Goal: Task Accomplishment & Management: Use online tool/utility

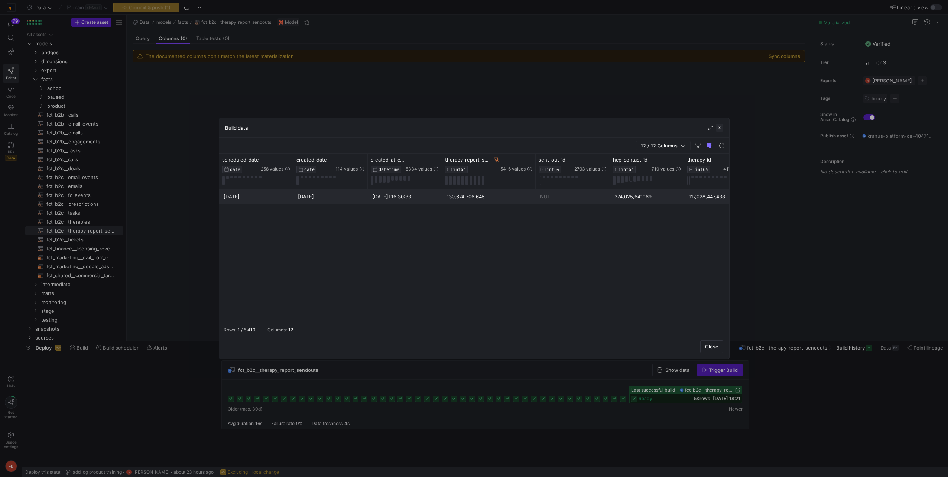
click at [719, 126] on span "button" at bounding box center [719, 127] width 7 height 7
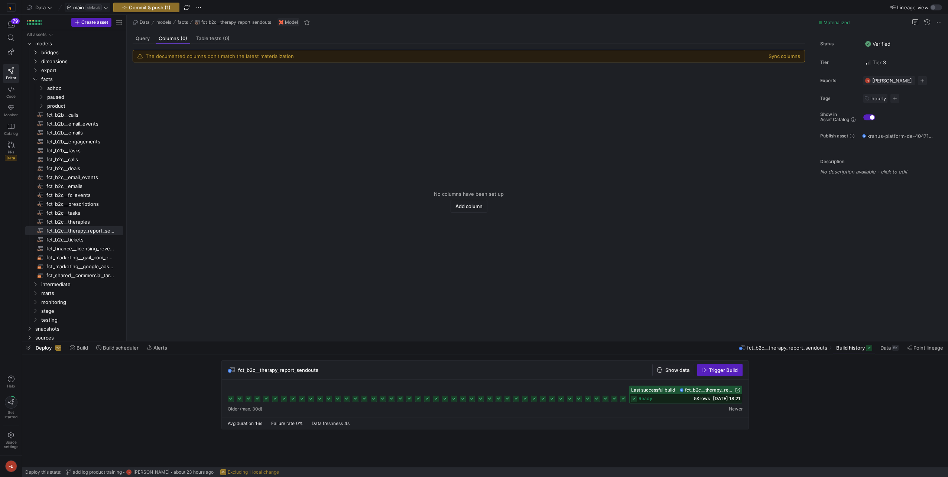
click at [109, 5] on icon at bounding box center [105, 7] width 5 height 5
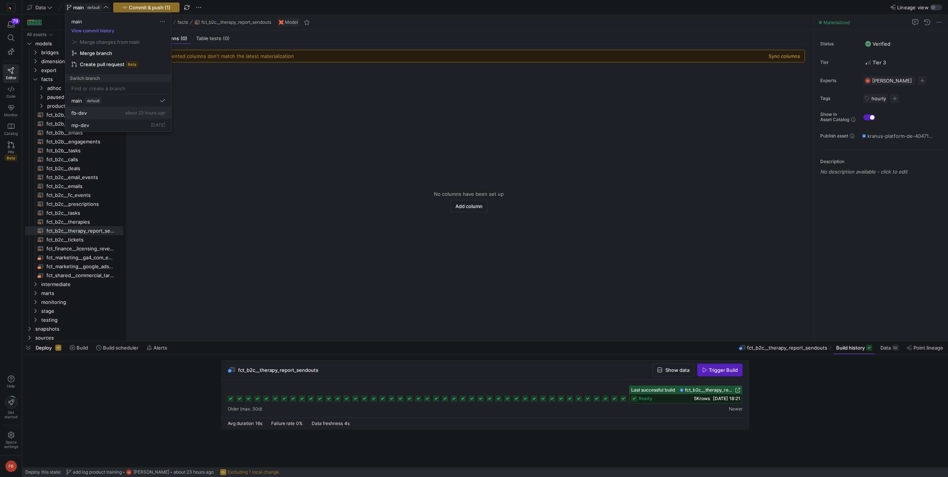
click at [98, 113] on div "fb-dev about 23 hours ago" at bounding box center [118, 113] width 94 height 6
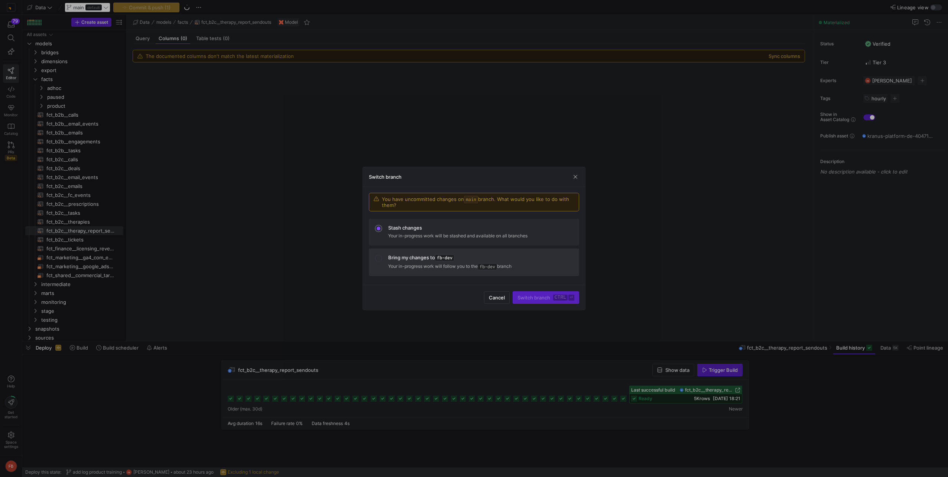
click at [436, 263] on p "Your in-progress work will follow you to the fb-dev branch" at bounding box center [480, 266] width 185 height 7
click at [464, 230] on div "Stash changes" at bounding box center [480, 228] width 185 height 6
click at [466, 260] on div "Bring my changes to fb-dev" at bounding box center [480, 258] width 185 height 7
drag, startPoint x: 525, startPoint y: 298, endPoint x: 524, endPoint y: 342, distance: 43.5
click at [525, 298] on span "Switch branch ctrl ⏎" at bounding box center [546, 298] width 57 height 6
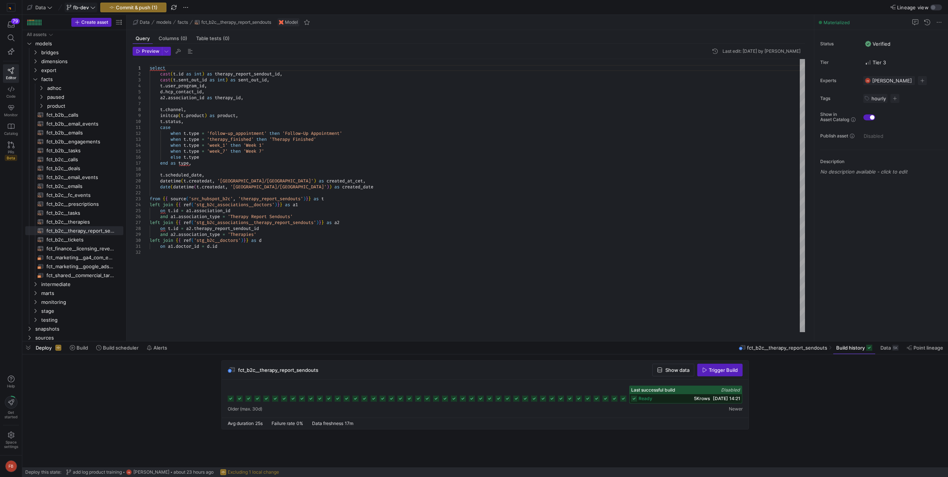
type textarea "on [DOMAIN_NAME]_id = [DOMAIN_NAME]"
click at [338, 271] on div "select cast ( t . id as int ) as therapy_report_sendout_id , cast ( t . sent_ou…" at bounding box center [478, 195] width 656 height 273
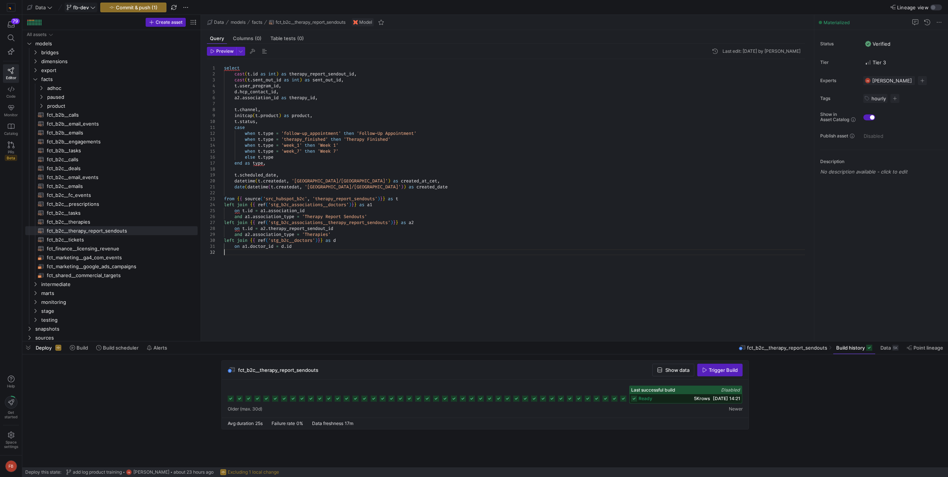
click at [219, 97] on as-split "Create asset Drag here to set row groups Drag here to set column labels Group 1…" at bounding box center [485, 178] width 926 height 326
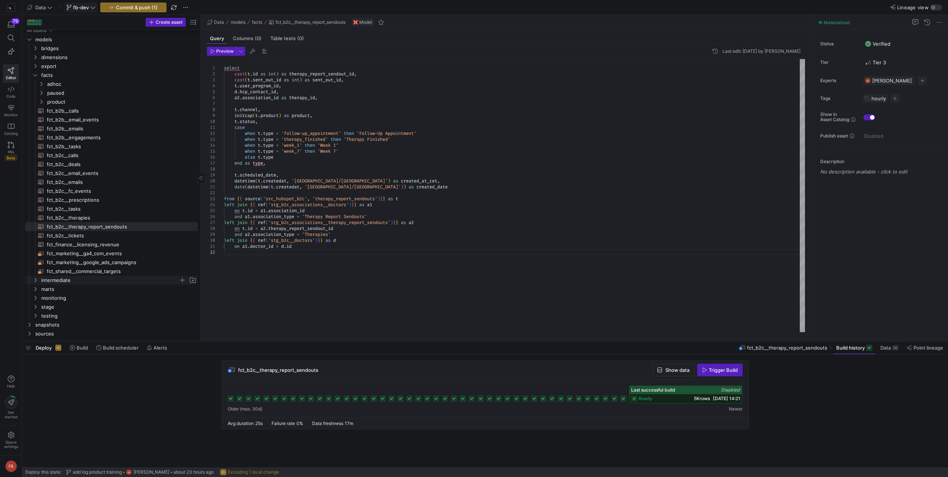
click at [69, 282] on span "intermediate" at bounding box center [110, 280] width 138 height 9
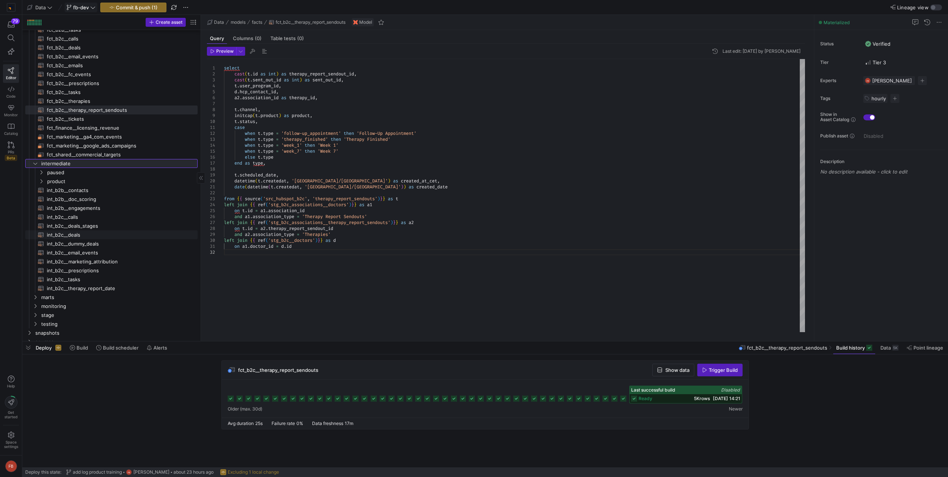
scroll to position [126, 0]
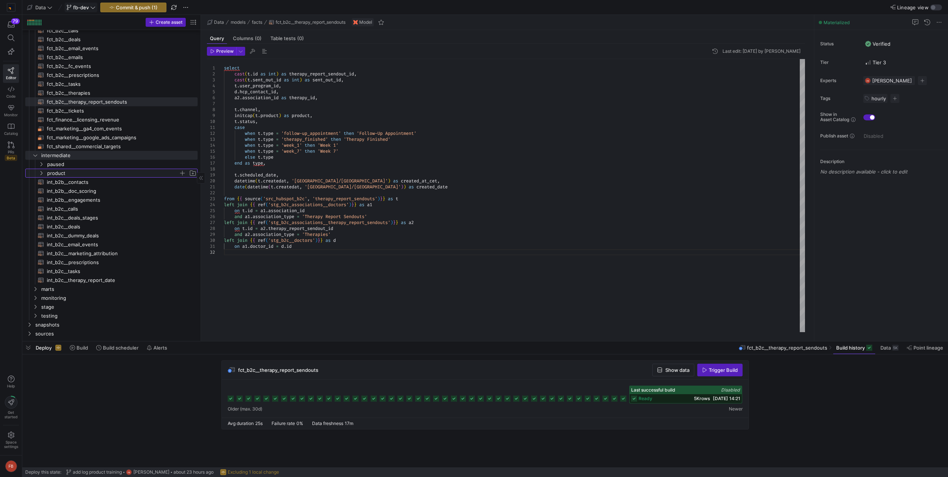
click at [83, 175] on span "product" at bounding box center [113, 173] width 132 height 9
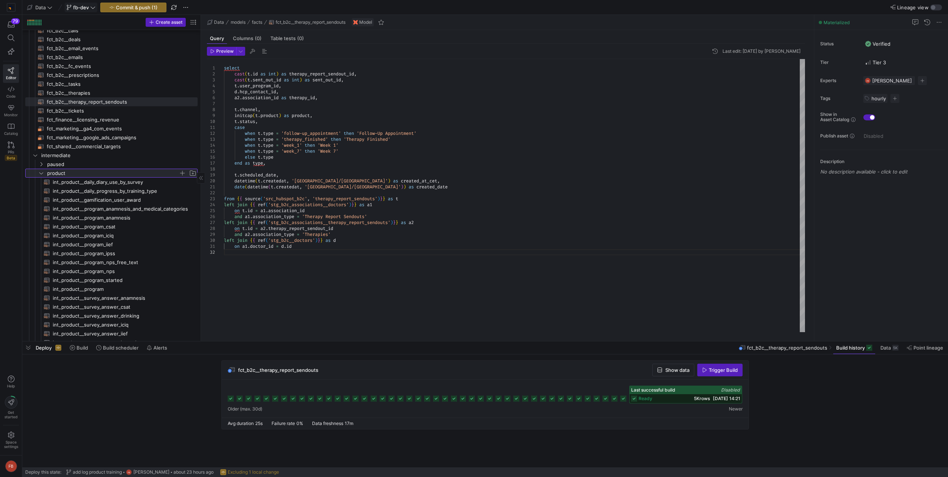
click at [90, 173] on span "product" at bounding box center [113, 173] width 132 height 9
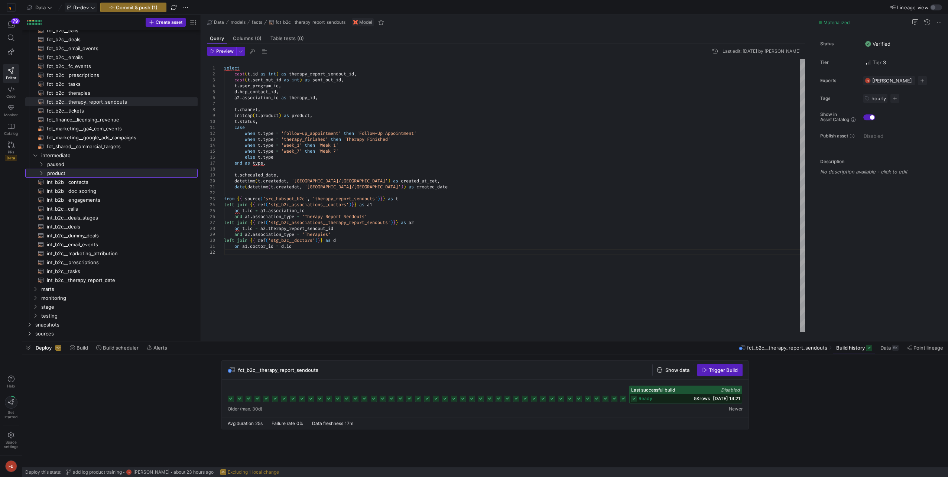
drag, startPoint x: 201, startPoint y: 209, endPoint x: 221, endPoint y: 211, distance: 19.4
click at [221, 211] on as-split "Create asset Drag here to set row groups Drag here to set column labels Group 1…" at bounding box center [485, 178] width 926 height 326
click at [38, 155] on icon "Press SPACE to select this row." at bounding box center [35, 155] width 5 height 4
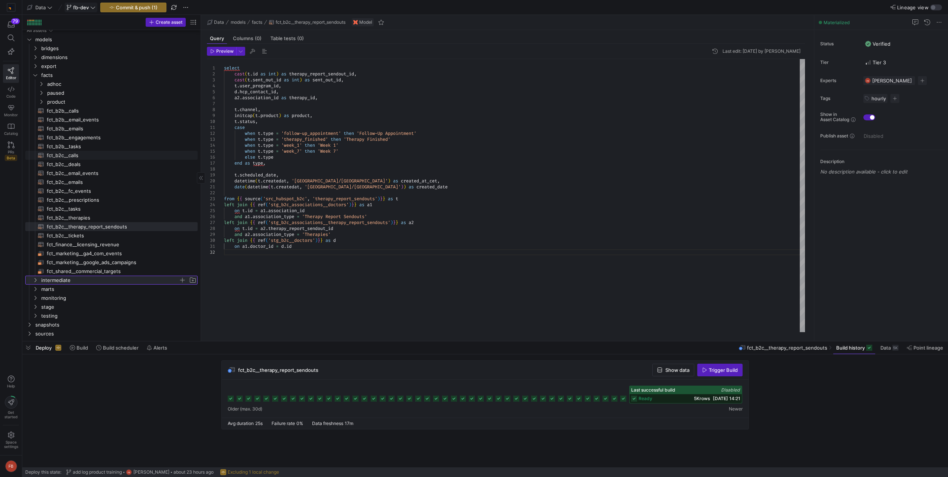
scroll to position [1, 0]
click at [51, 332] on span "sources" at bounding box center [106, 334] width 143 height 9
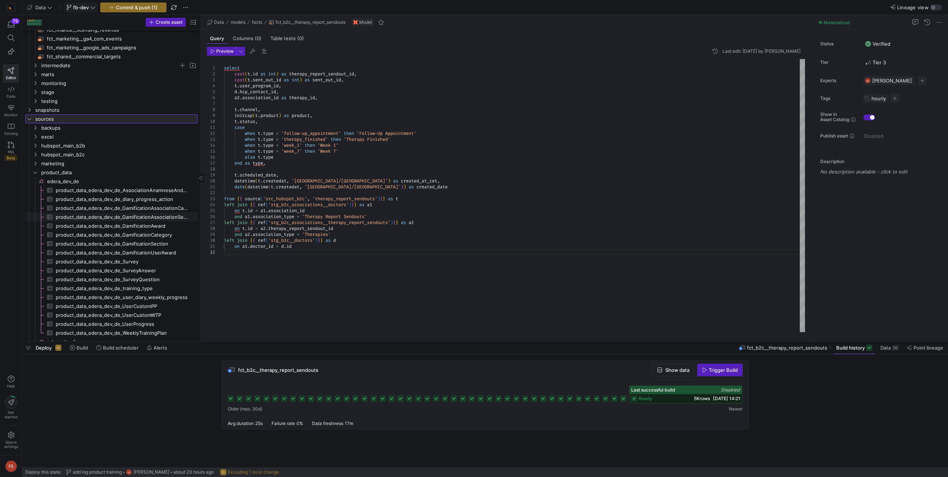
scroll to position [227, 0]
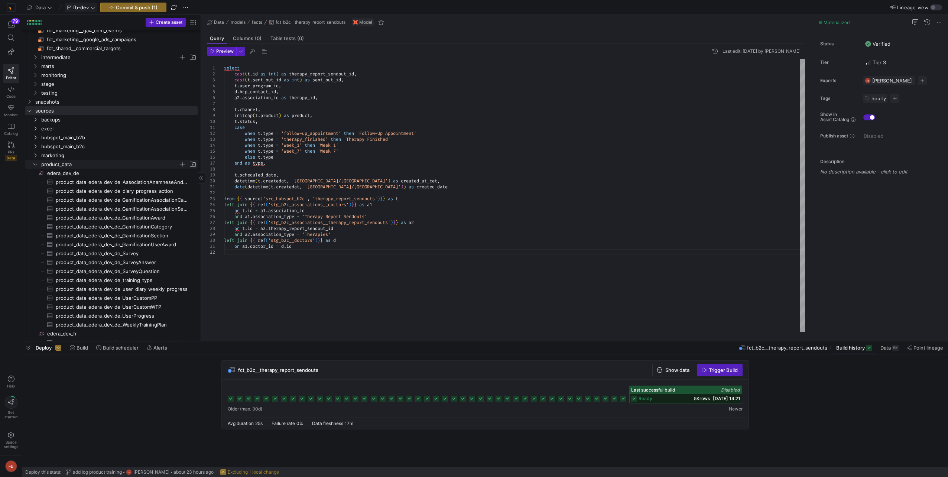
click at [70, 162] on span "product_data" at bounding box center [110, 164] width 138 height 9
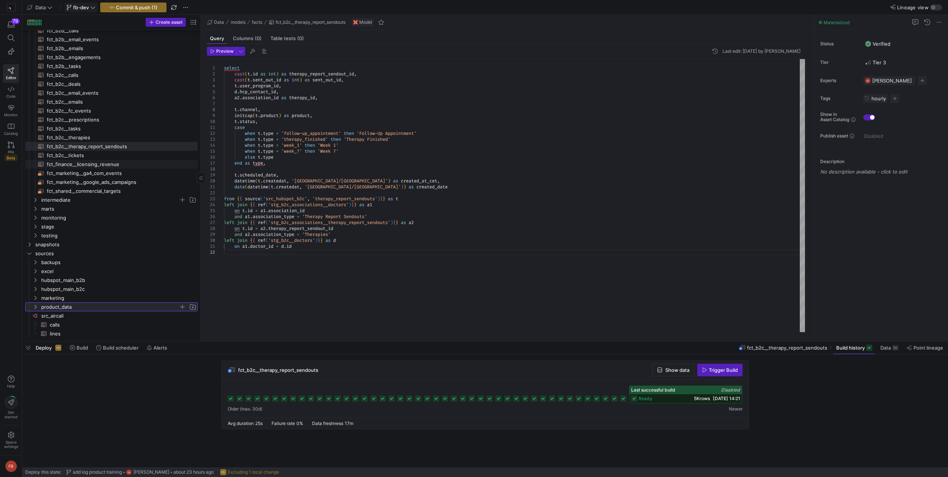
scroll to position [81, 0]
click at [74, 306] on span "product_data" at bounding box center [110, 307] width 138 height 9
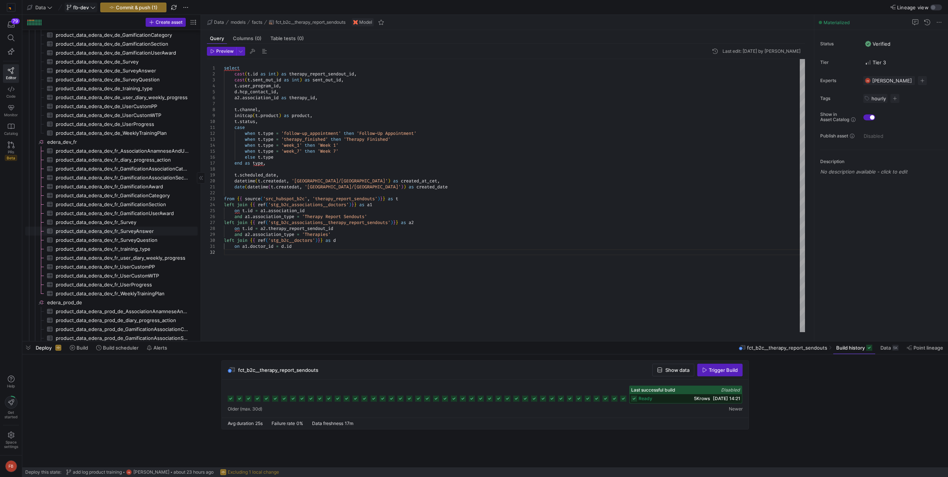
scroll to position [0, 0]
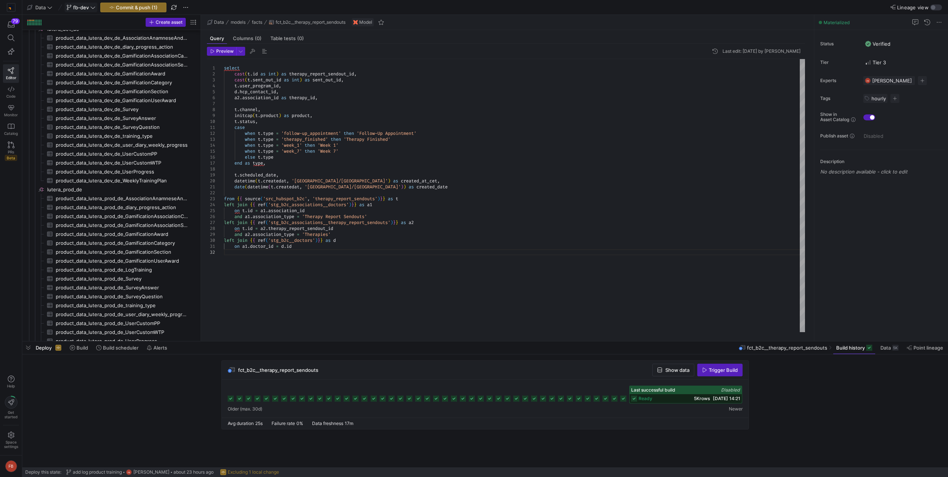
drag, startPoint x: 201, startPoint y: 211, endPoint x: 304, endPoint y: 218, distance: 103.2
click at [304, 218] on as-split "Create asset Drag here to set row groups Drag here to set column labels Group 1…" at bounding box center [485, 178] width 926 height 326
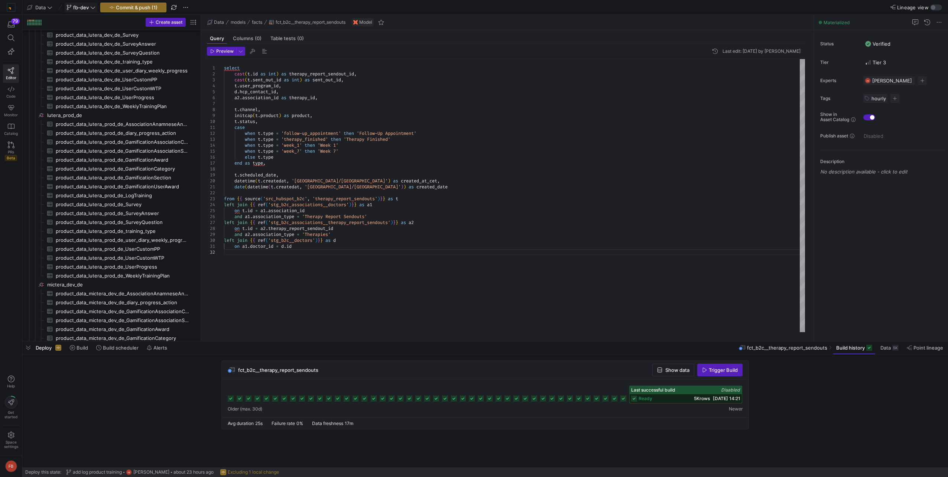
drag, startPoint x: 201, startPoint y: 262, endPoint x: 272, endPoint y: 266, distance: 71.8
click at [272, 266] on as-split "Create asset Drag here to set row groups Drag here to set column labels Group 1…" at bounding box center [485, 178] width 926 height 326
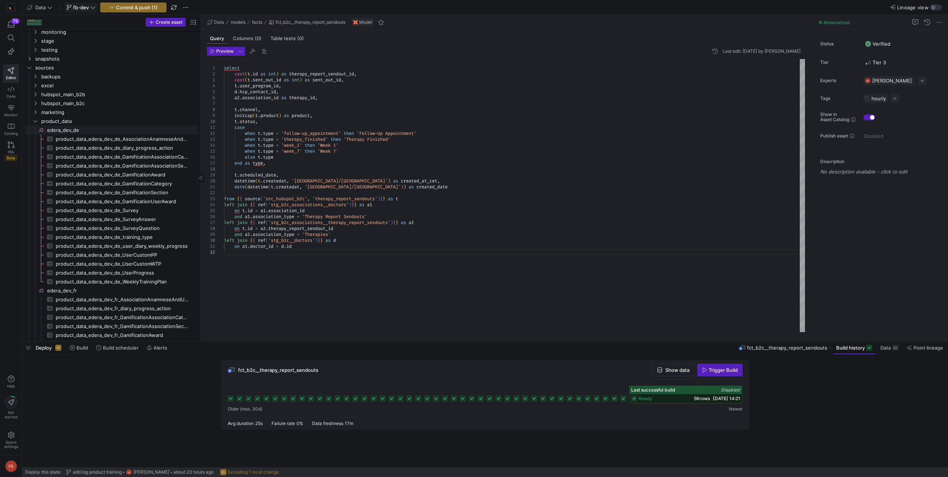
click at [72, 134] on link "edera_dev_de​​​​​​​​" at bounding box center [111, 130] width 172 height 9
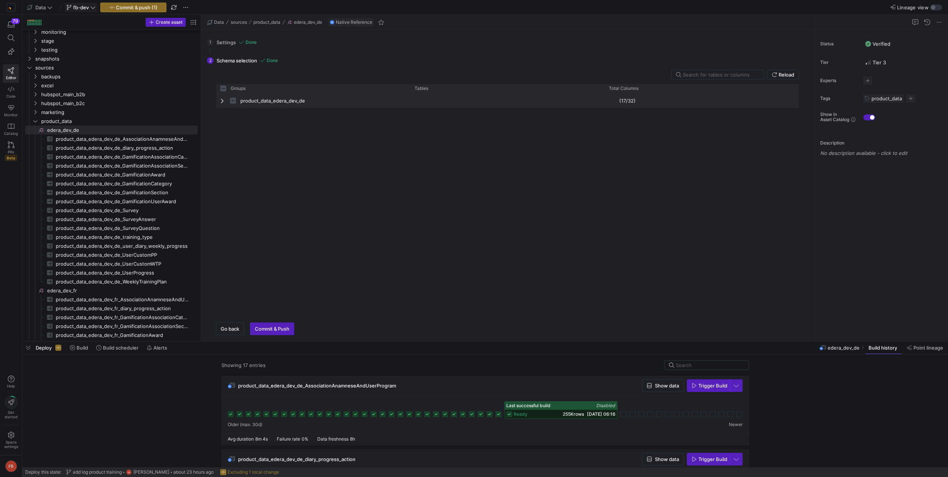
click at [222, 98] on span "Press SPACE to select this row." at bounding box center [222, 101] width 5 height 6
checkbox input "false"
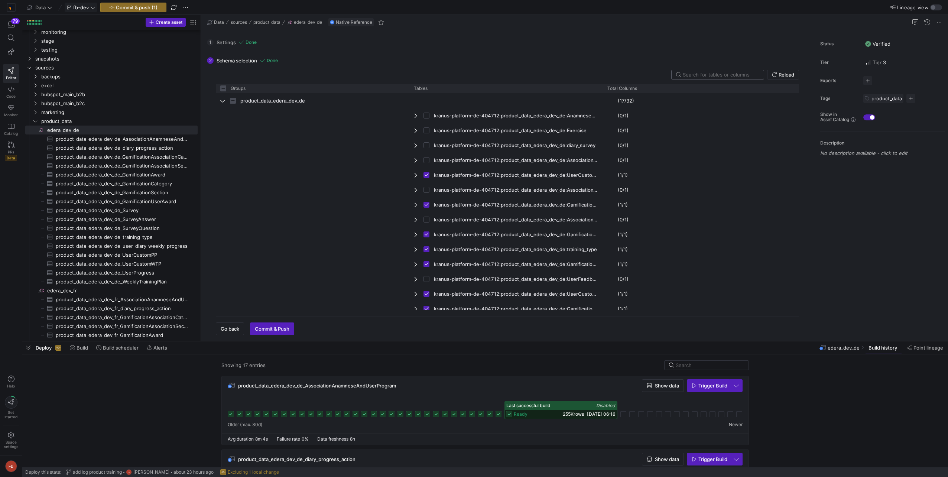
click at [733, 75] on input "text" at bounding box center [720, 75] width 75 height 6
type input "l"
checkbox input "false"
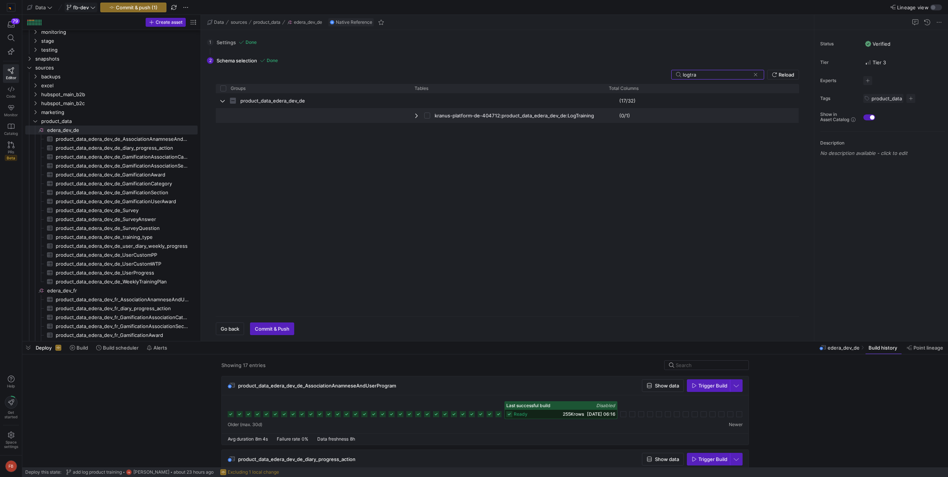
type input "logtra"
click at [431, 114] on span "Press SPACE to select this row." at bounding box center [429, 116] width 10 height 14
click at [426, 114] on input "Press Space to toggle row selection (unchecked)" at bounding box center [427, 116] width 6 height 6
checkbox input "true"
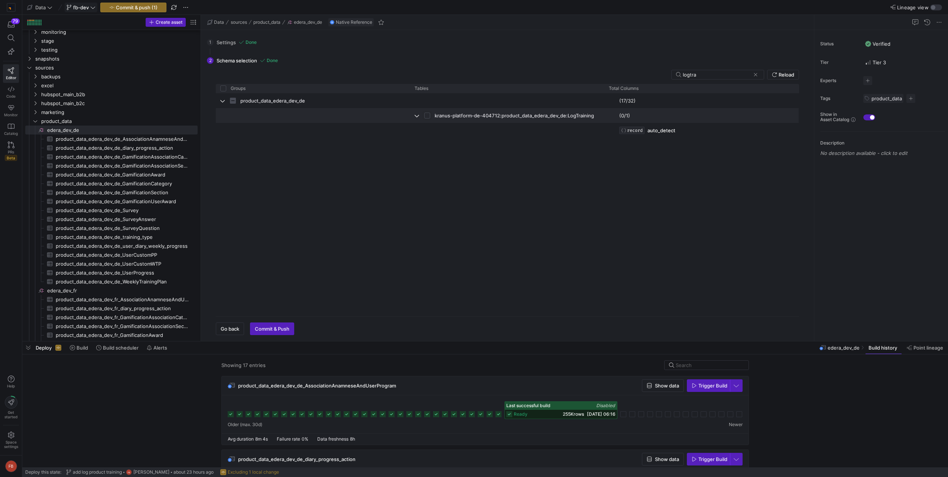
checkbox input "true"
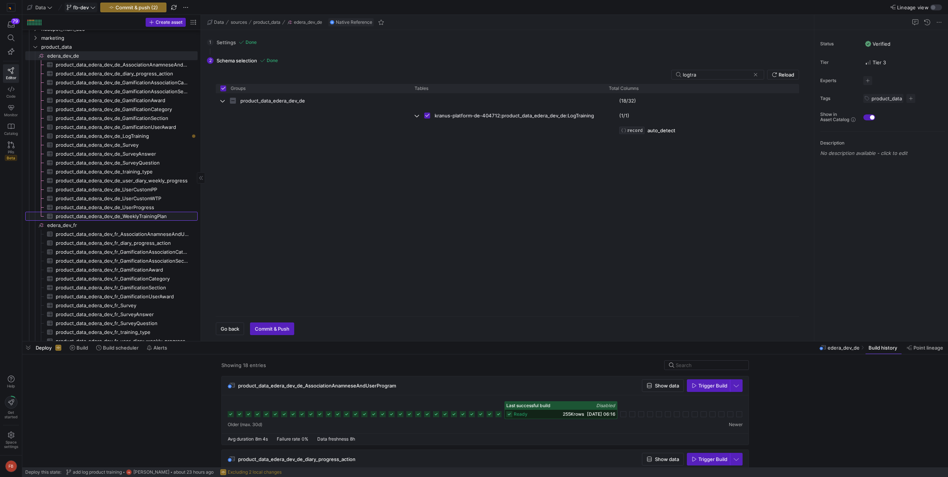
click at [98, 216] on span "product_data_edera_dev_de_WeeklyTrainingPlan​​​​​​​​​" at bounding box center [122, 216] width 133 height 9
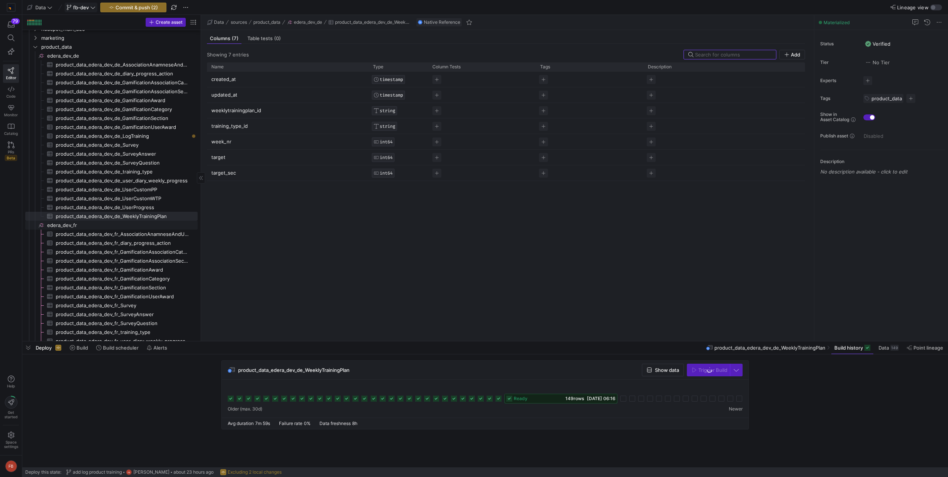
click at [97, 226] on span "edera_dev_fr​​​​​​​​" at bounding box center [121, 225] width 149 height 9
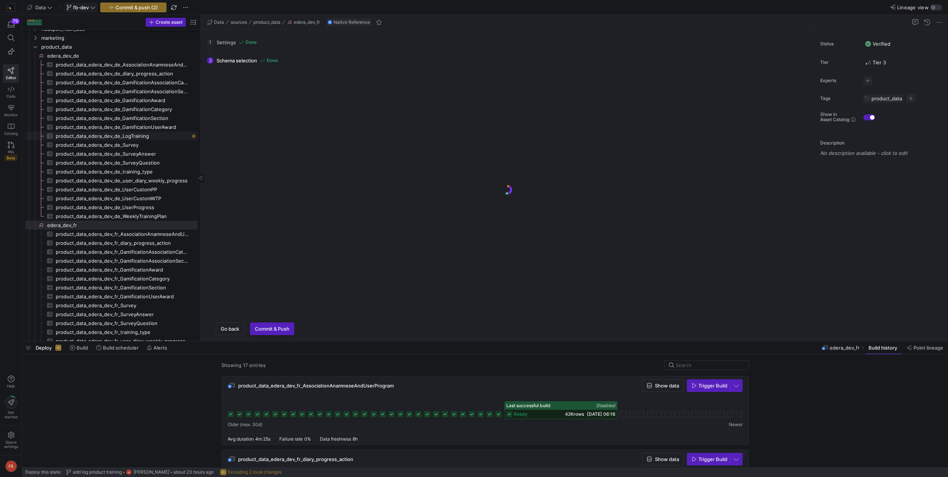
click at [140, 133] on span "product_data_edera_dev_de_LogTraining​​​​​​​​​" at bounding box center [122, 136] width 133 height 9
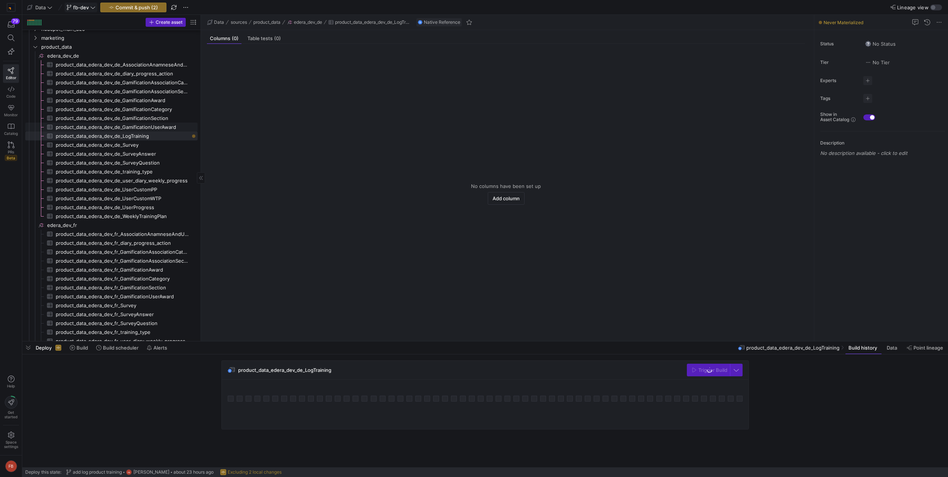
click at [140, 128] on span "product_data_edera_dev_de_GamificationUserAward​​​​​​​​​" at bounding box center [122, 127] width 133 height 9
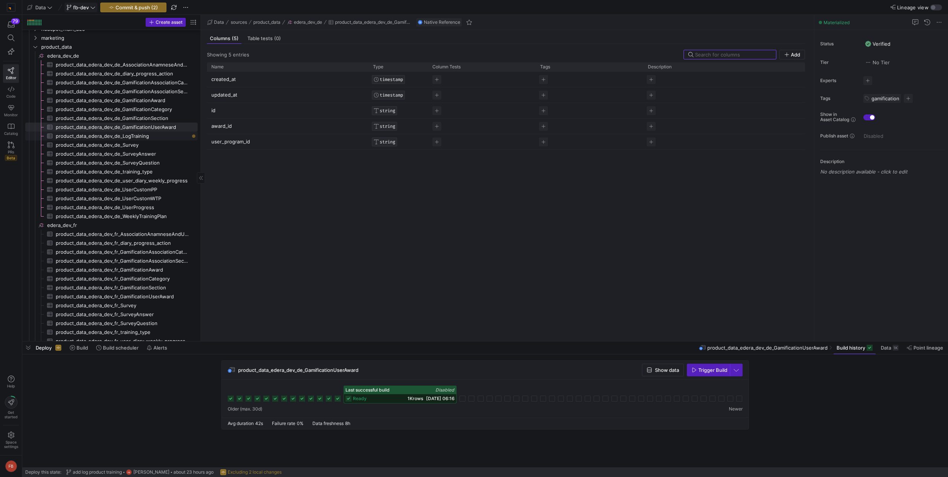
click at [143, 136] on span "product_data_edera_dev_de_LogTraining​​​​​​​​​" at bounding box center [122, 136] width 133 height 9
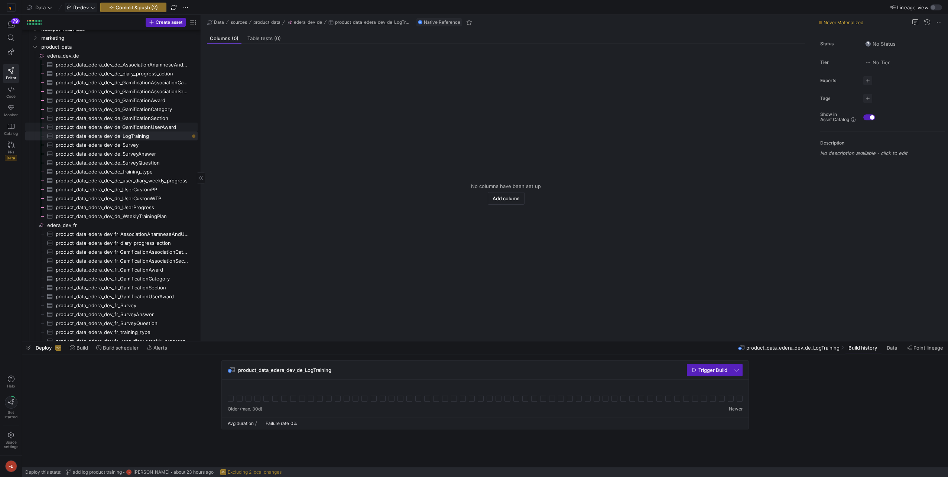
click at [140, 129] on span "product_data_edera_dev_de_GamificationUserAward​​​​​​​​​" at bounding box center [122, 127] width 133 height 9
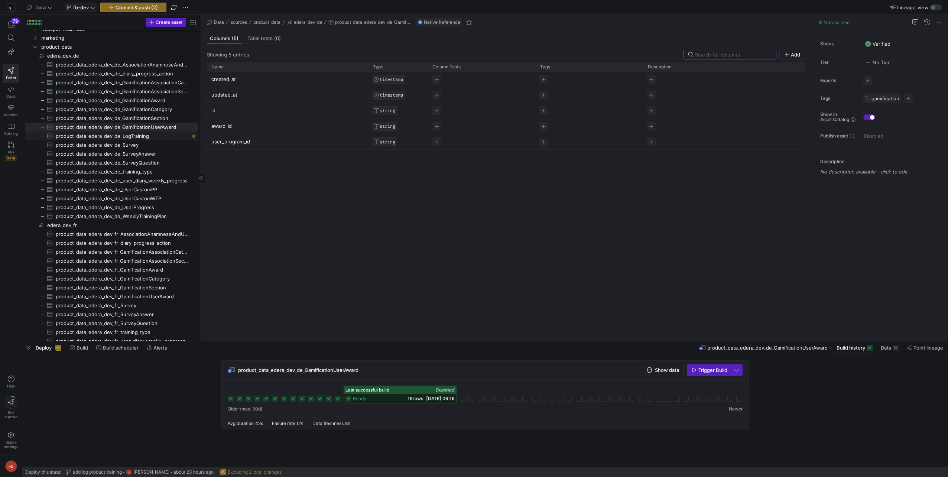
click at [140, 135] on span "product_data_edera_dev_de_LogTraining​​​​​​​​​" at bounding box center [122, 136] width 133 height 9
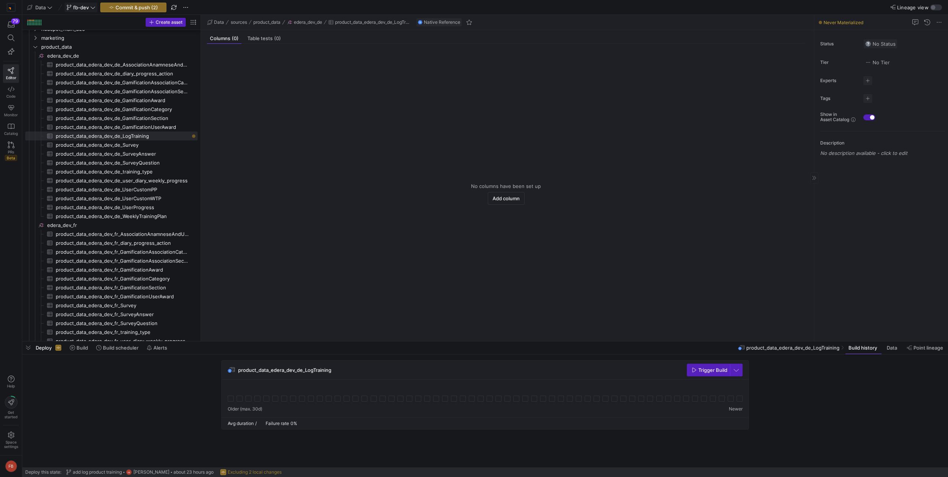
click at [883, 43] on span "No Status" at bounding box center [881, 44] width 30 height 6
click at [853, 65] on div "Verified" at bounding box center [856, 67] width 74 height 6
click at [872, 96] on span "button" at bounding box center [868, 98] width 9 height 9
type input "ga"
click at [825, 120] on span "gamification" at bounding box center [823, 122] width 28 height 6
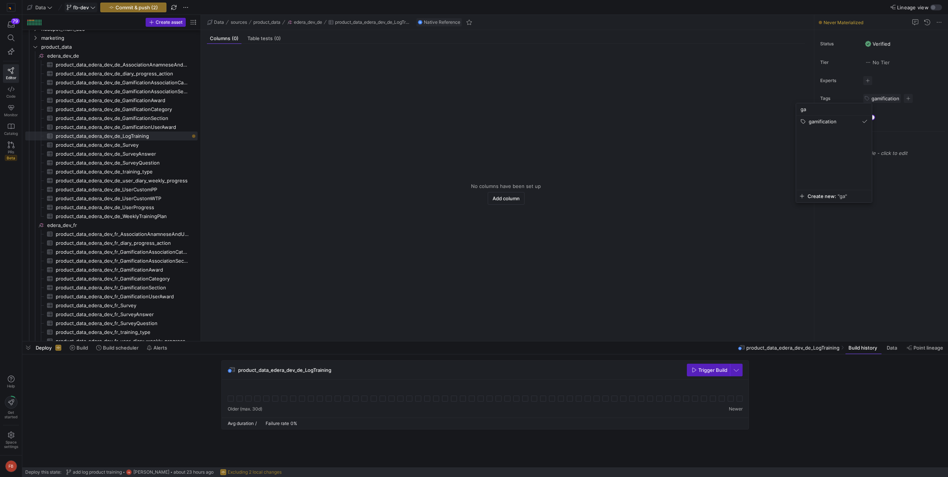
click at [283, 119] on div at bounding box center [474, 238] width 948 height 477
click at [112, 222] on span "edera_dev_fr​​​​​​​​" at bounding box center [121, 225] width 149 height 9
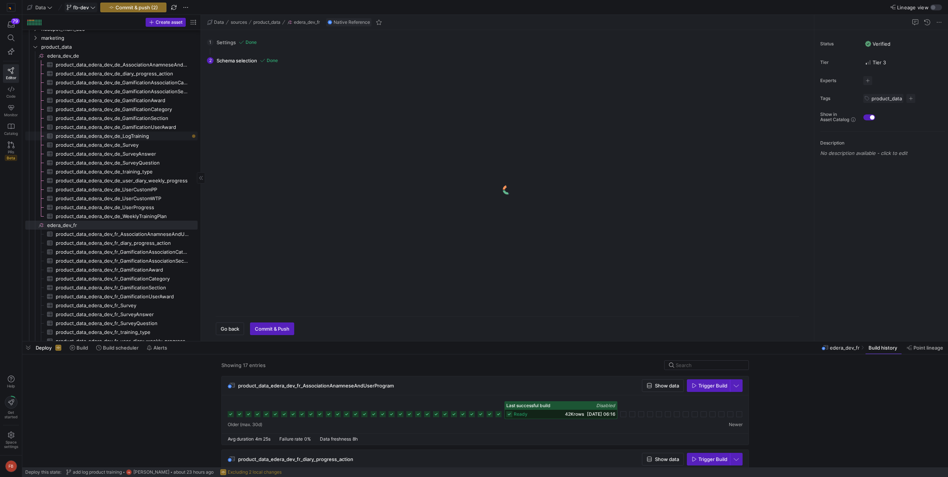
click at [135, 137] on span "product_data_edera_dev_de_LogTraining​​​​​​​​​" at bounding box center [122, 136] width 133 height 9
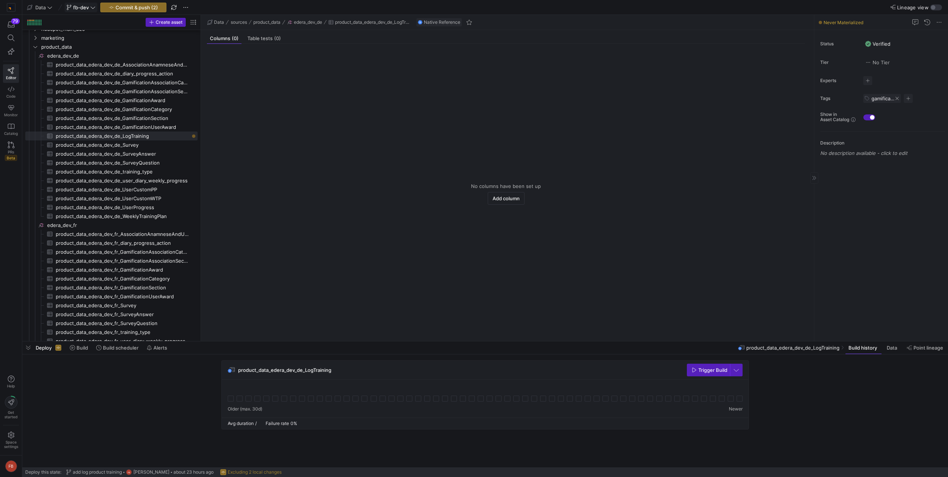
click at [896, 99] on span at bounding box center [897, 98] width 4 height 4
click at [869, 100] on span "button" at bounding box center [868, 98] width 9 height 9
click at [829, 151] on button "gamification" at bounding box center [834, 148] width 76 height 12
click at [304, 177] on div at bounding box center [474, 238] width 948 height 477
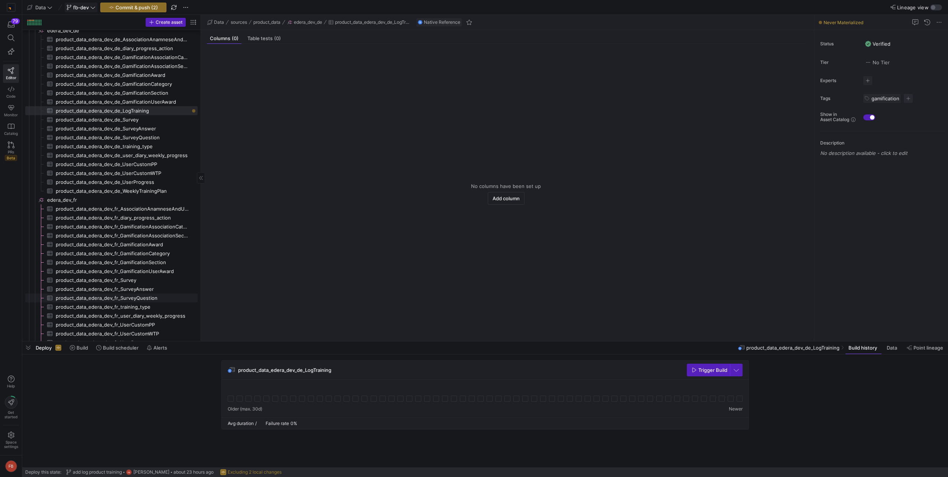
scroll to position [382, 0]
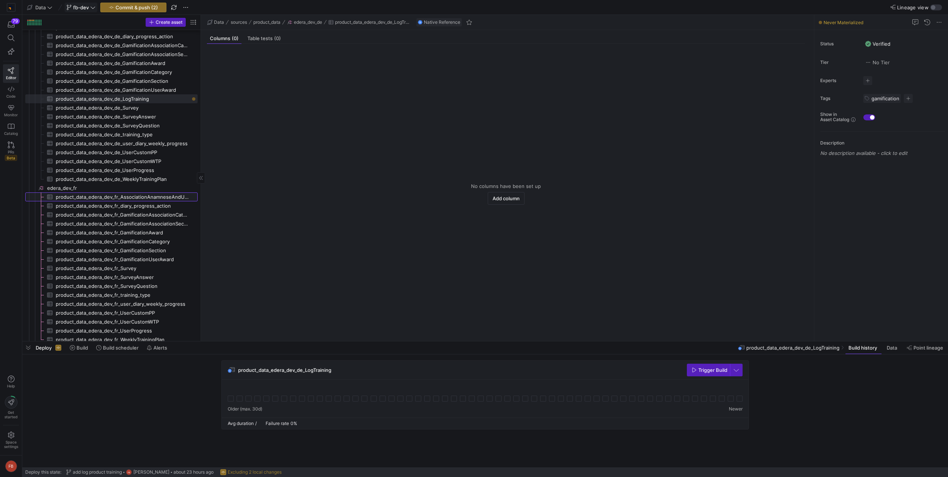
click at [130, 193] on link "product_data_edera_dev_fr_AssociationAnamneseAndUserProgram​​​​​​​​​" at bounding box center [111, 197] width 172 height 9
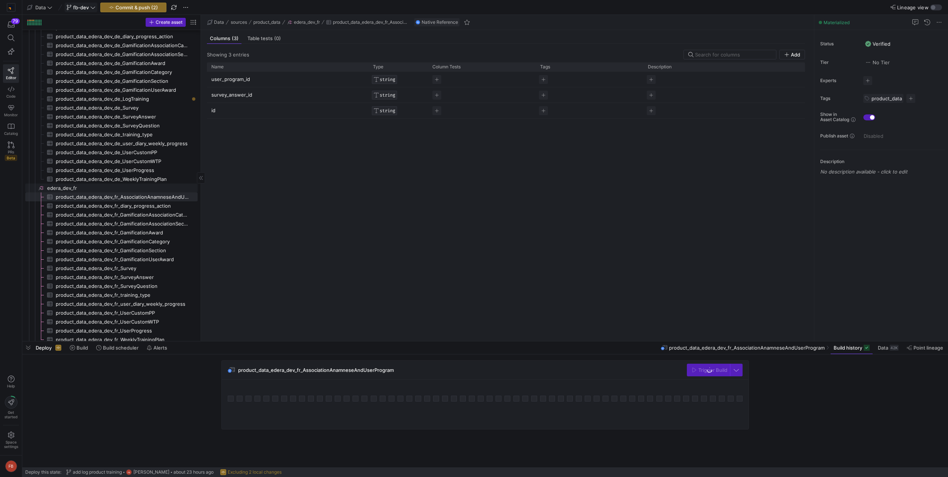
click at [116, 187] on span "edera_dev_fr​​​​​​​​" at bounding box center [121, 188] width 149 height 9
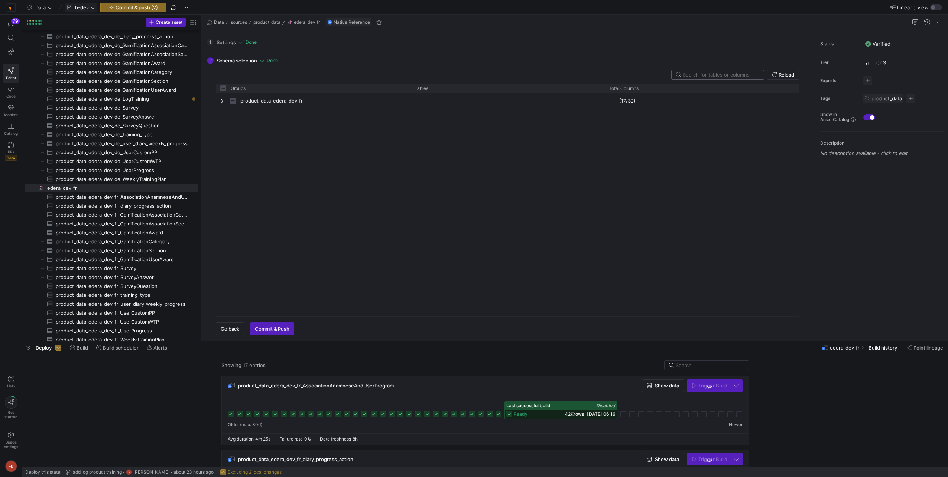
click at [694, 73] on input "text" at bounding box center [720, 75] width 75 height 6
checkbox input "false"
type input "l"
checkbox input "false"
type input "logtra"
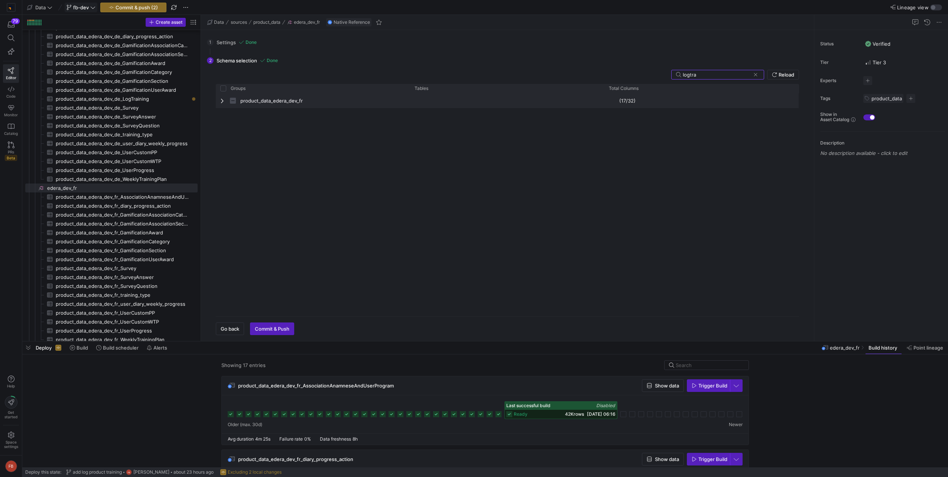
click at [222, 100] on span "Press SPACE to select this row." at bounding box center [222, 101] width 5 height 6
click at [427, 117] on input "Press Space to toggle row selection (unchecked)" at bounding box center [427, 116] width 6 height 6
checkbox input "true"
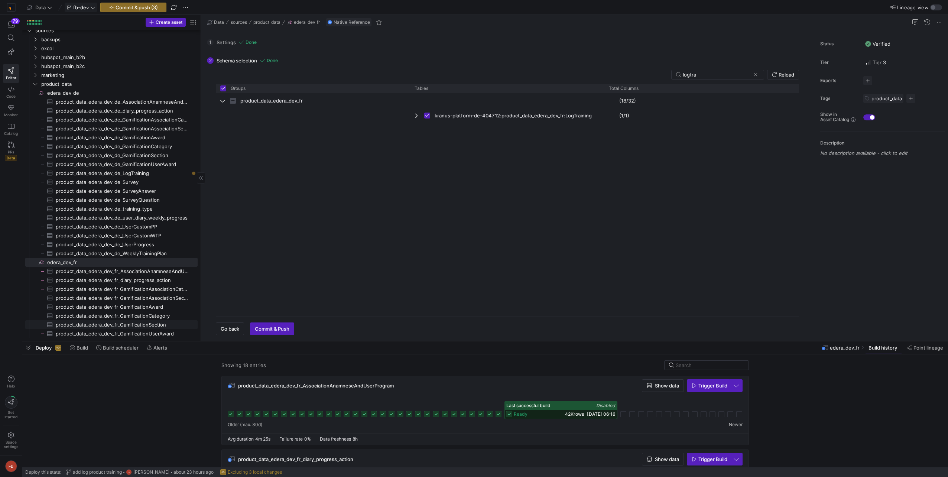
scroll to position [419, 0]
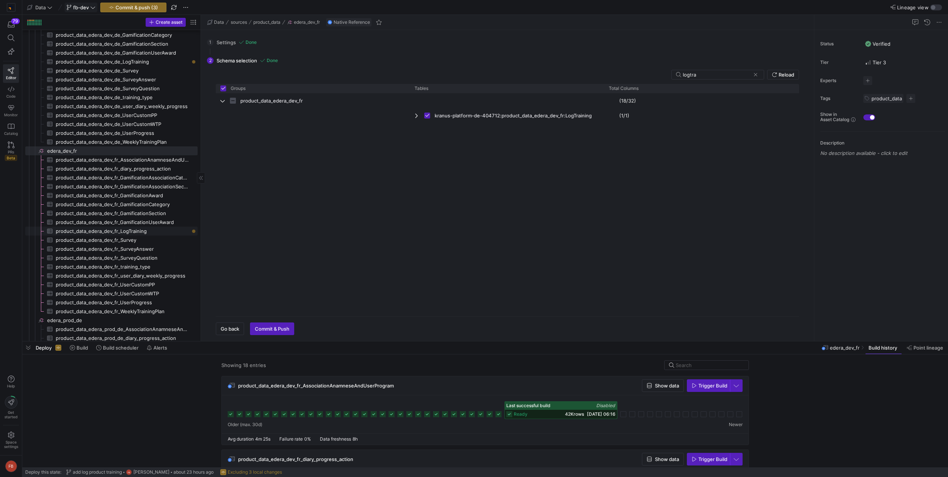
click at [152, 231] on span "product_data_edera_dev_fr_LogTraining​​​​​​​​​" at bounding box center [122, 231] width 133 height 9
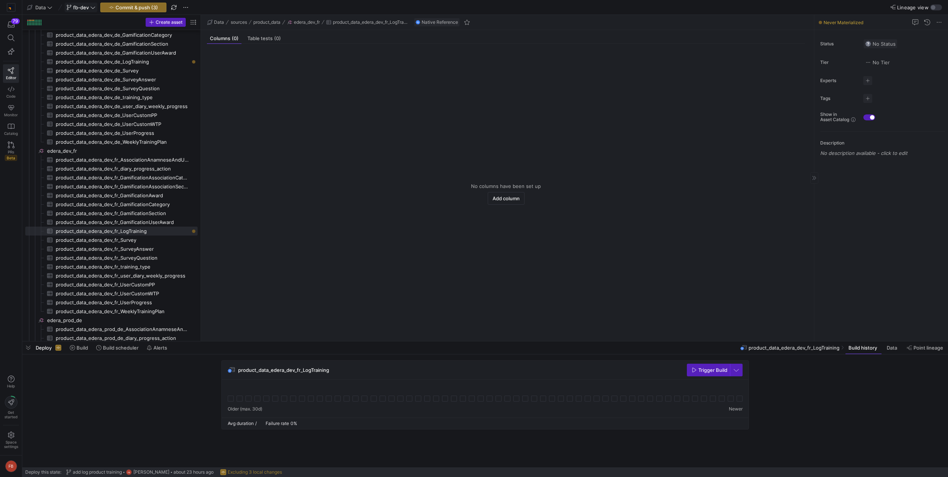
click at [882, 43] on span "No Status" at bounding box center [881, 44] width 30 height 6
click at [854, 70] on div "Verified" at bounding box center [856, 67] width 74 height 6
click at [868, 98] on span "button" at bounding box center [868, 98] width 9 height 9
click at [832, 113] on div at bounding box center [834, 109] width 67 height 12
click at [831, 110] on input at bounding box center [834, 109] width 67 height 6
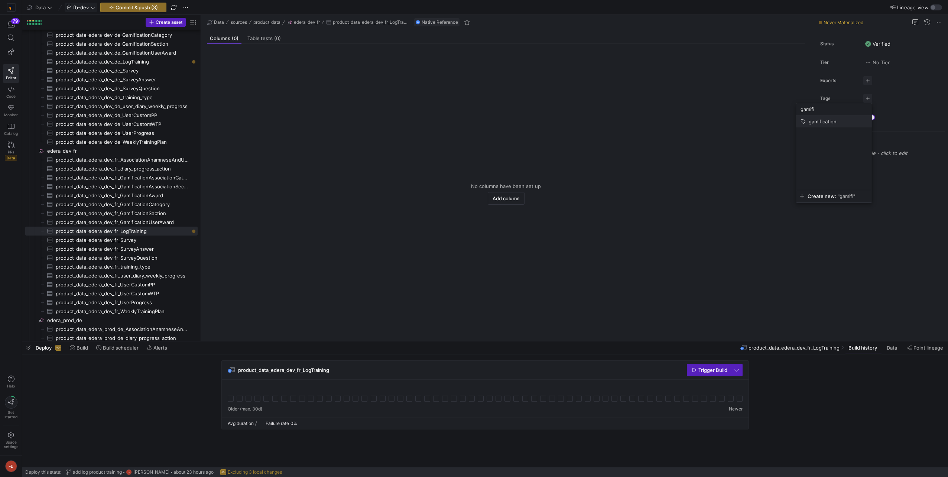
type input "gamifi"
click at [830, 122] on span "gamification" at bounding box center [823, 122] width 28 height 6
click at [81, 320] on div at bounding box center [474, 238] width 948 height 477
click at [81, 320] on span "edera_prod_de​​​​​​​​" at bounding box center [121, 320] width 149 height 9
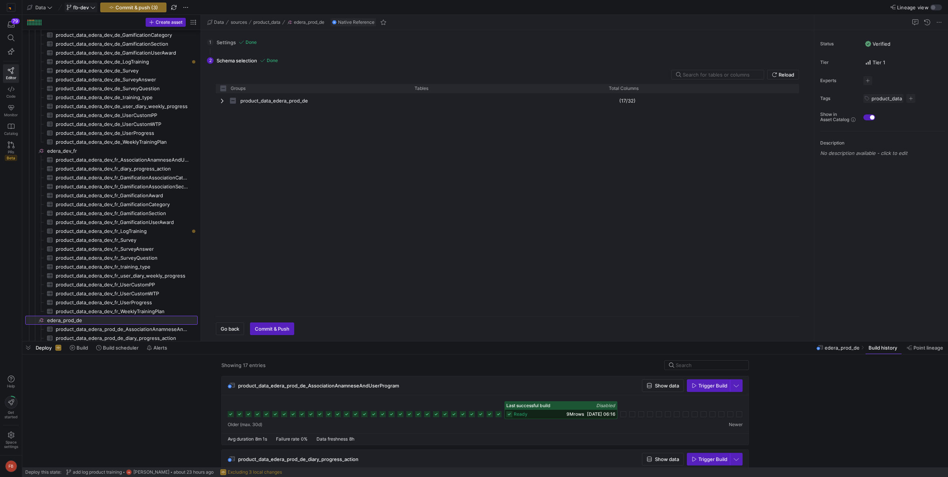
checkbox input "false"
click at [694, 74] on input "text" at bounding box center [720, 75] width 75 height 6
type input "l"
checkbox input "false"
type input "logtraining"
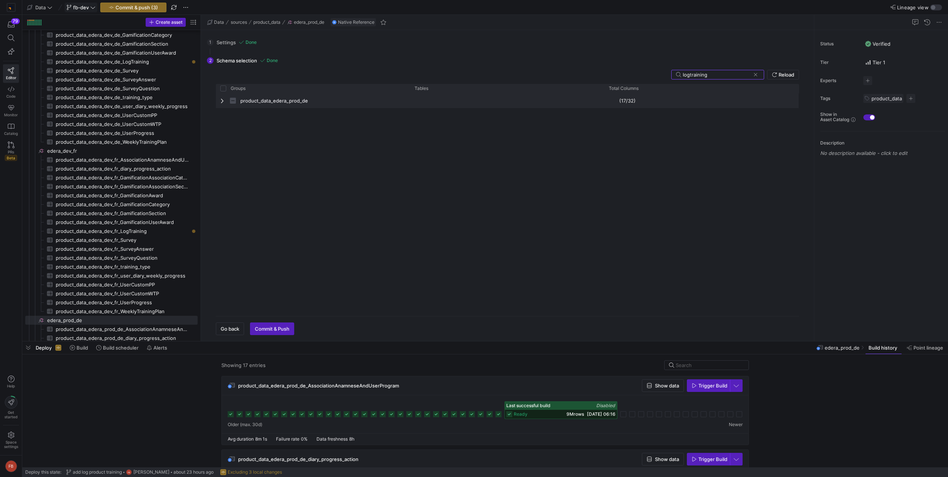
click at [222, 104] on span "Press SPACE to select this row." at bounding box center [222, 101] width 5 height 14
click at [417, 116] on span "Press SPACE to select this row." at bounding box center [417, 116] width 5 height 6
click at [428, 115] on input "Press Space to toggle row selection (unchecked)" at bounding box center [427, 116] width 6 height 6
checkbox input "true"
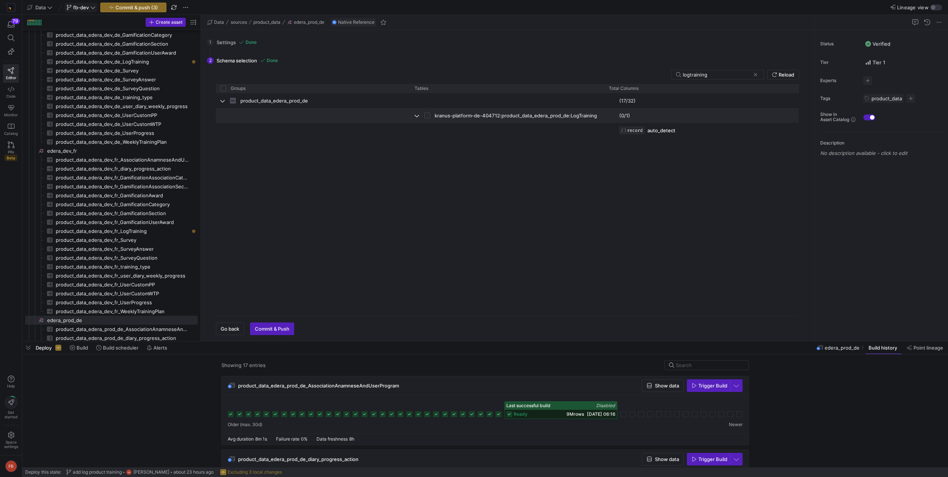
checkbox input "true"
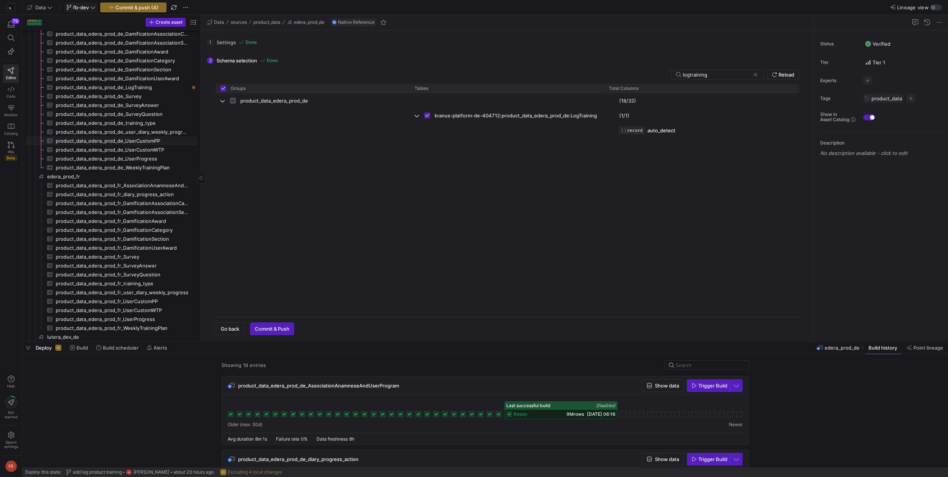
scroll to position [753, 0]
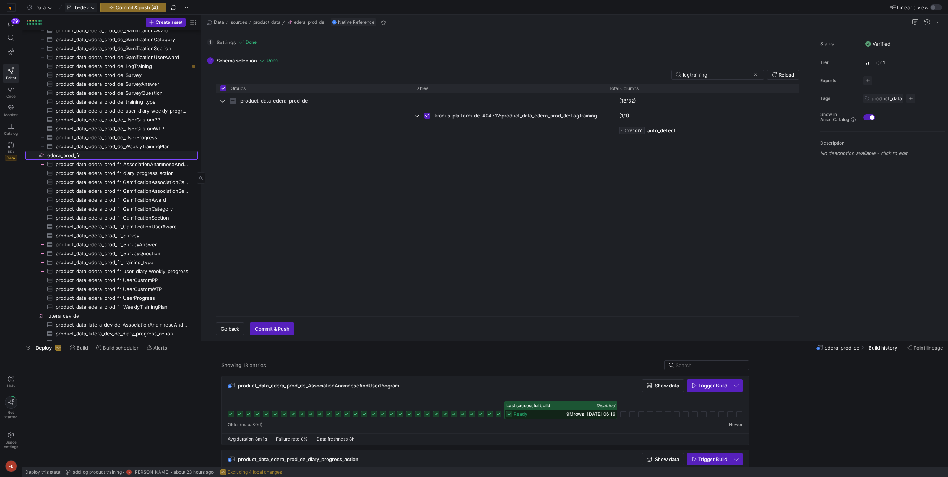
click at [77, 158] on span "edera_prod_fr​​​​​​​​" at bounding box center [121, 155] width 149 height 9
checkbox input "false"
click at [707, 76] on input "text" at bounding box center [720, 75] width 75 height 6
type input "l"
checkbox input "false"
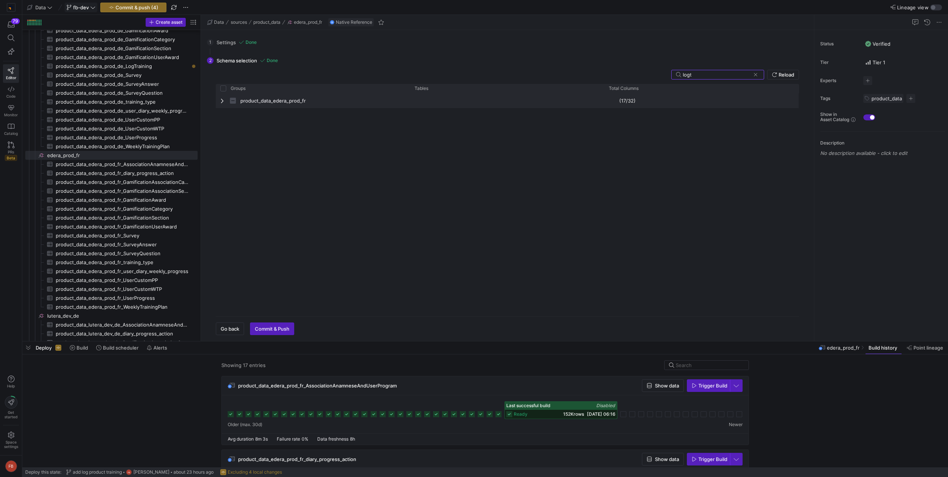
type input "logt"
click at [217, 100] on div "product_data_edera_prod_fr" at bounding box center [313, 100] width 194 height 15
click at [426, 117] on input "Press Space to toggle row selection (unchecked)" at bounding box center [427, 116] width 6 height 6
checkbox input "true"
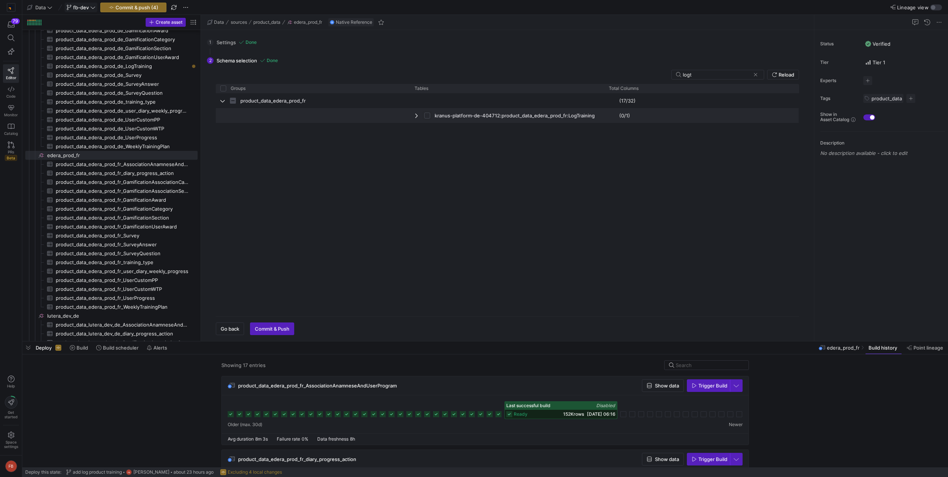
checkbox input "true"
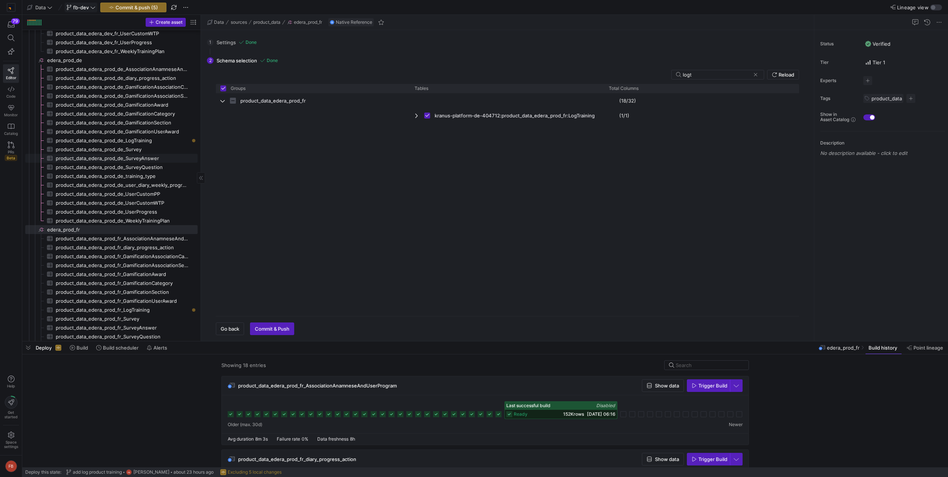
scroll to position [530, 0]
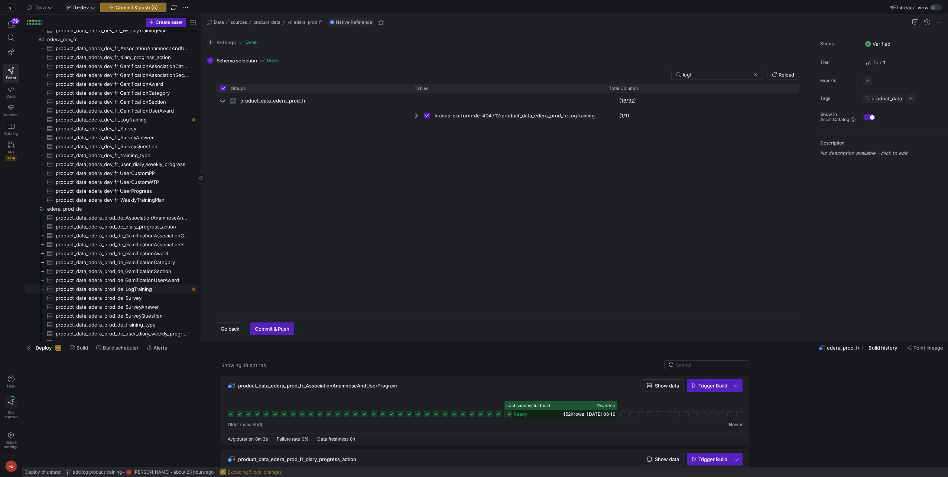
click at [152, 291] on span "product_data_edera_prod_de_LogTraining​​​​​​​​​" at bounding box center [122, 289] width 133 height 9
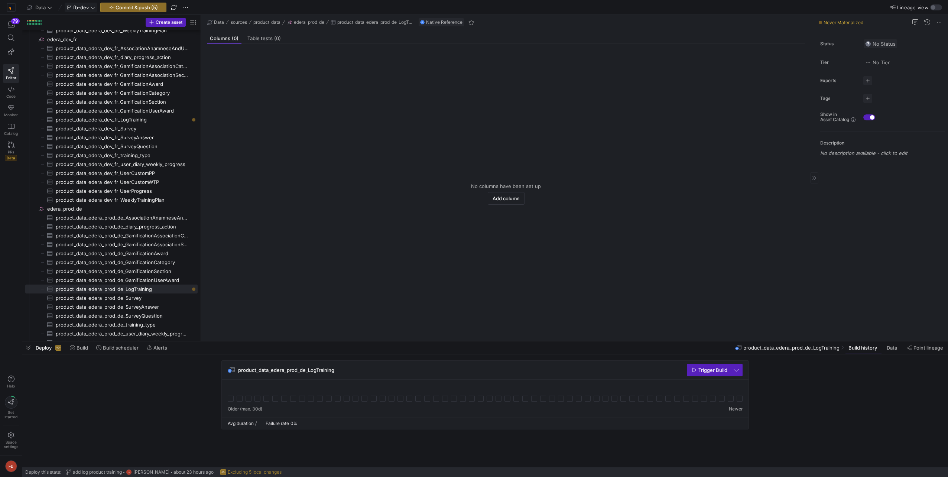
click at [885, 41] on span "No Status" at bounding box center [881, 44] width 30 height 6
click at [857, 67] on div "Verified" at bounding box center [856, 67] width 74 height 6
click at [866, 96] on span "button" at bounding box center [868, 98] width 9 height 9
click at [837, 111] on input at bounding box center [834, 109] width 67 height 6
type input "gamifica"
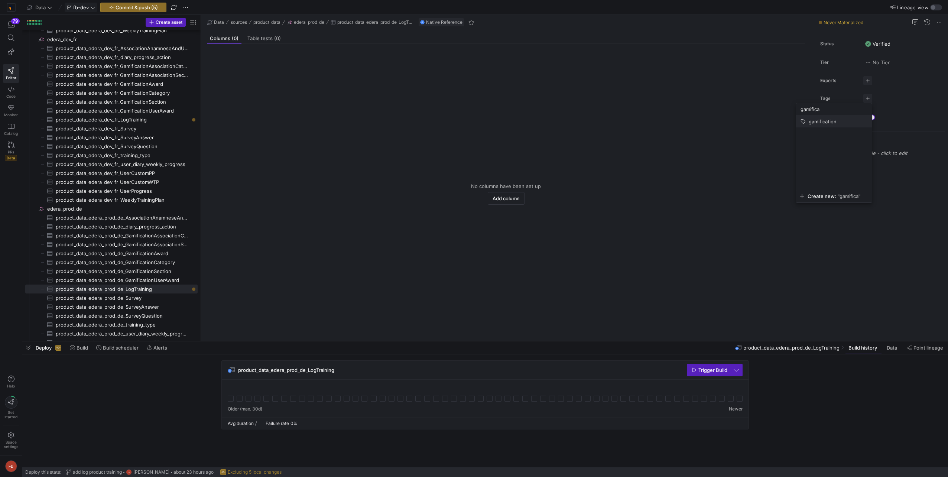
click at [837, 122] on span "gamification" at bounding box center [823, 122] width 28 height 6
click at [315, 172] on div at bounding box center [474, 238] width 948 height 477
click at [133, 117] on span "product_data_edera_dev_fr_LogTraining​​​​​​​​​" at bounding box center [122, 120] width 133 height 9
click at [140, 290] on span "product_data_edera_prod_de_LogTraining​​​​​​​​​" at bounding box center [122, 289] width 133 height 9
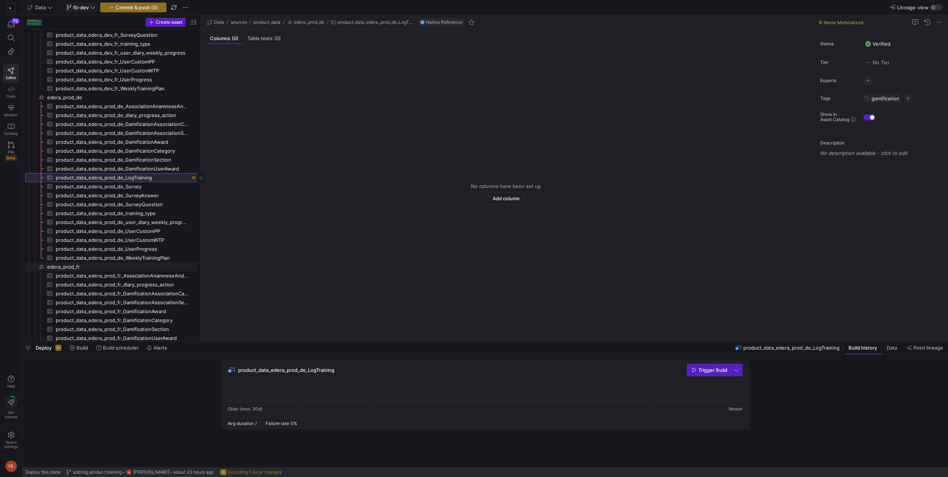
scroll to position [716, 0]
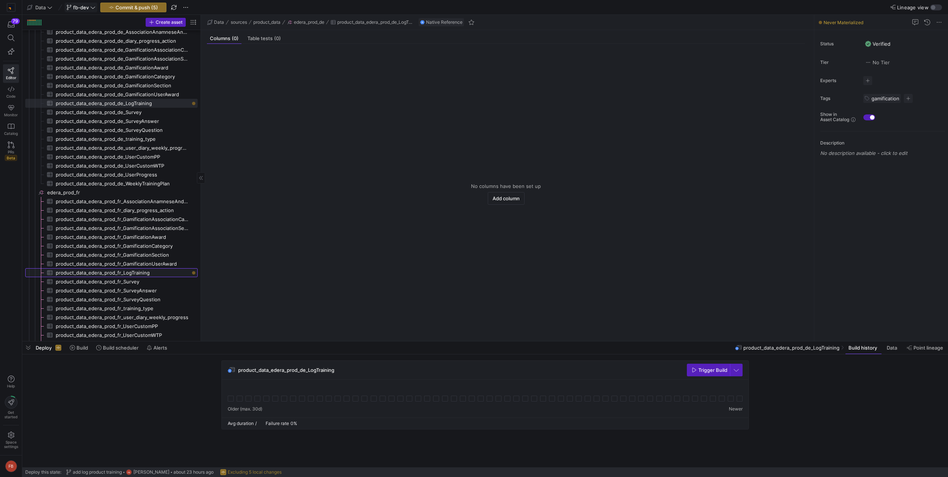
click at [156, 272] on span "product_data_edera_prod_fr_LogTraining​​​​​​​​​" at bounding box center [122, 273] width 133 height 9
click at [890, 43] on span "No Status" at bounding box center [881, 44] width 30 height 6
click at [849, 69] on div "Verified" at bounding box center [856, 67] width 74 height 6
click at [867, 97] on span "button" at bounding box center [868, 98] width 9 height 9
click at [821, 109] on input at bounding box center [834, 109] width 67 height 6
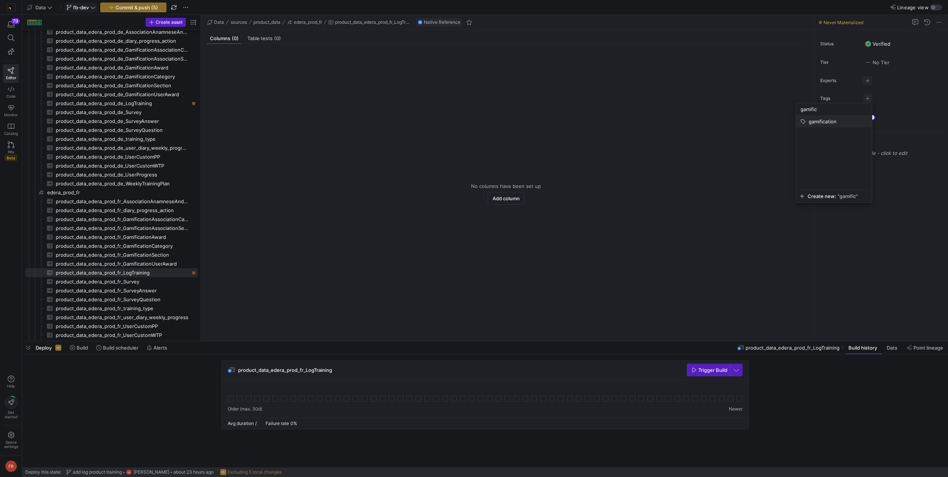
type input "gamific"
click at [824, 124] on span "gamification" at bounding box center [823, 122] width 28 height 6
click at [899, 142] on div at bounding box center [474, 238] width 948 height 477
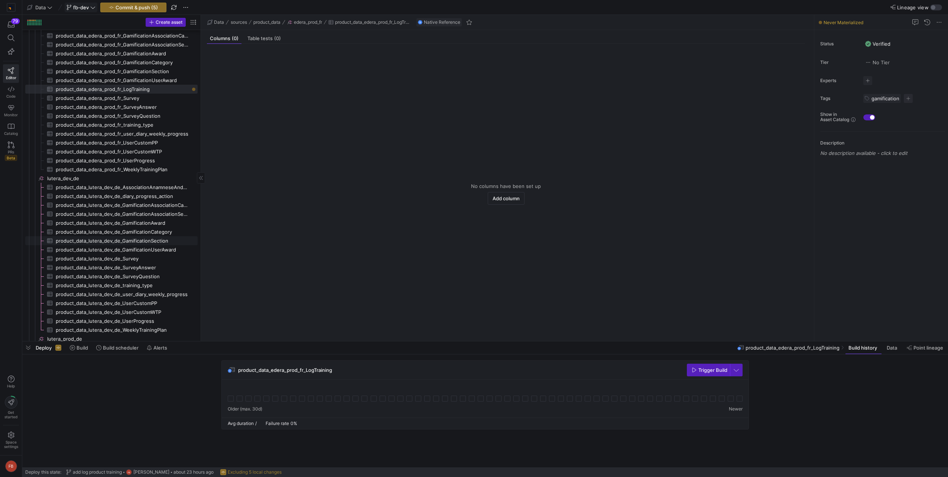
scroll to position [902, 0]
click at [69, 174] on span "lutera_dev_de​​​​​​​​" at bounding box center [121, 176] width 149 height 9
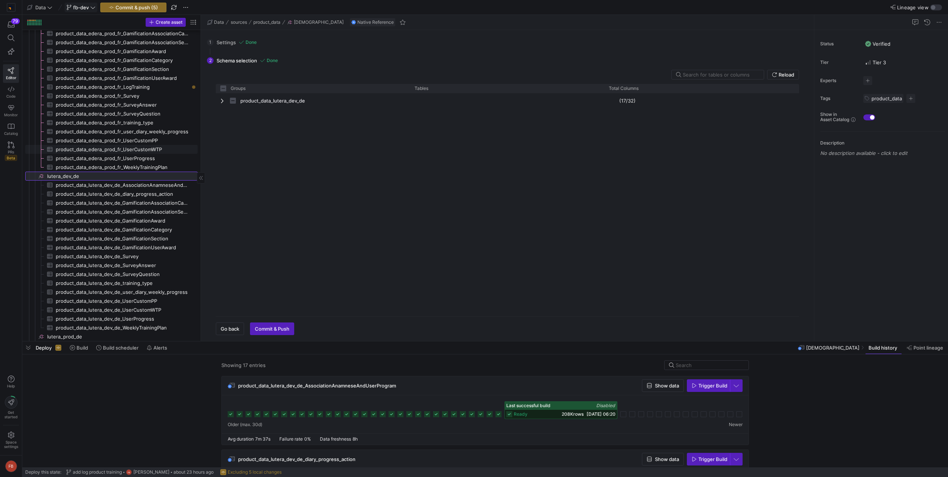
checkbox input "false"
click at [694, 77] on input "text" at bounding box center [720, 75] width 75 height 6
type input "l"
checkbox input "false"
type input "log"
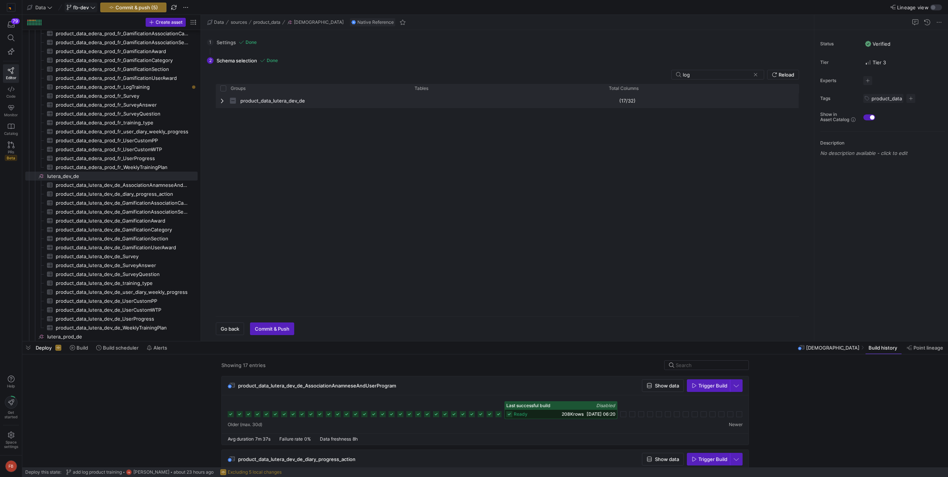
click at [221, 103] on span "Press SPACE to select this row." at bounding box center [222, 101] width 5 height 6
click at [427, 117] on input "Press Space to toggle row selection (unchecked)" at bounding box center [427, 116] width 6 height 6
checkbox input "true"
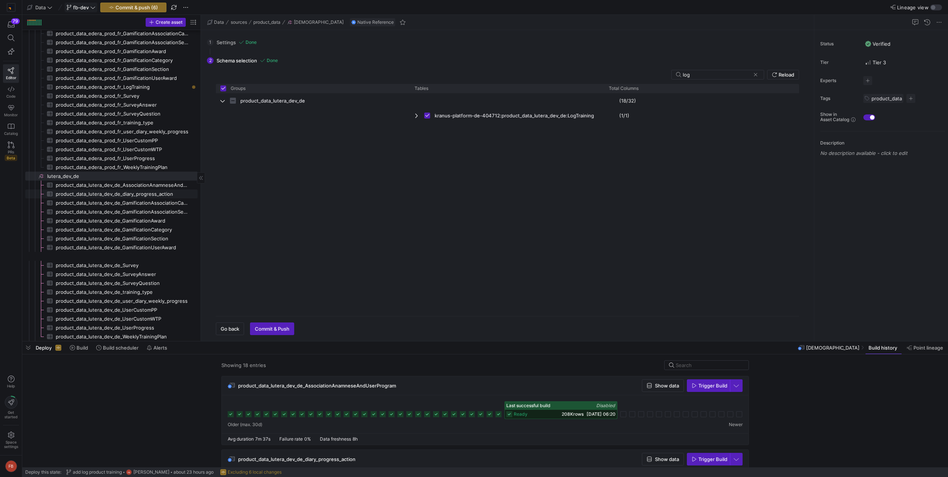
scroll to position [939, 0]
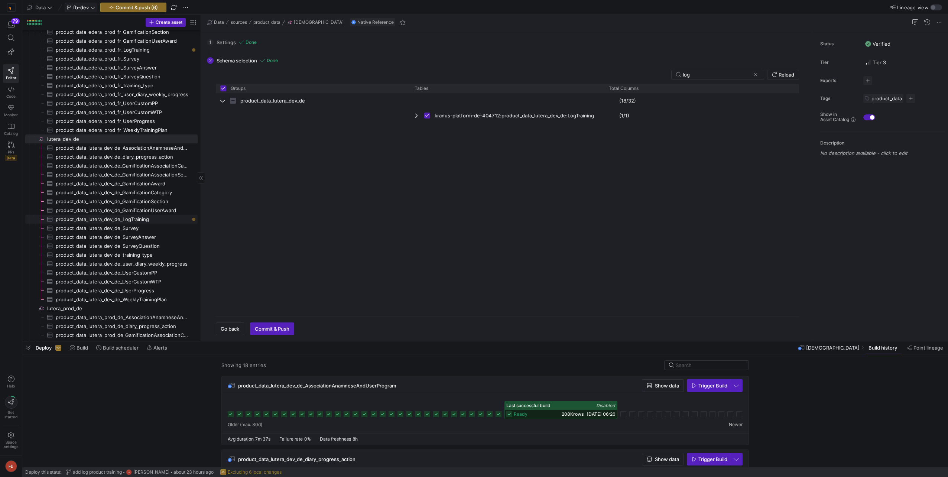
click at [148, 217] on span "product_data_lutera_dev_de_LogTraining​​​​​​​​​" at bounding box center [122, 219] width 133 height 9
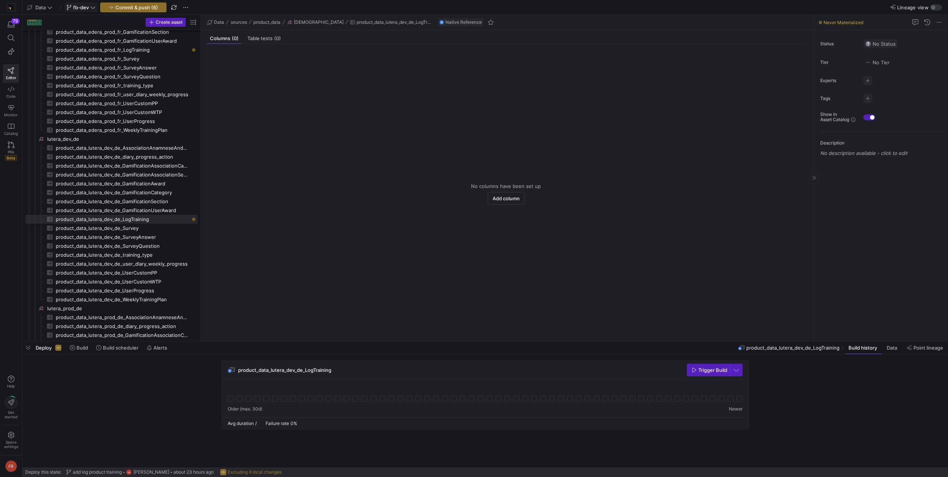
click at [882, 43] on span "No Status" at bounding box center [881, 44] width 30 height 6
click at [861, 72] on button "Verified" at bounding box center [856, 67] width 83 height 12
click at [869, 98] on span "button" at bounding box center [868, 98] width 9 height 9
click at [828, 110] on input at bounding box center [834, 109] width 67 height 6
type input "gamific"
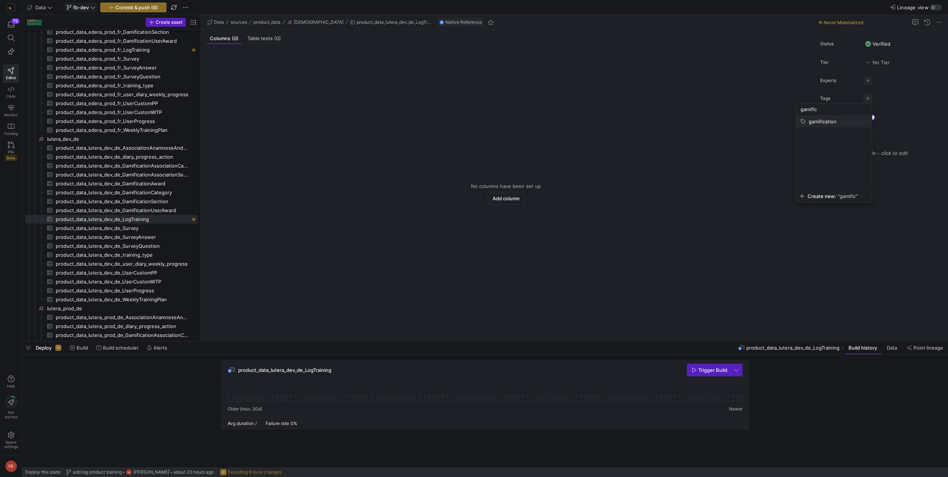
click at [831, 120] on span "gamification" at bounding box center [823, 122] width 28 height 6
click at [290, 274] on div at bounding box center [474, 238] width 948 height 477
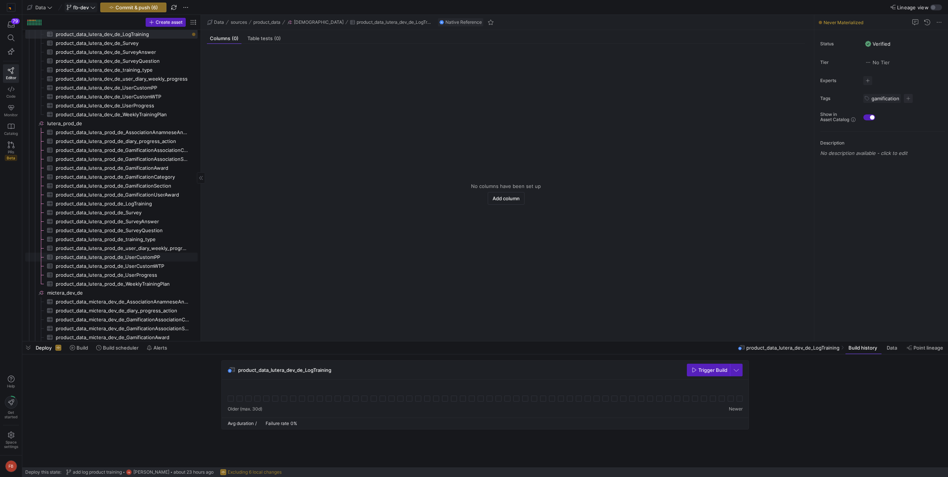
scroll to position [1162, 0]
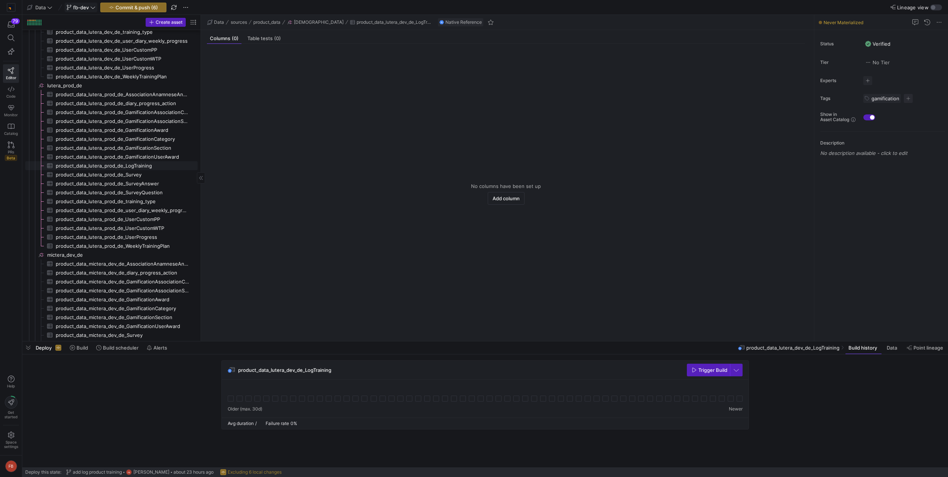
click at [132, 168] on span "product_data_lutera_prod_de_LogTraining​​​​​​​​​" at bounding box center [122, 166] width 133 height 9
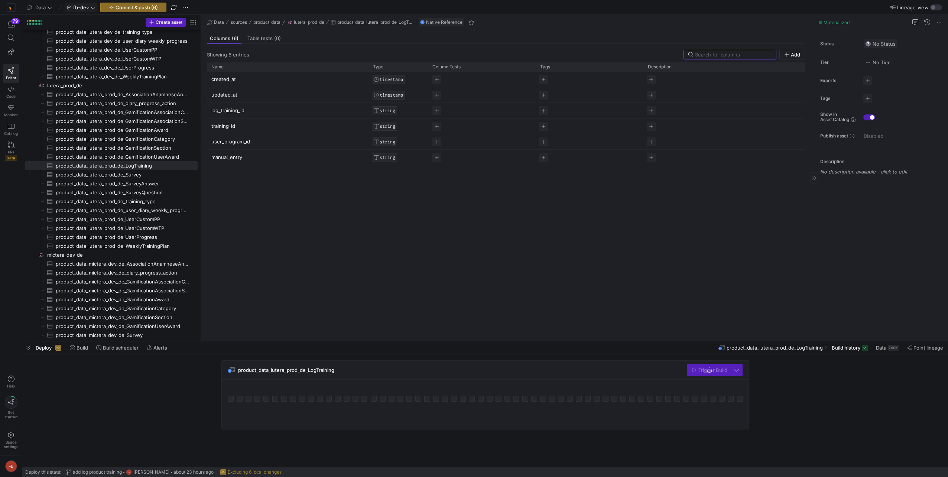
click at [880, 46] on span "No Status" at bounding box center [881, 44] width 30 height 6
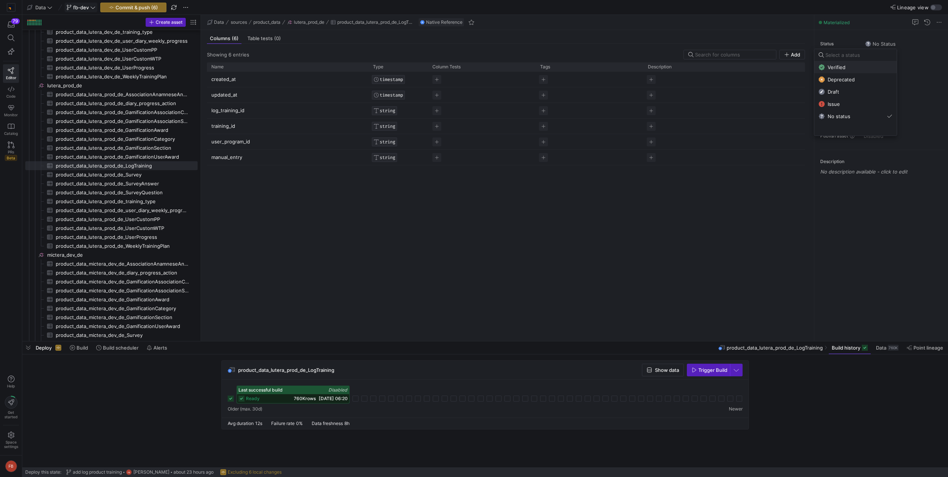
click at [854, 69] on div "Verified" at bounding box center [856, 67] width 74 height 6
click at [867, 97] on span "button" at bounding box center [868, 98] width 9 height 9
click at [850, 108] on input at bounding box center [834, 109] width 67 height 6
type input "gamific"
click at [845, 119] on span "gamification" at bounding box center [834, 122] width 67 height 6
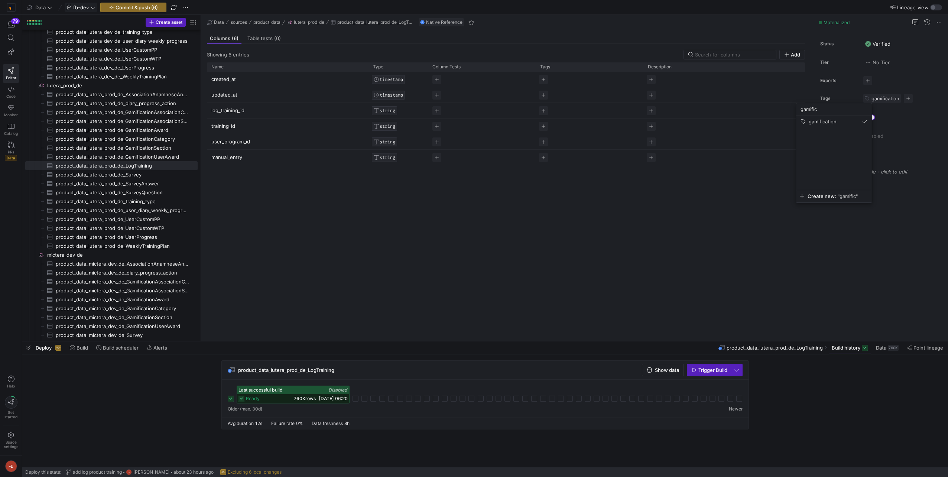
click at [439, 294] on div at bounding box center [474, 238] width 948 height 477
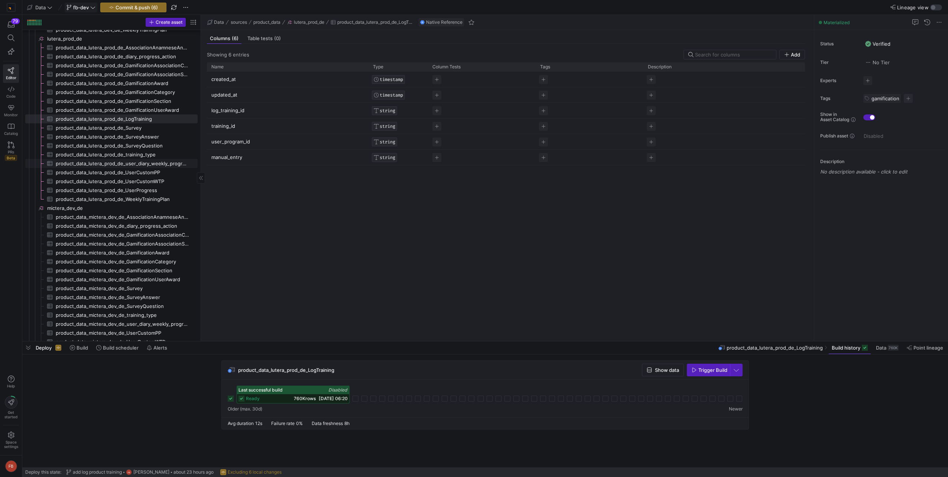
scroll to position [1237, 0]
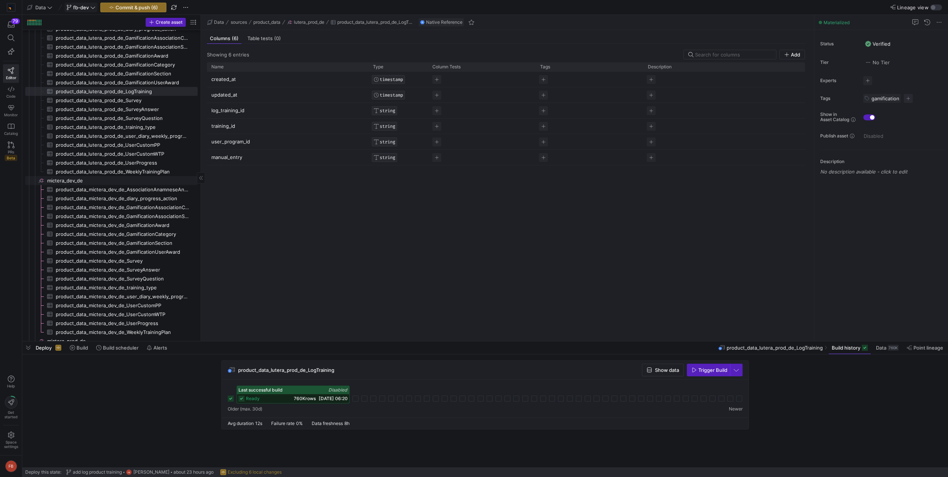
click at [104, 180] on span "mictera_dev_de​​​​​​​​" at bounding box center [121, 181] width 149 height 9
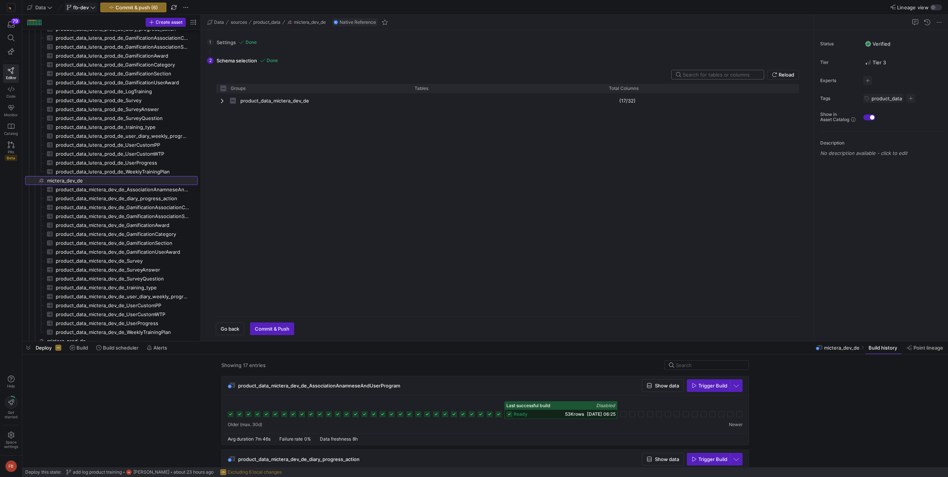
checkbox input "false"
click at [698, 75] on input "text" at bounding box center [720, 75] width 75 height 6
type input "l"
checkbox input "false"
type input "l"
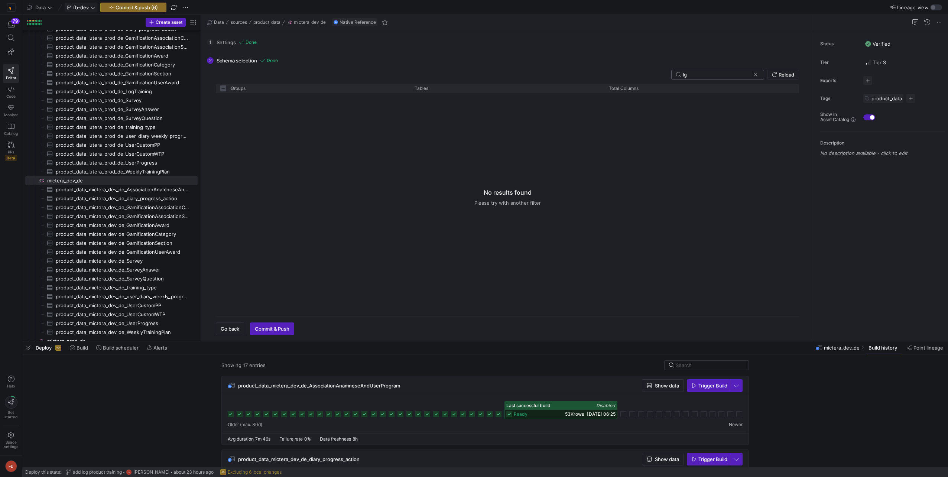
checkbox input "false"
type input "logtra"
click at [222, 102] on span "Press SPACE to select this row." at bounding box center [222, 101] width 5 height 6
click at [427, 117] on input "Press Space to toggle row selection (unchecked)" at bounding box center [427, 116] width 6 height 6
checkbox input "true"
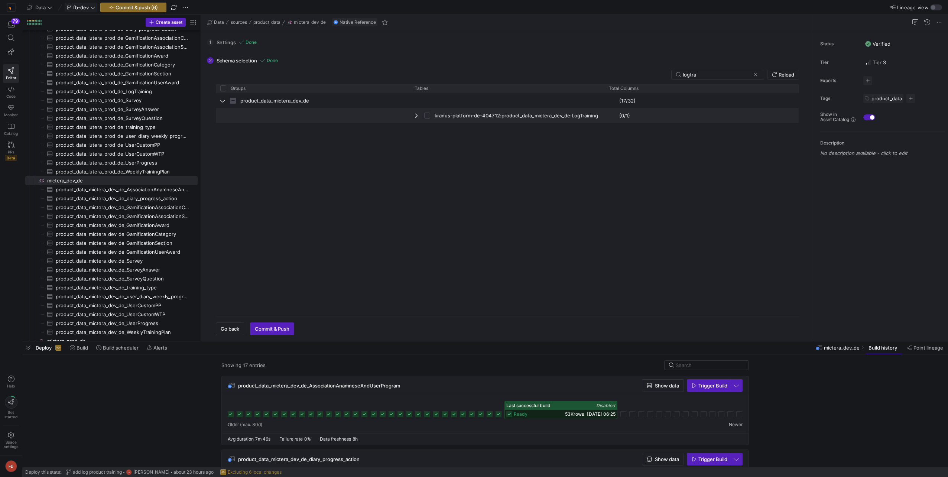
checkbox input "true"
click at [132, 263] on span "product_data_mictera_dev_de_LogTraining​​​​​​​​​" at bounding box center [122, 261] width 133 height 9
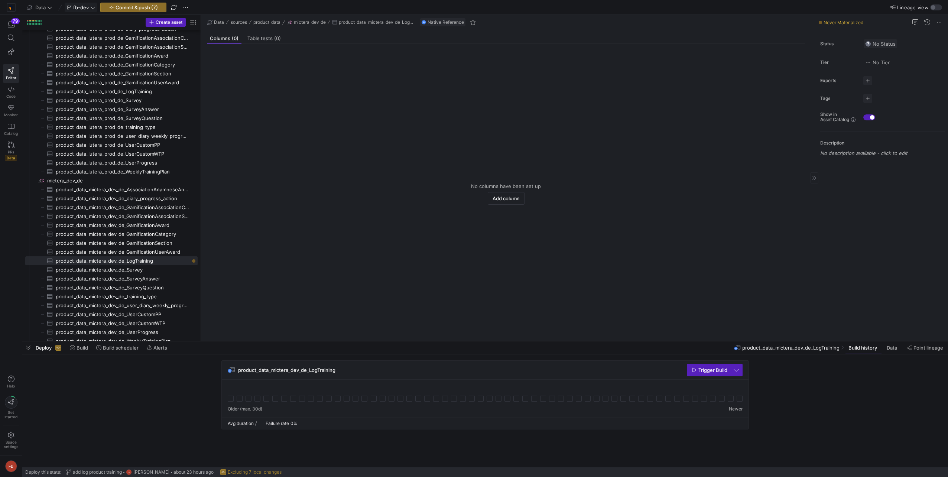
click at [876, 46] on span "No Status" at bounding box center [881, 44] width 30 height 6
click at [862, 68] on div "Verified" at bounding box center [856, 67] width 74 height 6
click at [872, 97] on span "button" at bounding box center [868, 98] width 9 height 9
click at [857, 111] on input at bounding box center [834, 109] width 67 height 6
type input "gamific"
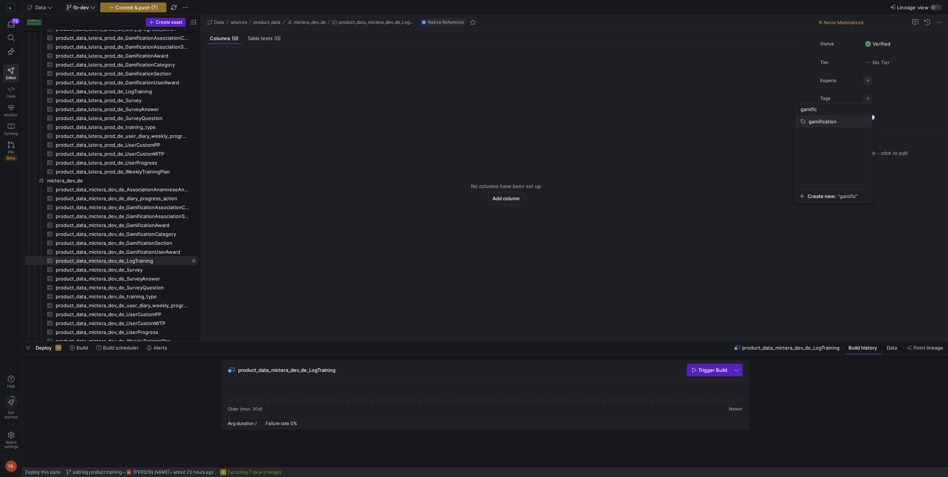
click at [841, 125] on button "gamification" at bounding box center [834, 122] width 76 height 12
click at [325, 244] on div at bounding box center [474, 238] width 948 height 477
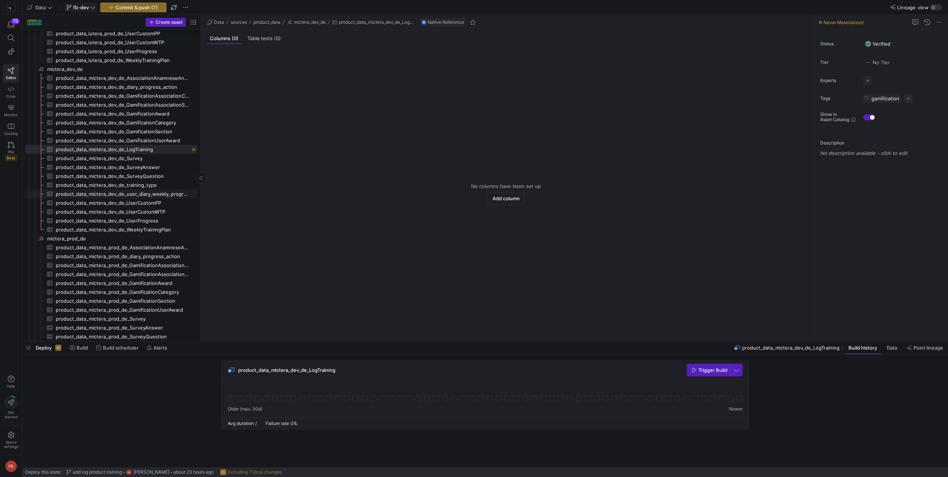
scroll to position [1422, 0]
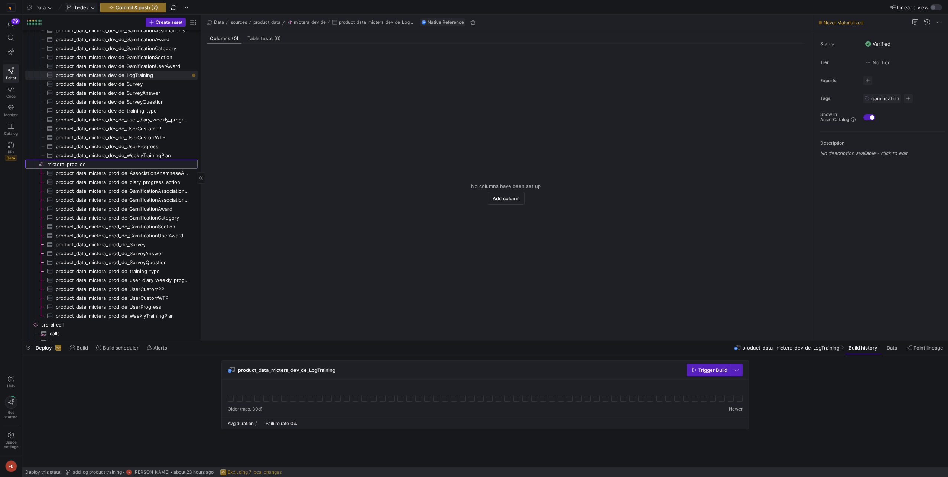
click at [83, 165] on span "mictera_prod_de​​​​​​​​" at bounding box center [121, 164] width 149 height 9
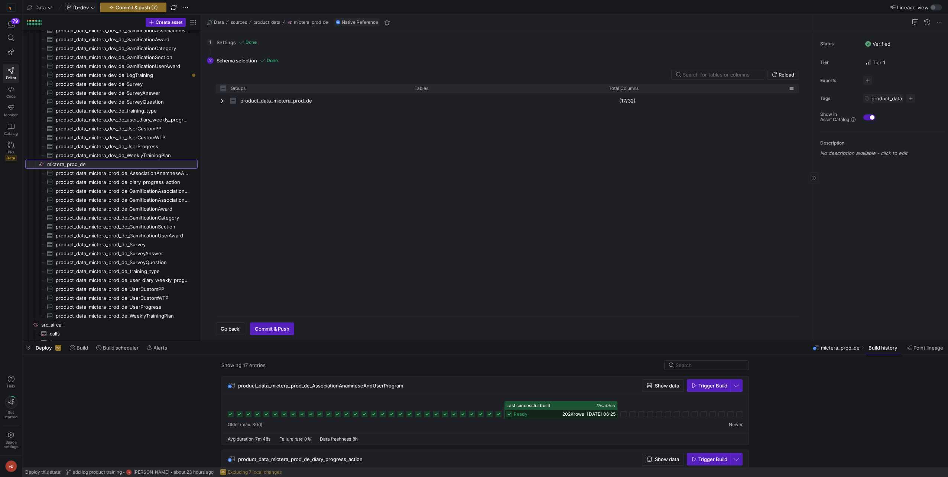
checkbox input "false"
click at [742, 74] on input "text" at bounding box center [720, 75] width 75 height 6
type input "l"
checkbox input "false"
type input "logtra"
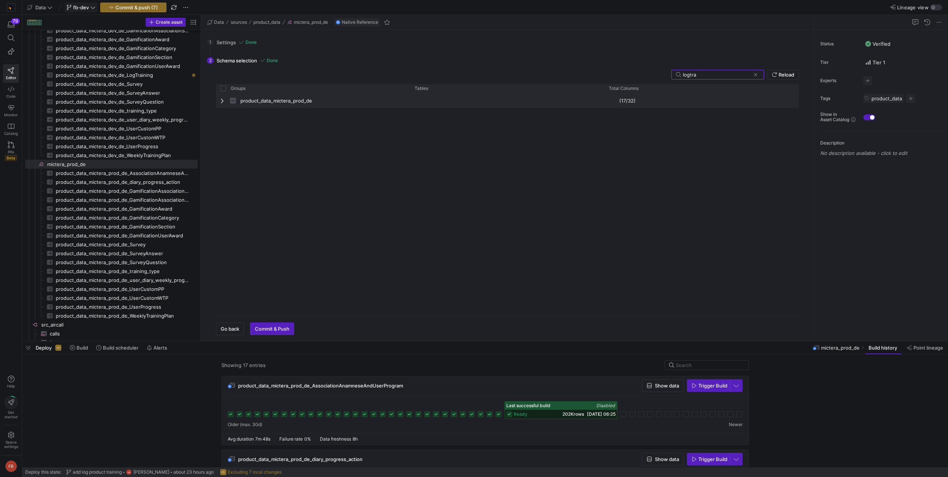
click at [222, 101] on span "Press SPACE to select this row." at bounding box center [222, 101] width 5 height 6
click at [428, 114] on input "Press Space to toggle row selection (unchecked)" at bounding box center [427, 116] width 6 height 6
checkbox input "true"
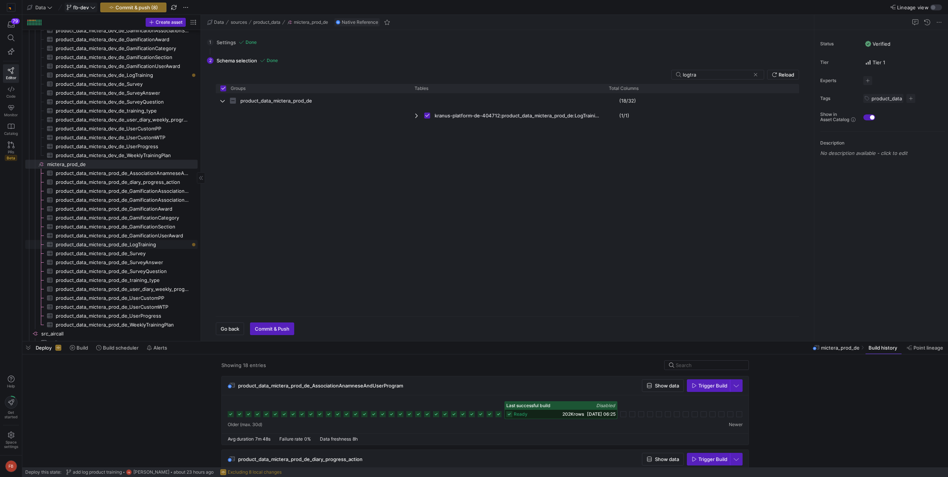
click at [110, 244] on span "product_data_mictera_prod_de_LogTraining​​​​​​​​​" at bounding box center [122, 244] width 133 height 9
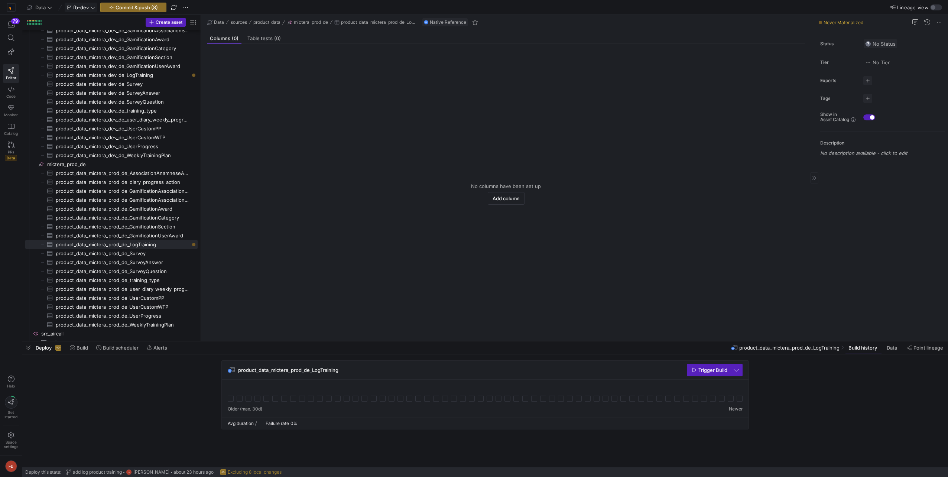
click at [880, 45] on span "No Status" at bounding box center [881, 44] width 30 height 6
click at [851, 67] on div "Verified" at bounding box center [856, 67] width 74 height 6
click at [867, 100] on span "button" at bounding box center [868, 98] width 9 height 9
click at [853, 110] on input at bounding box center [834, 109] width 67 height 6
type input "gamific"
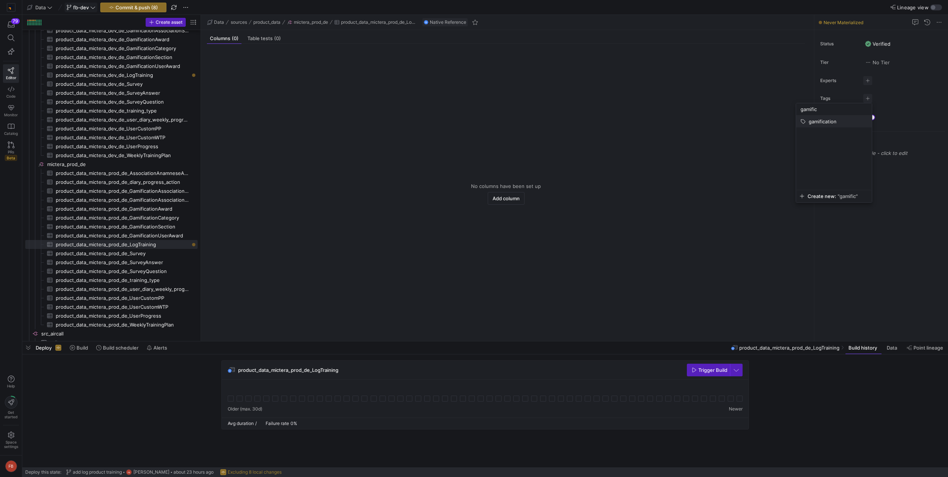
click at [841, 118] on button "gamification" at bounding box center [834, 122] width 76 height 12
click at [513, 134] on div at bounding box center [474, 238] width 948 height 477
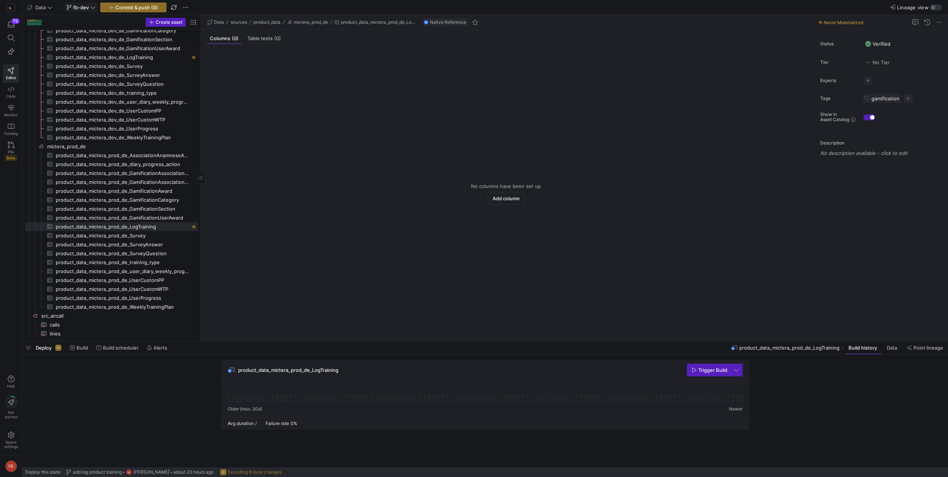
scroll to position [1254, 0]
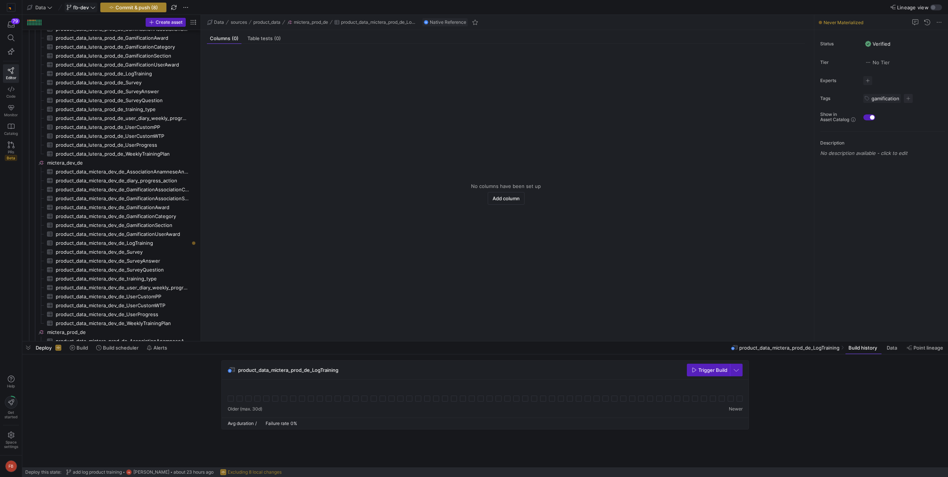
click at [119, 3] on span "button" at bounding box center [133, 7] width 65 height 9
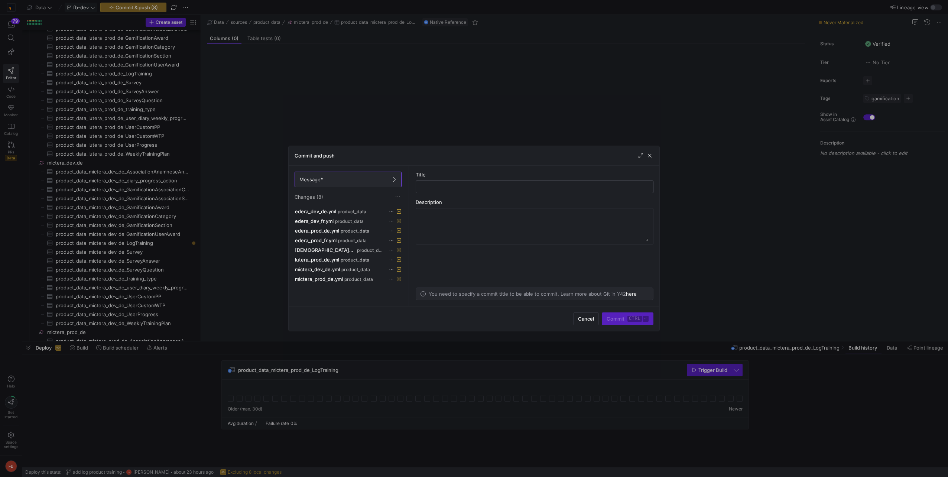
click at [450, 185] on input "text" at bounding box center [534, 187] width 225 height 6
type input "add log training product data to source"
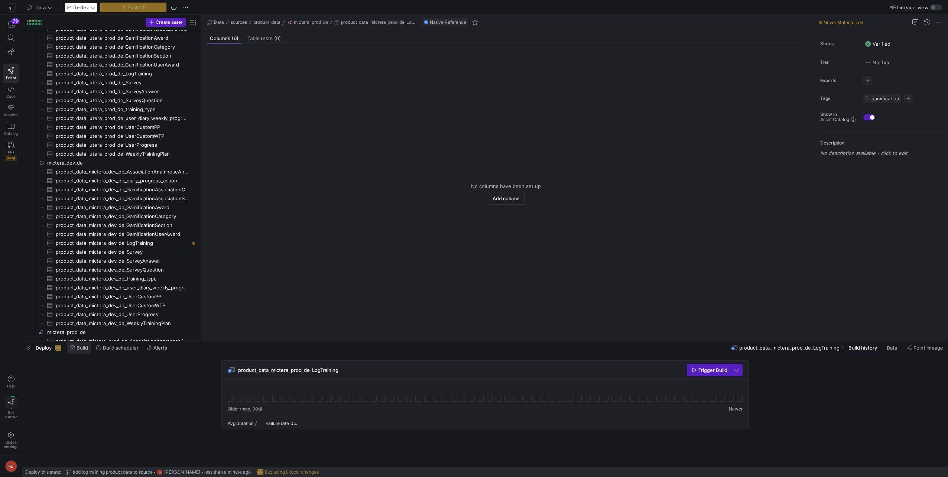
click at [78, 351] on span at bounding box center [79, 348] width 24 height 12
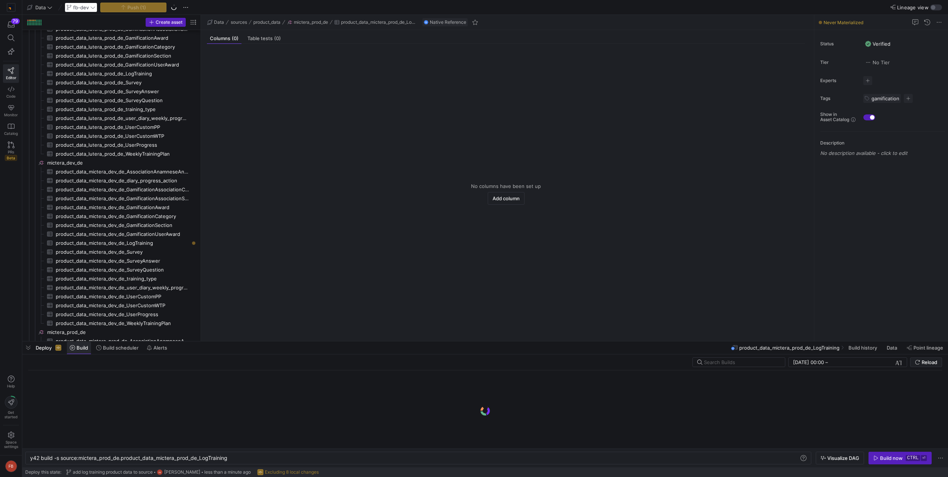
scroll to position [0, 198]
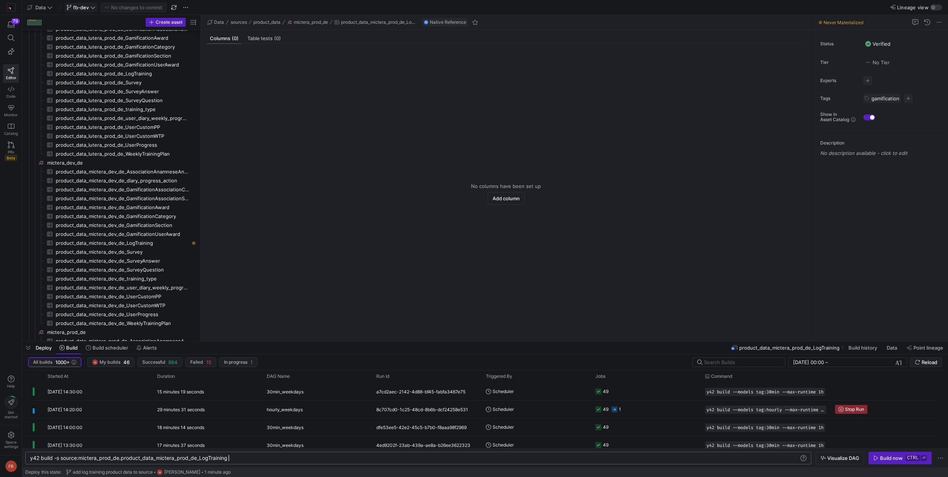
click at [247, 456] on div "y42 build -s source:mictera_prod_de.product_data_m ictera_prod_de_LogTraining" at bounding box center [415, 458] width 770 height 6
type textarea "y42 build --models tag:gamification"
click at [879, 459] on icon "button" at bounding box center [876, 458] width 5 height 5
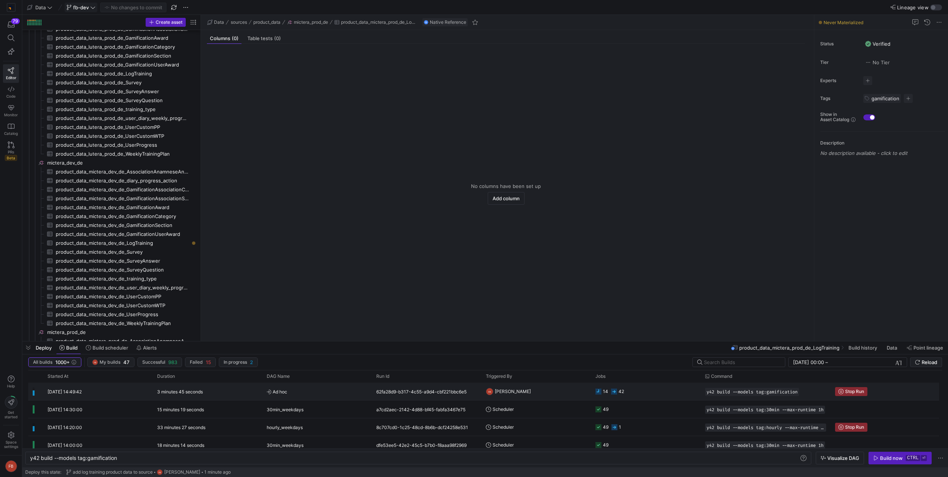
click at [563, 392] on y42-orchestration-triggered-by "[PERSON_NAME]" at bounding box center [536, 391] width 101 height 17
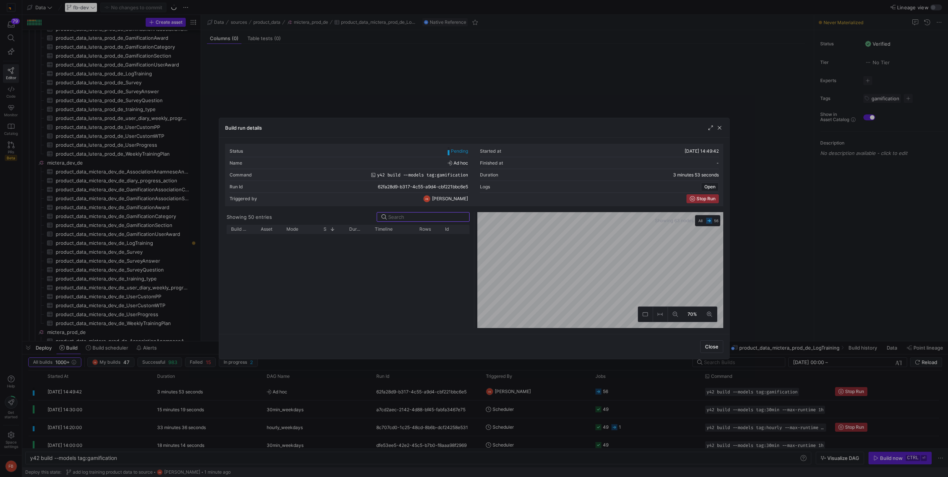
scroll to position [317, 0]
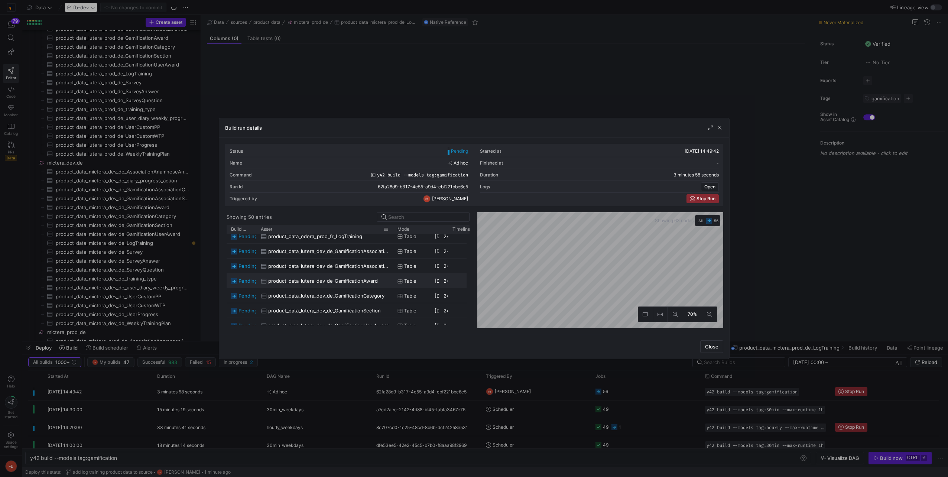
drag, startPoint x: 280, startPoint y: 227, endPoint x: 391, endPoint y: 233, distance: 111.3
click at [392, 233] on div at bounding box center [393, 229] width 3 height 9
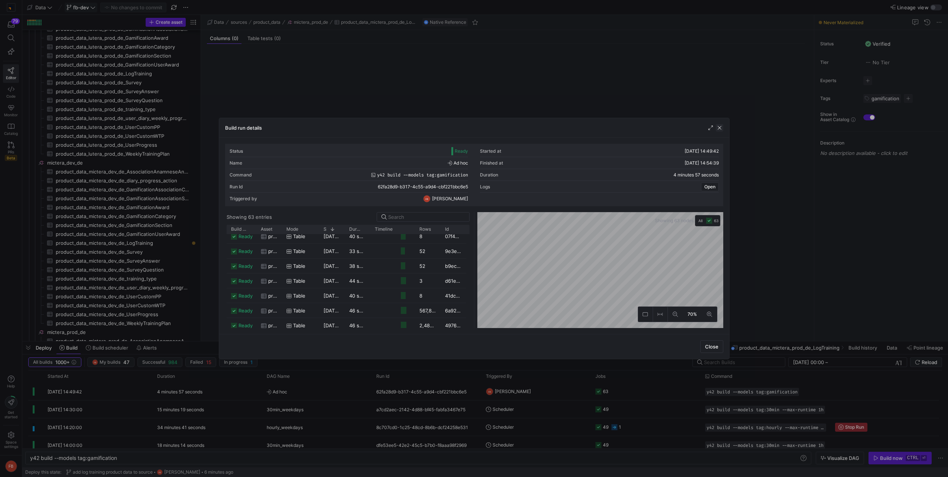
click at [718, 127] on span "button" at bounding box center [719, 127] width 7 height 7
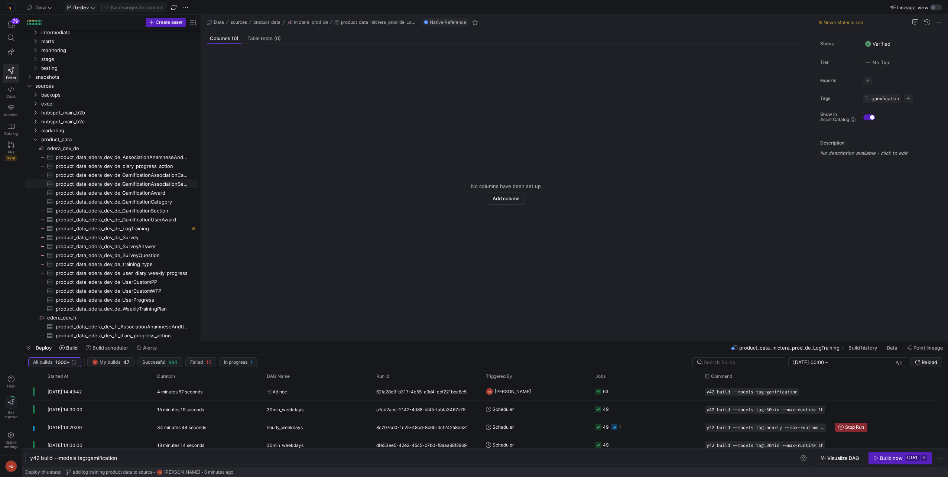
scroll to position [251, 0]
drag, startPoint x: 200, startPoint y: 98, endPoint x: 270, endPoint y: 103, distance: 70.0
click at [270, 103] on as-split "Create asset Drag here to set row groups Drag here to set column labels Group 1…" at bounding box center [485, 178] width 926 height 326
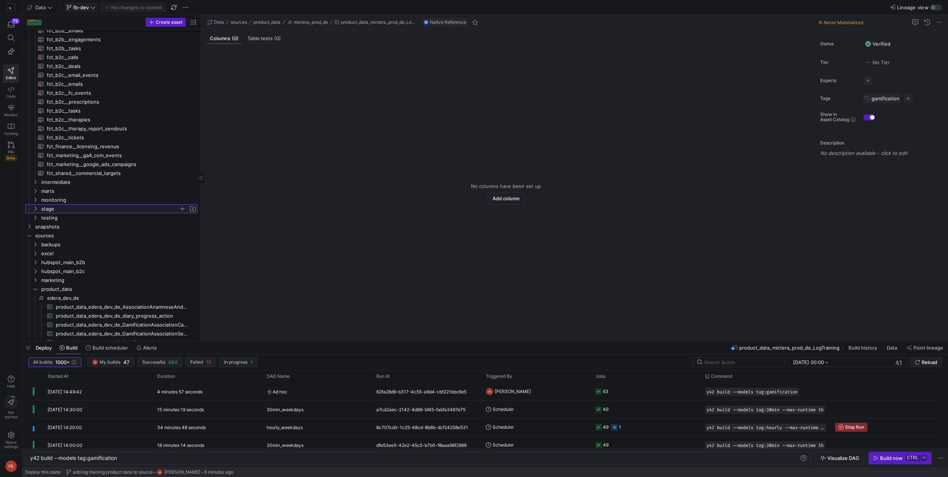
click at [62, 208] on span "stage" at bounding box center [110, 209] width 138 height 9
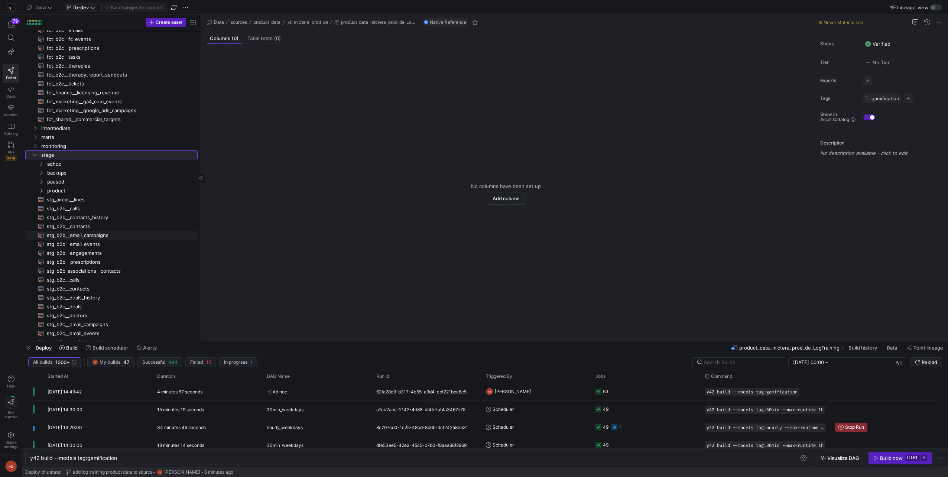
scroll to position [177, 0]
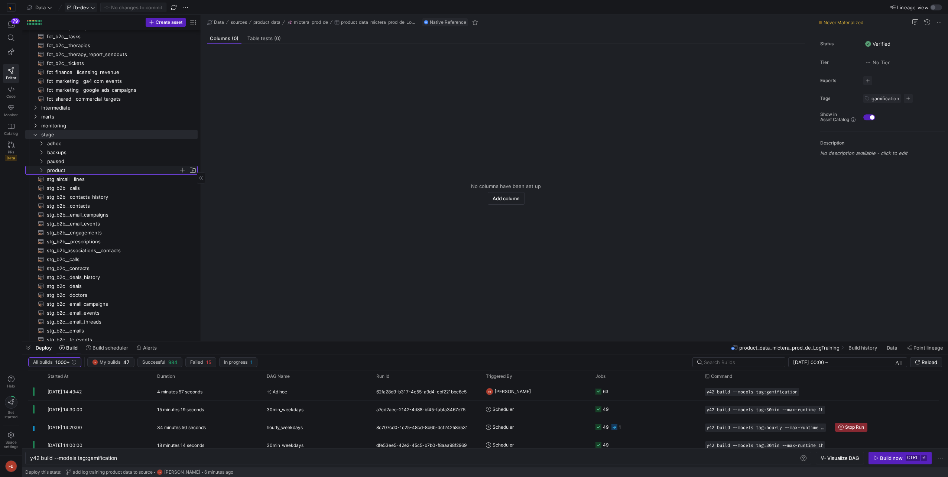
click at [74, 171] on span "product" at bounding box center [113, 170] width 132 height 9
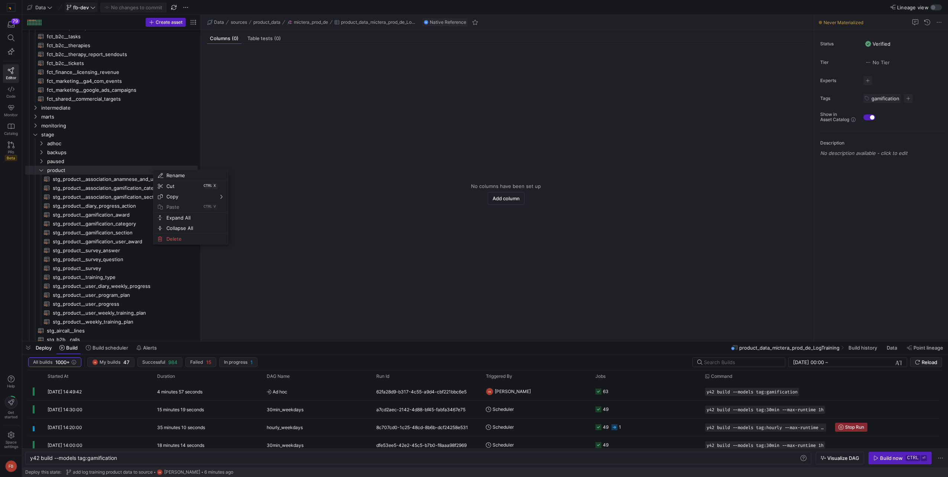
click at [2, 209] on div "79 Editor Code Monitor Catalog PRs Beta Help Get started Space settings FB" at bounding box center [11, 238] width 22 height 477
click at [183, 169] on span "Press SPACE to select this row." at bounding box center [182, 170] width 7 height 7
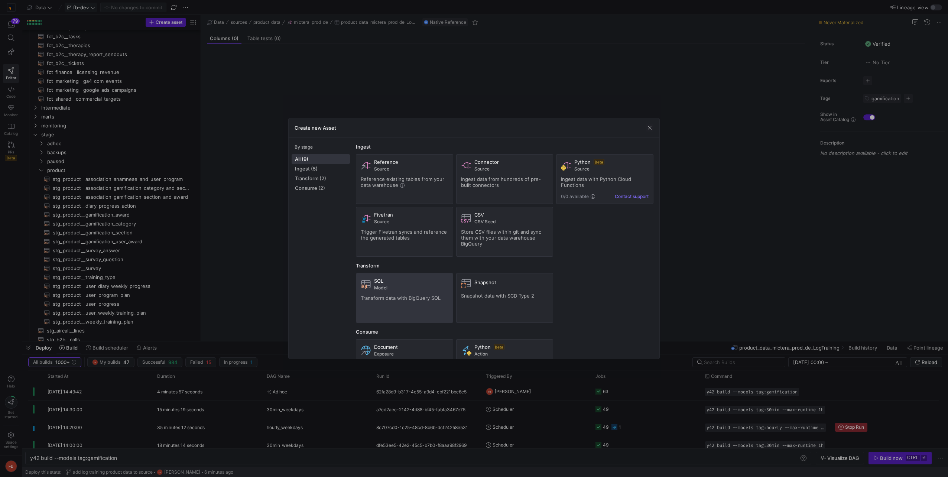
click at [397, 283] on div "SQL" at bounding box center [411, 281] width 74 height 6
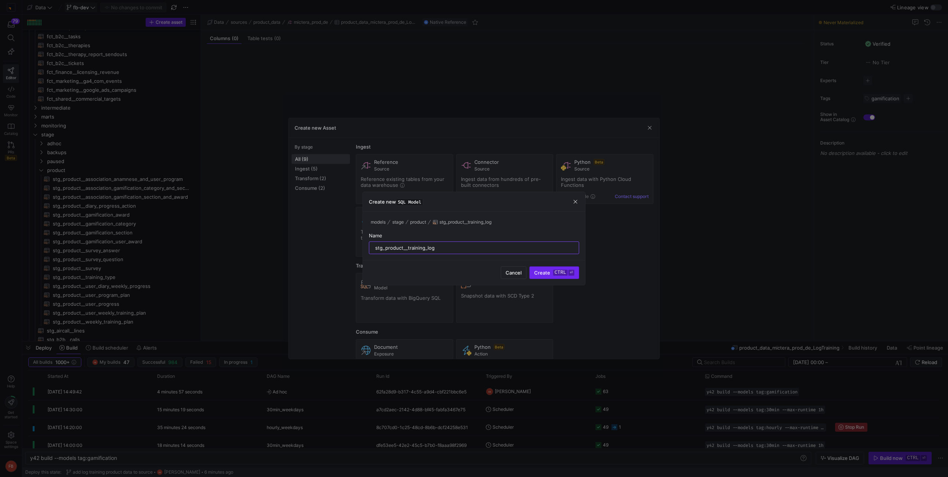
type input "stg_product__training_log"
click at [550, 272] on span "Create ctrl ⏎" at bounding box center [554, 273] width 40 height 6
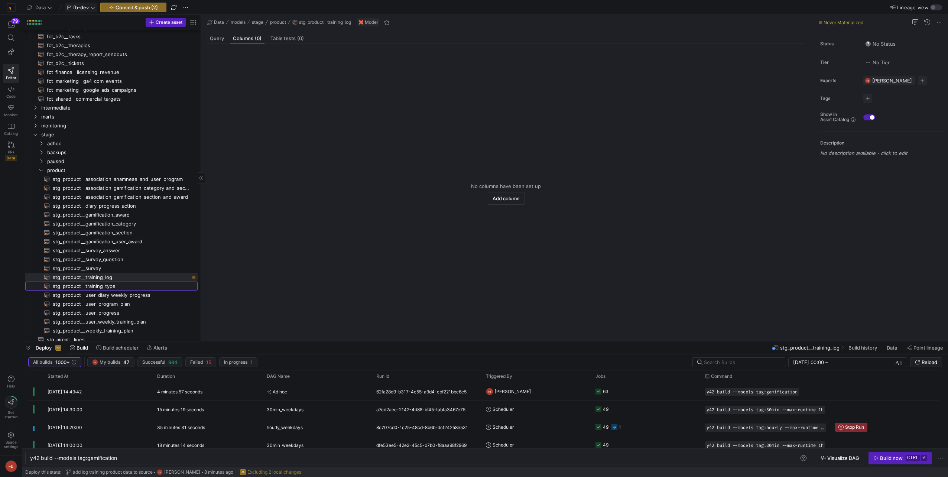
click at [90, 287] on span "stg_product__training_type​​​​​​​​​​" at bounding box center [121, 286] width 136 height 9
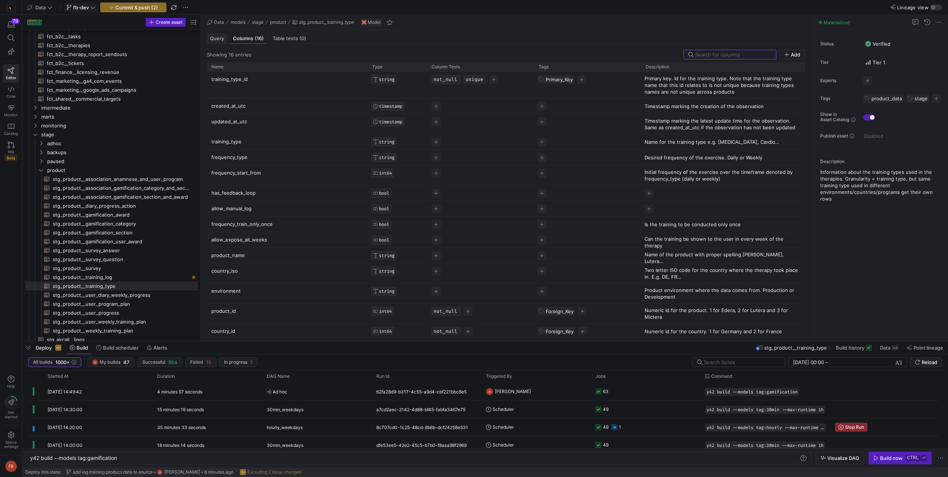
click at [213, 38] on span "Query" at bounding box center [217, 38] width 14 height 5
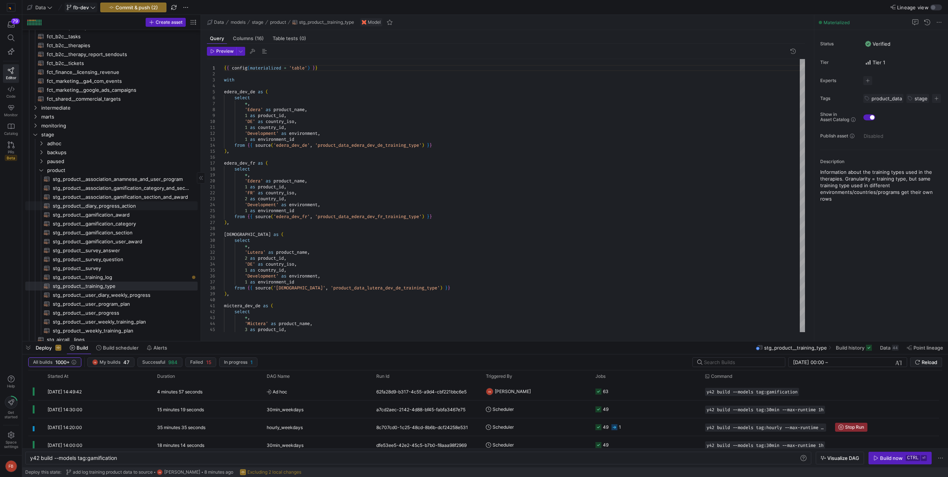
click at [118, 205] on span "stg_product__diary_progress_action​​​​​​​​​​" at bounding box center [121, 206] width 136 height 9
click at [126, 222] on span "stg_product__gamification_category​​​​​​​​​​" at bounding box center [121, 224] width 136 height 9
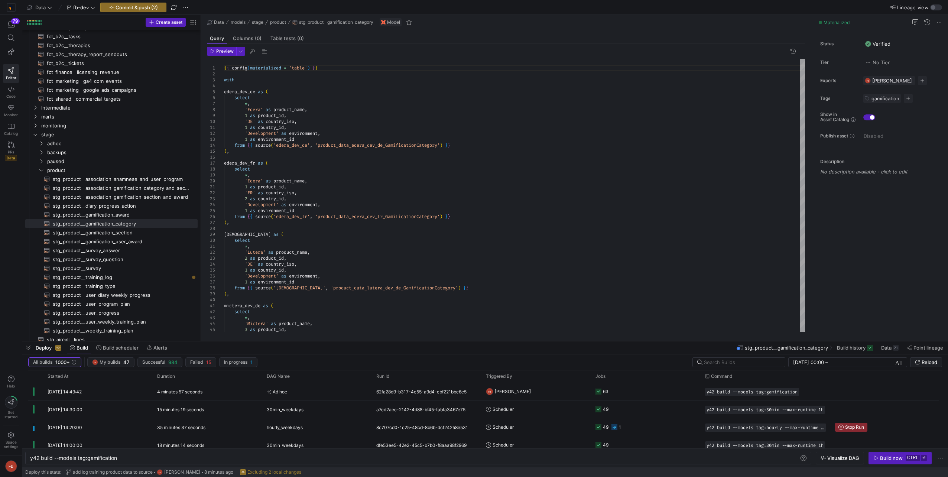
scroll to position [0, 87]
click at [125, 216] on span "stg_product__gamification_award​​​​​​​​​​" at bounding box center [121, 215] width 136 height 9
click at [132, 225] on span "stg_product__gamification_category​​​​​​​​​​" at bounding box center [121, 224] width 136 height 9
click at [252, 37] on span "Columns (0)" at bounding box center [247, 38] width 29 height 5
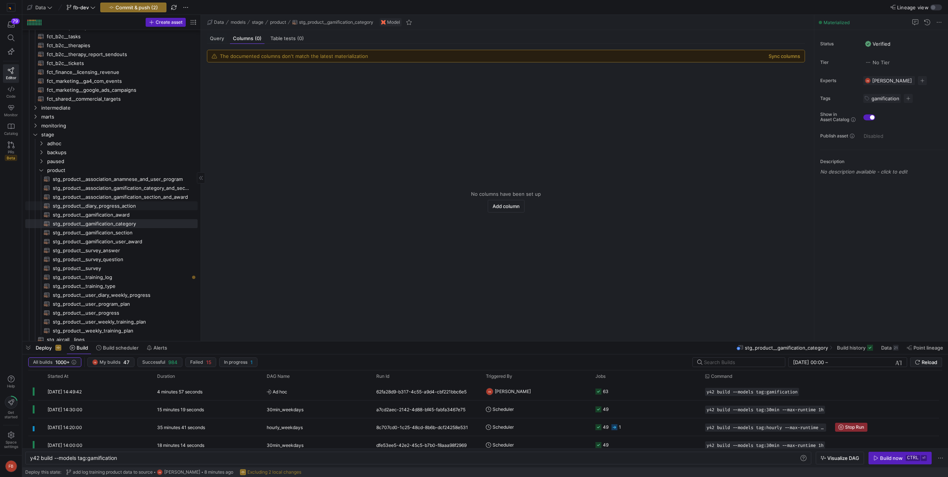
click at [154, 206] on span "stg_product__diary_progress_action​​​​​​​​​​" at bounding box center [121, 206] width 136 height 9
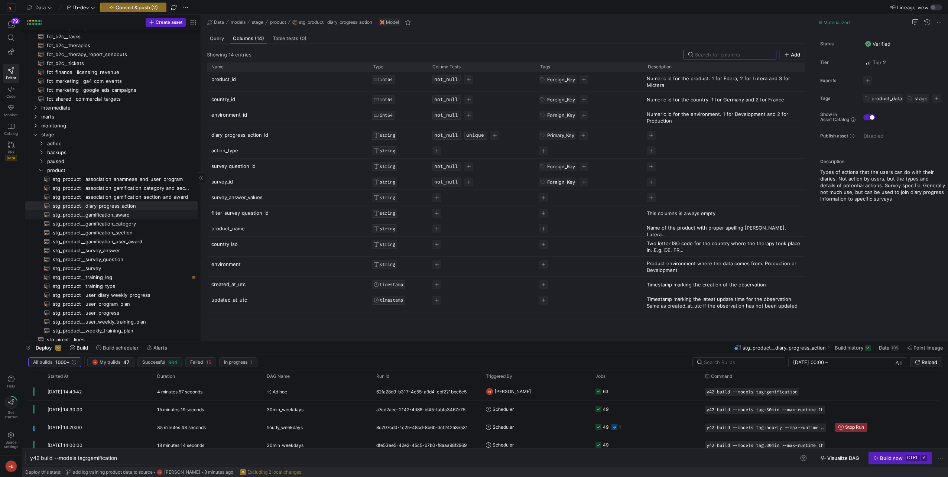
click at [146, 213] on span "stg_product__gamification_award​​​​​​​​​​" at bounding box center [121, 215] width 136 height 9
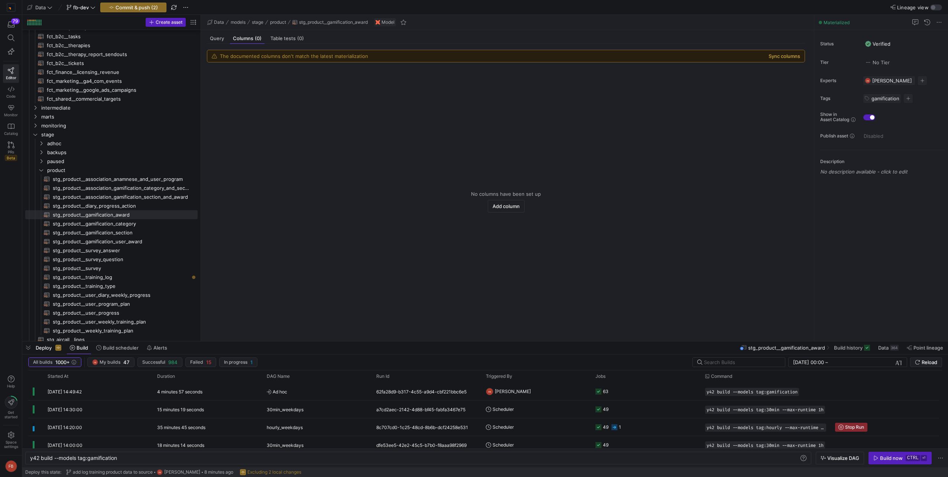
click at [776, 57] on button "Sync columns" at bounding box center [785, 56] width 32 height 6
click at [779, 57] on button "Sync columns" at bounding box center [785, 56] width 32 height 6
click at [774, 53] on button "Sync columns" at bounding box center [785, 56] width 32 height 6
click at [146, 225] on span "stg_product__gamification_category​​​​​​​​​​" at bounding box center [121, 224] width 136 height 9
click at [788, 55] on button "Sync columns" at bounding box center [785, 56] width 32 height 6
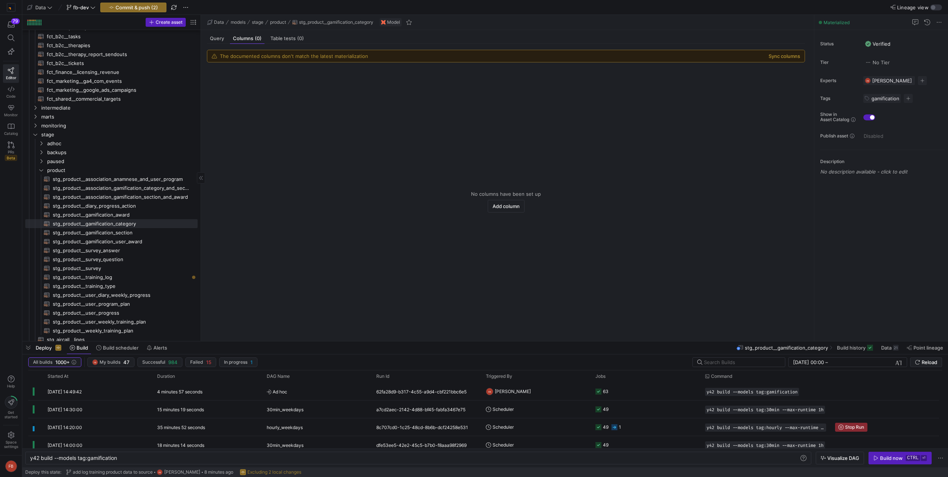
click at [126, 233] on span "stg_product__gamification_section​​​​​​​​​​" at bounding box center [121, 233] width 136 height 9
click at [782, 55] on button "Sync columns" at bounding box center [785, 56] width 32 height 6
click at [142, 238] on span "stg_product__gamification_user_award​​​​​​​​​​" at bounding box center [121, 241] width 136 height 9
click at [783, 54] on button "Sync columns" at bounding box center [785, 56] width 32 height 6
click at [222, 39] on span "Query" at bounding box center [217, 38] width 14 height 5
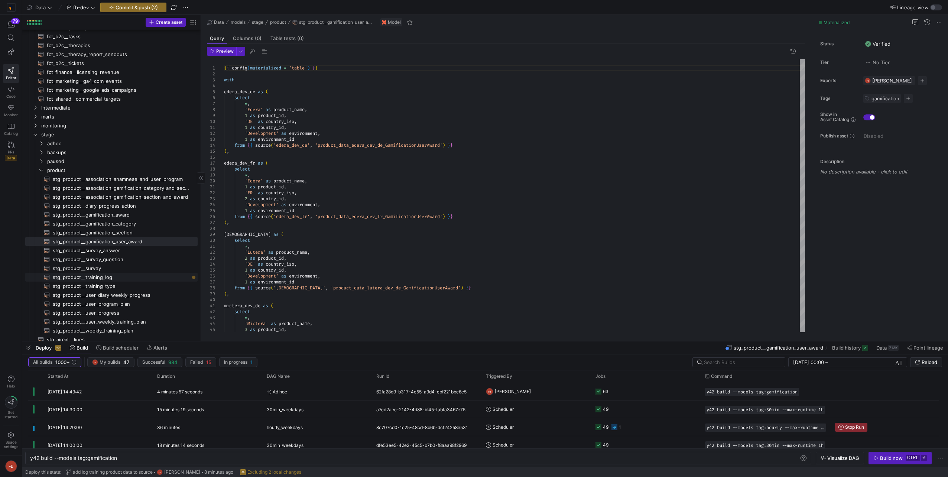
click at [126, 275] on span "stg_product__training_log​​​​​​​​​​" at bounding box center [121, 277] width 136 height 9
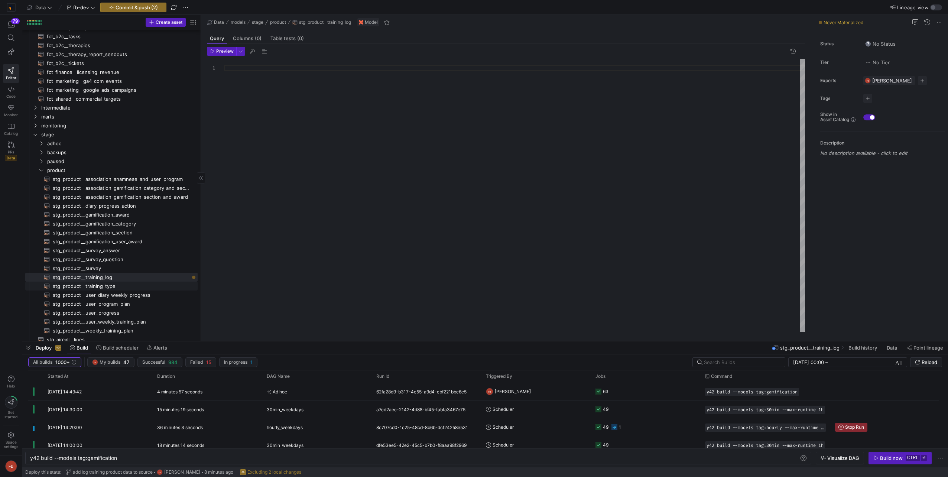
click at [116, 283] on span "stg_product__training_type​​​​​​​​​​" at bounding box center [121, 286] width 136 height 9
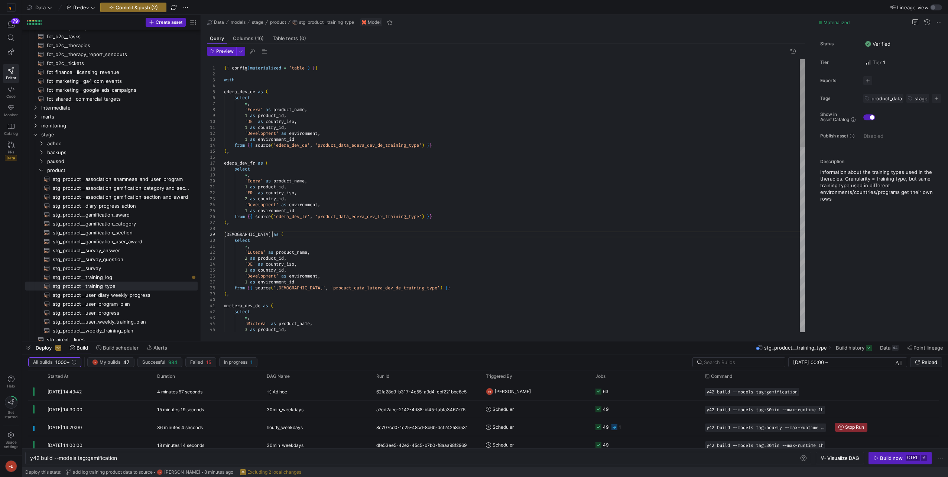
click at [369, 235] on div "{ { config ( materialized = 'table' ) } } with edera_dev_de as ( select * , 'Ed…" at bounding box center [514, 484] width 581 height 850
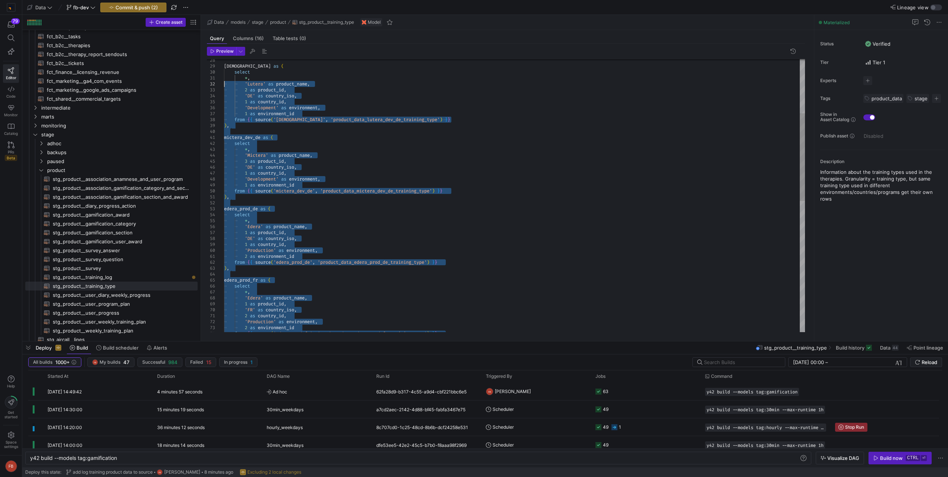
type textarea "{{ config(materialized = 'table') }} with edera_dev_de as ( select *, 'Edera' a…"
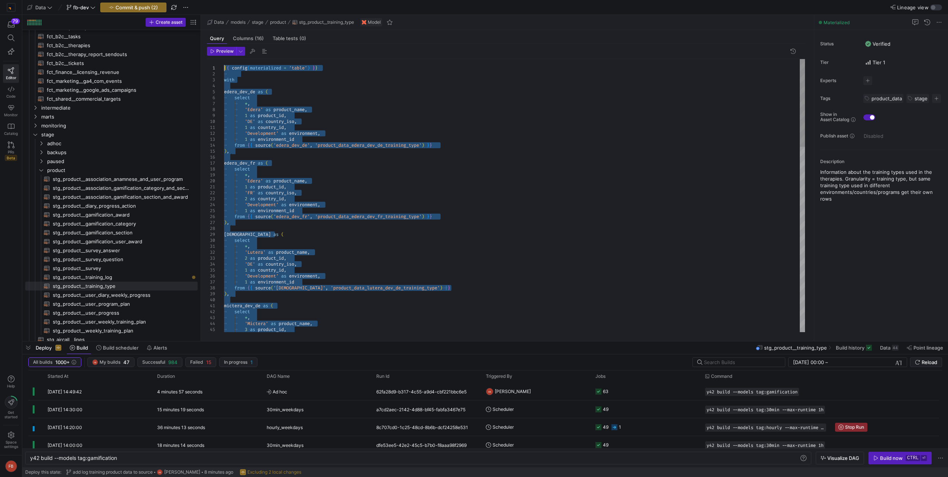
drag, startPoint x: 245, startPoint y: 323, endPoint x: 211, endPoint y: 70, distance: 255.3
drag, startPoint x: 122, startPoint y: 274, endPoint x: 177, endPoint y: 233, distance: 68.3
click at [122, 274] on span "stg_product__training_log​​​​​​​​​​" at bounding box center [121, 277] width 136 height 9
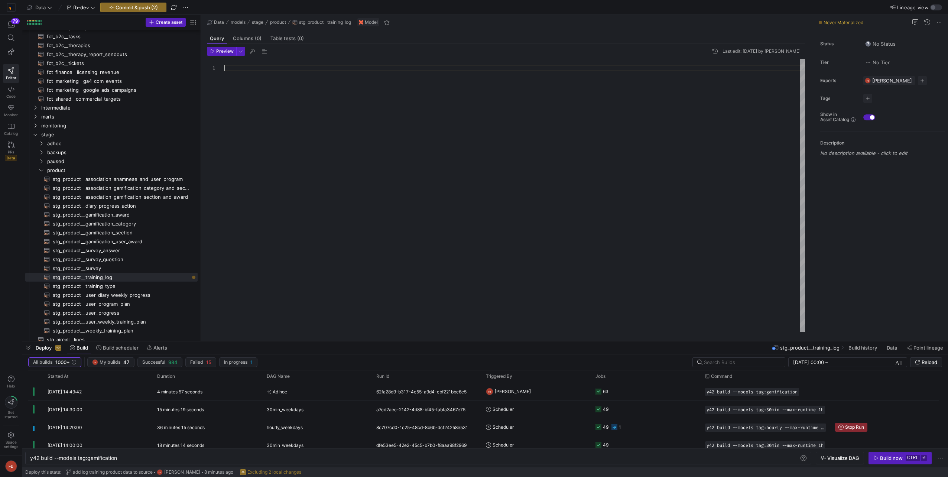
click at [341, 67] on div at bounding box center [514, 195] width 581 height 273
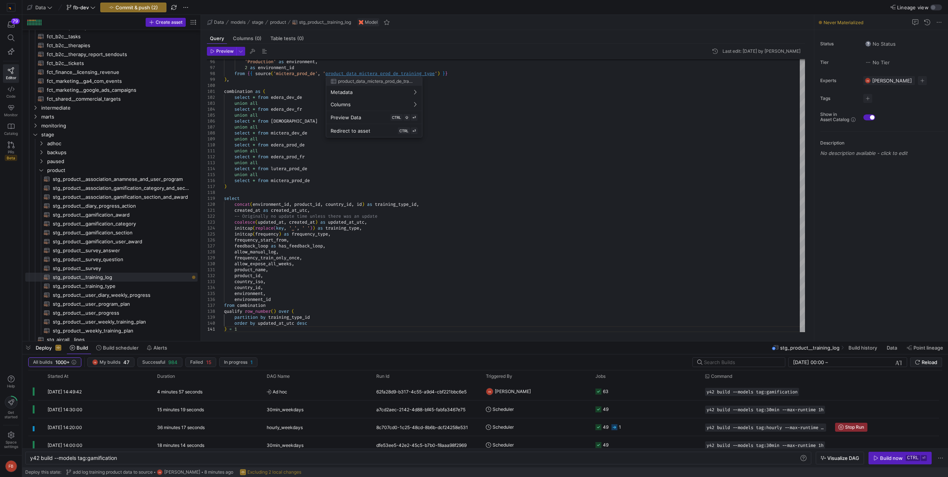
click at [575, 161] on div at bounding box center [474, 238] width 948 height 477
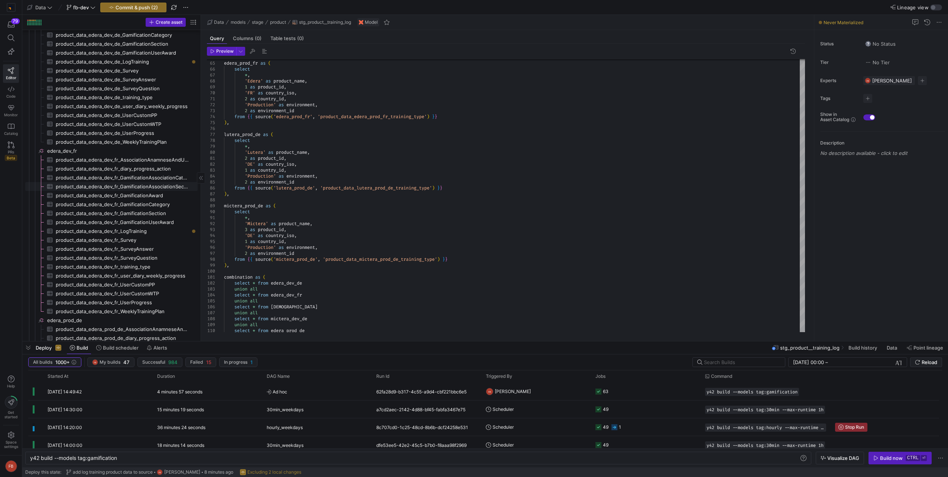
scroll to position [957, 0]
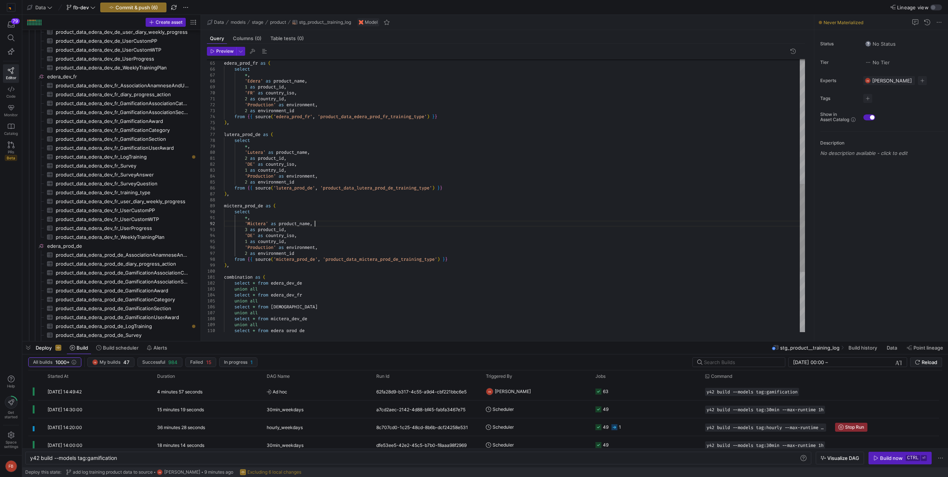
click at [640, 223] on div "'Production' as environment , 2 as environment_id from { { source ( 'mictera_pr…" at bounding box center [514, 96] width 581 height 844
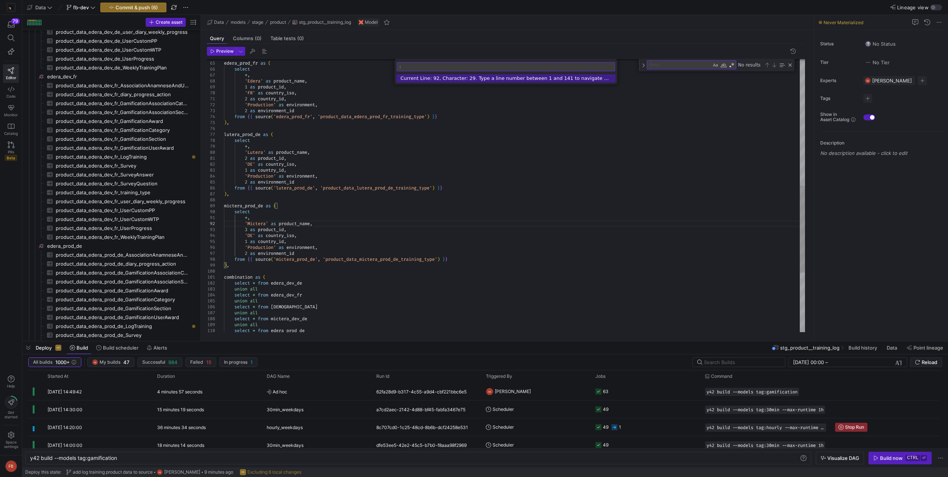
type textarea "2 as country_id, 'Production' as environment, 2 as environment_id from {{ sourc…"
click at [678, 103] on div "'Production' as environment , 2 as environment_id from { { source ( 'mictera_pr…" at bounding box center [514, 89] width 581 height 857
click at [694, 119] on div "'Production' as environment , 2 as environment_id from { { source ( 'mictera_pr…" at bounding box center [514, 89] width 581 height 857
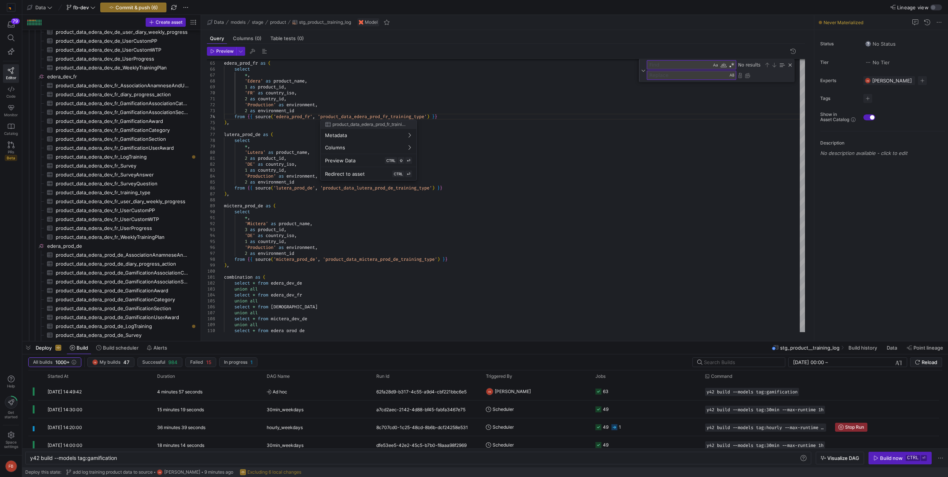
drag, startPoint x: 430, startPoint y: 119, endPoint x: 424, endPoint y: 118, distance: 6.0
click at [424, 118] on div at bounding box center [474, 238] width 948 height 477
click at [667, 65] on textarea "Find" at bounding box center [679, 65] width 64 height 9
type textarea "t"
type textarea "2 as product_id, 'DE' as country_iso, 1 as country_id, 'Production' as environm…"
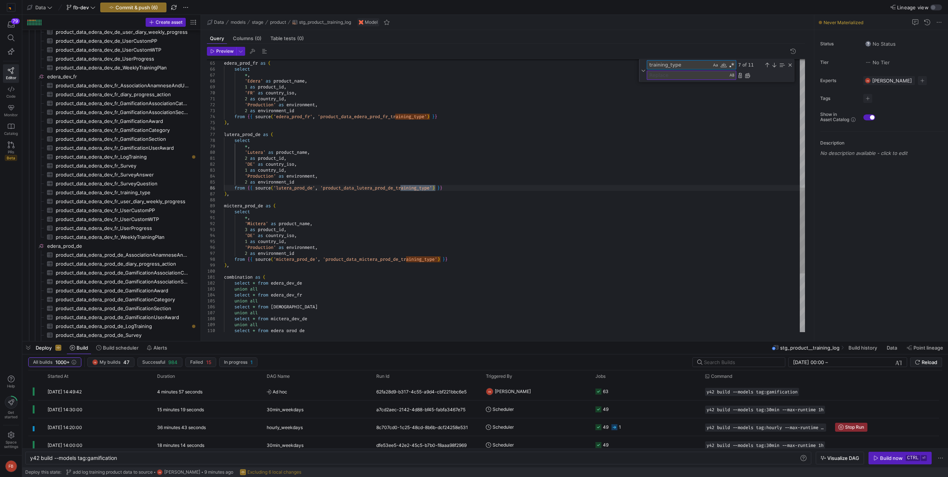
type textarea "training_type"
click at [667, 77] on textarea "Replace" at bounding box center [687, 75] width 81 height 9
type textarea "LogTraining"
click at [749, 75] on div "Replace All (Ctrl+Alt+Enter)" at bounding box center [748, 75] width 6 height 6
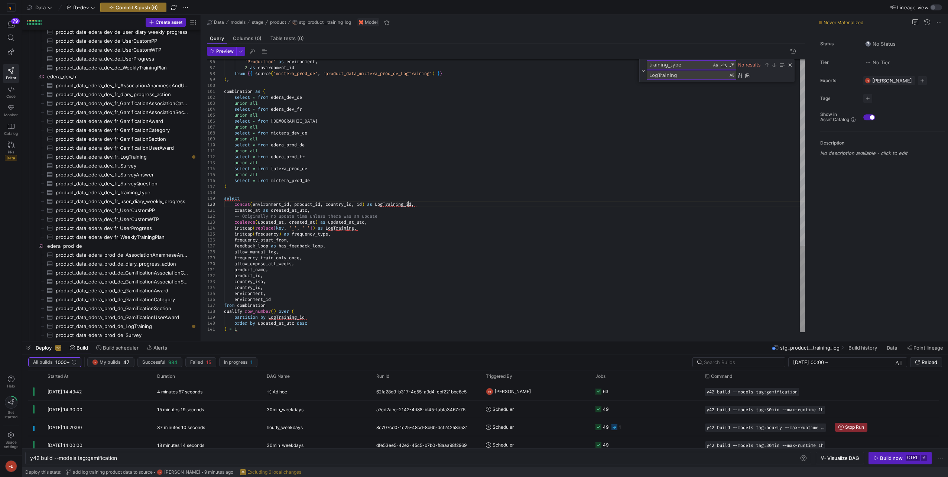
scroll to position [0, 0]
drag, startPoint x: 408, startPoint y: 204, endPoint x: 380, endPoint y: 206, distance: 27.9
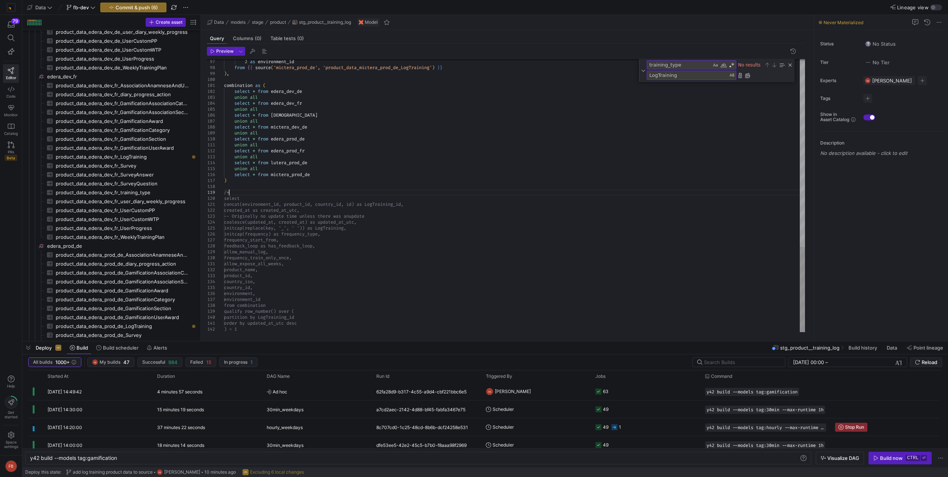
type textarea "union all select * from edera_prod_fr union all select * from lutera_prod_de un…"
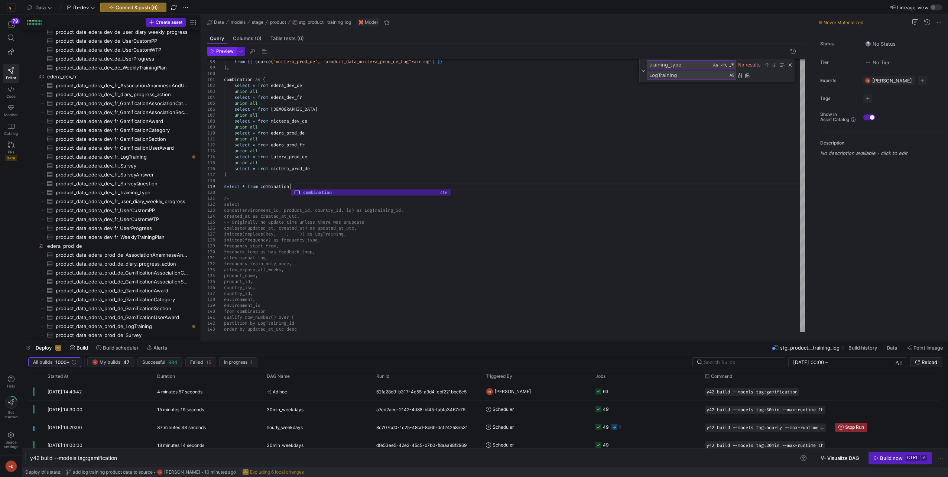
click at [224, 50] on span "Preview" at bounding box center [224, 51] width 17 height 5
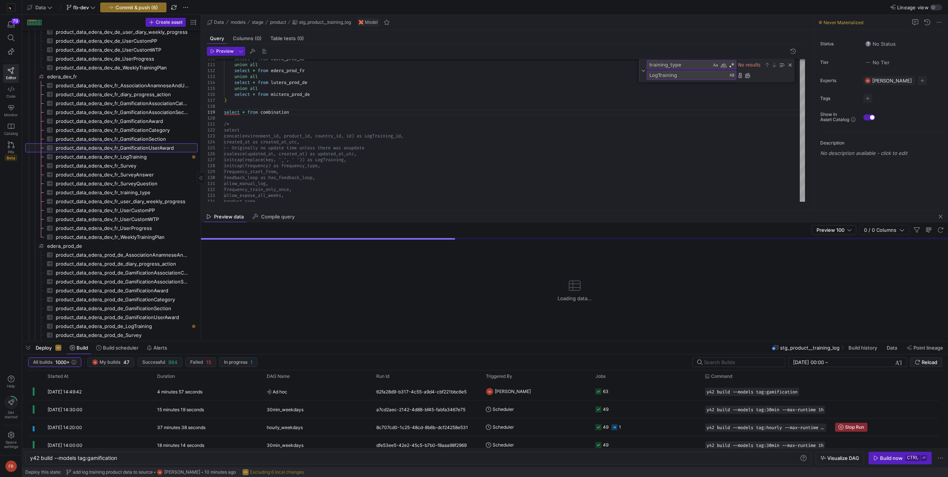
click at [147, 149] on span "product_data_edera_dev_fr_GamificationUserAward​​​​​​​​​" at bounding box center [122, 148] width 133 height 9
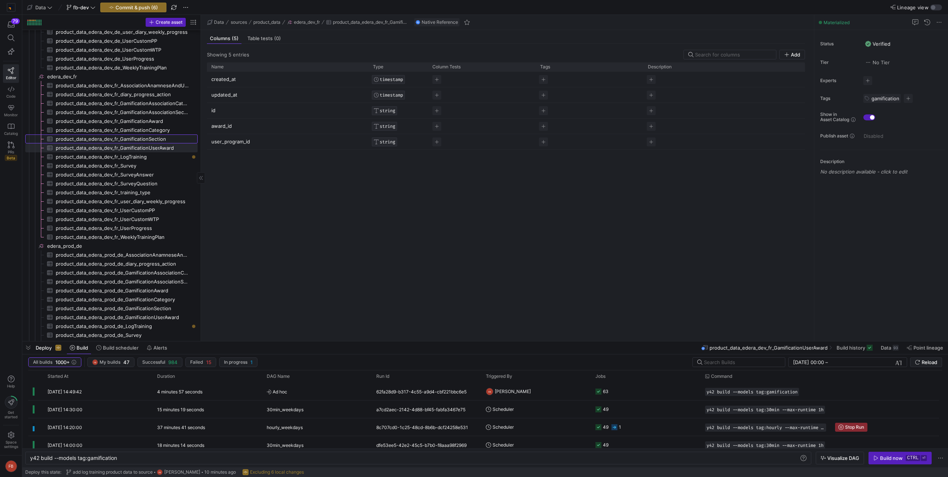
click at [153, 139] on span "product_data_edera_dev_fr_GamificationSection​​​​​​​​​" at bounding box center [122, 139] width 133 height 9
click at [148, 129] on span "product_data_edera_dev_fr_GamificationCategory​​​​​​​​​" at bounding box center [122, 130] width 133 height 9
click at [148, 121] on span "product_data_edera_dev_fr_GamificationAward​​​​​​​​​" at bounding box center [122, 121] width 133 height 9
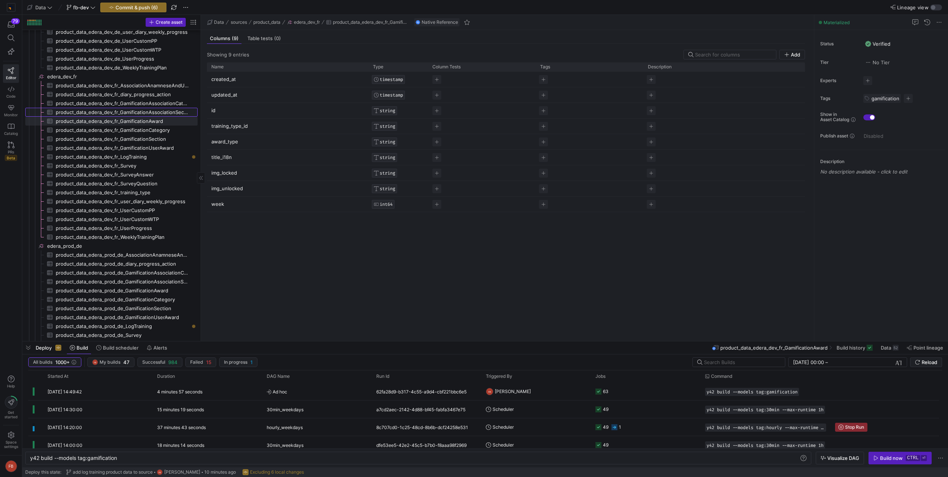
click at [146, 115] on span "product_data_edera_dev_fr_GamificationAssociationSectionAward​​​​​​​​​" at bounding box center [122, 112] width 133 height 9
click at [147, 103] on span "product_data_edera_dev_fr_GamificationAssociationCategorySection​​​​​​​​​" at bounding box center [122, 103] width 133 height 9
click at [147, 111] on span "product_data_edera_dev_fr_GamificationAssociationSectionAward​​​​​​​​​" at bounding box center [122, 112] width 133 height 9
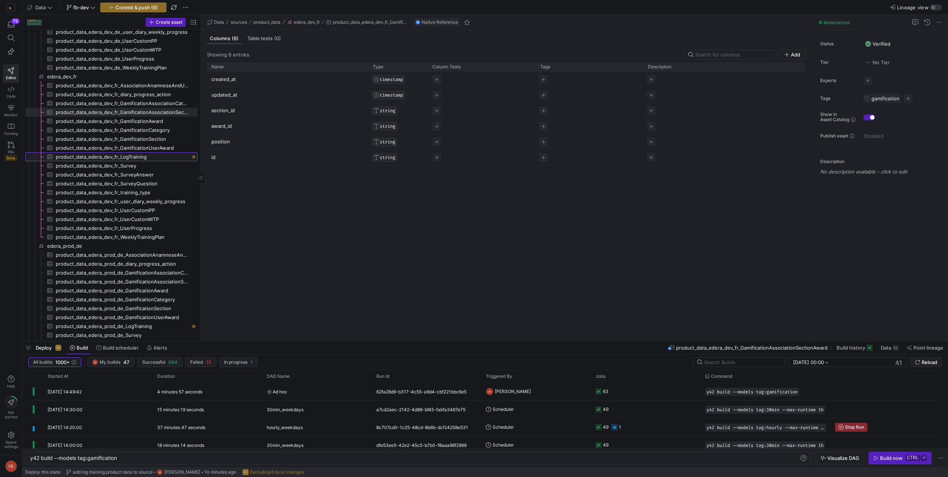
click at [146, 154] on span "product_data_edera_dev_fr_LogTraining​​​​​​​​​" at bounding box center [122, 157] width 133 height 9
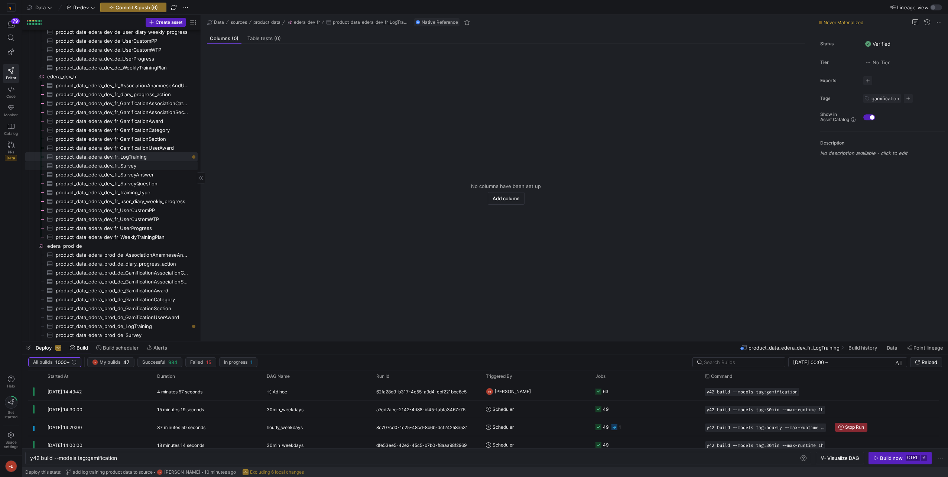
click at [139, 164] on span "product_data_edera_dev_fr_Survey​​​​​​​​​" at bounding box center [122, 166] width 133 height 9
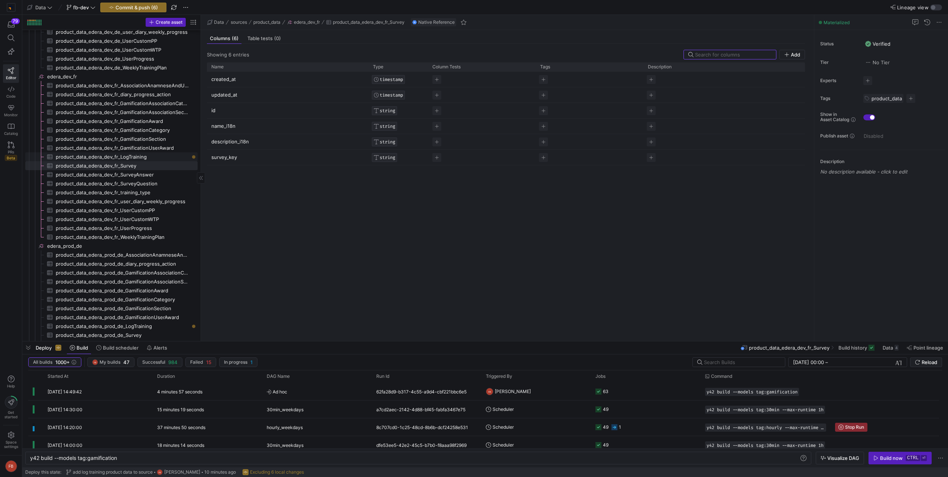
click at [138, 157] on span "product_data_edera_dev_fr_LogTraining​​​​​​​​​" at bounding box center [122, 157] width 133 height 9
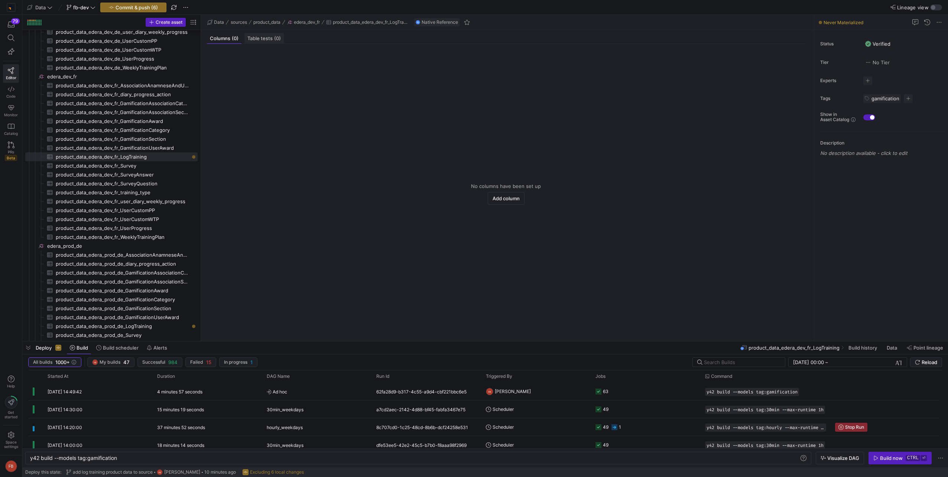
click at [260, 34] on div "Table tests (0)" at bounding box center [264, 38] width 39 height 11
click at [228, 39] on span "Columns (0)" at bounding box center [224, 38] width 29 height 5
click at [300, 209] on y42-empty-state "No columns have been set up Add column" at bounding box center [506, 194] width 598 height 282
click at [505, 201] on span "Add column" at bounding box center [506, 198] width 27 height 6
click at [264, 43] on div "Table tests (0)" at bounding box center [263, 38] width 39 height 11
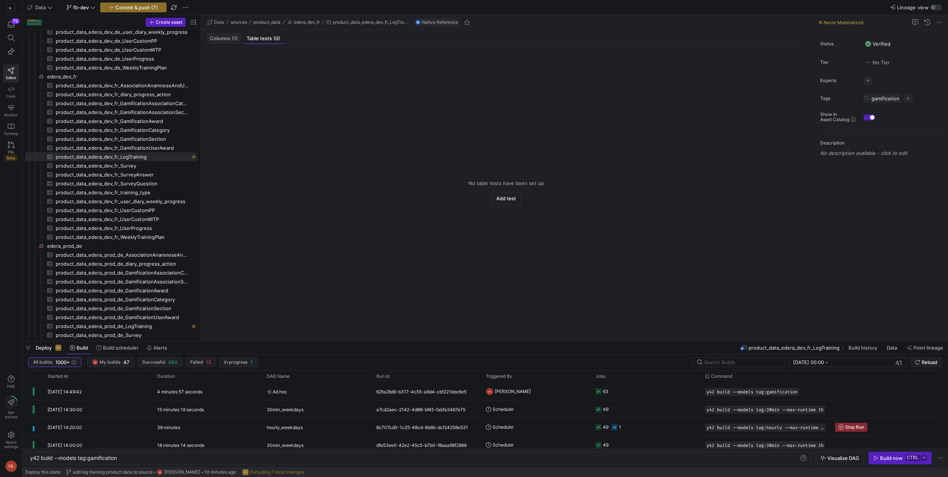
click at [223, 41] on span "Columns (1)" at bounding box center [224, 38] width 28 height 5
click at [162, 8] on span "button" at bounding box center [133, 7] width 65 height 9
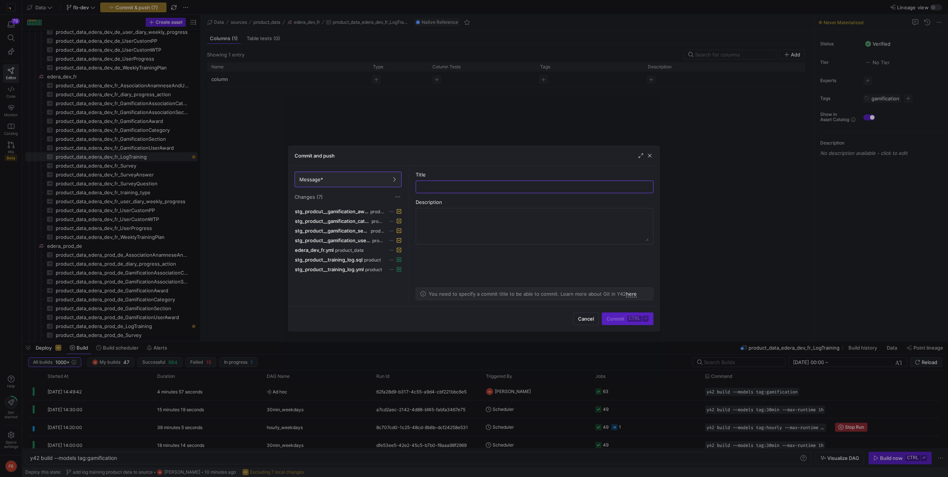
click at [363, 260] on mat-tooltip-component "src/models/stage/product/stg_product__gamification_user_award.yml" at bounding box center [333, 255] width 74 height 19
click at [359, 260] on div "src/models/stage/product/stg_product__gamification_user_award.yml" at bounding box center [333, 255] width 74 height 19
click at [349, 285] on div "stg_prodcut__gamification_award.yml product stg_product__gamification_category.…" at bounding box center [348, 255] width 110 height 97
click at [358, 260] on span "stg_product__training_log.sql" at bounding box center [329, 260] width 68 height 6
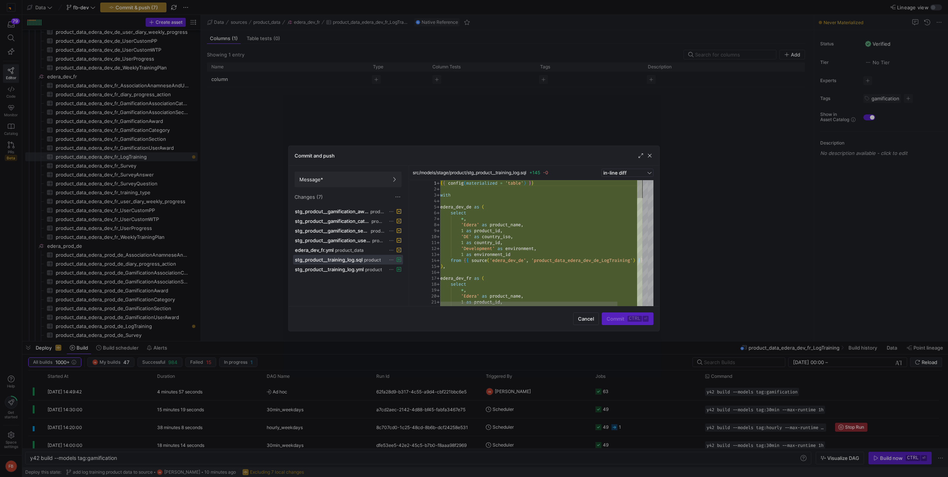
type textarea "1 as country_id, 'Development' as environment, 1 as environment_id from {{ sour…"
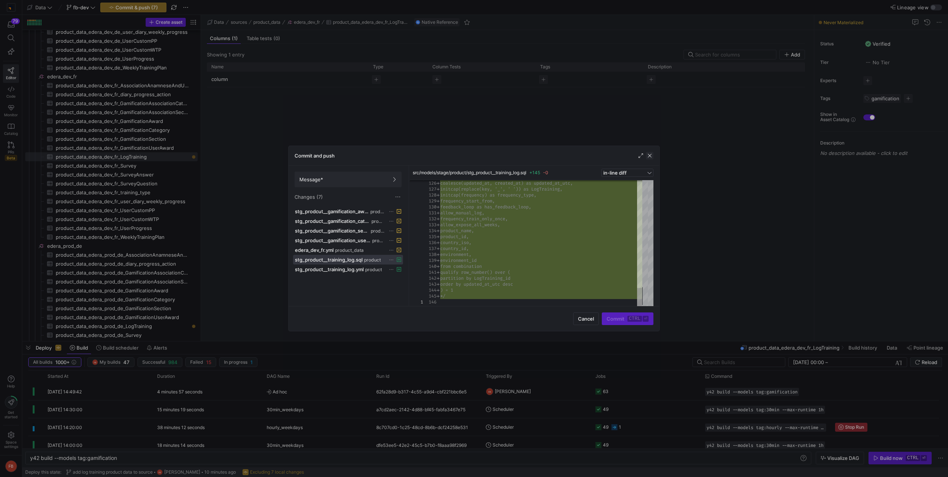
click at [649, 157] on span "button" at bounding box center [649, 155] width 7 height 7
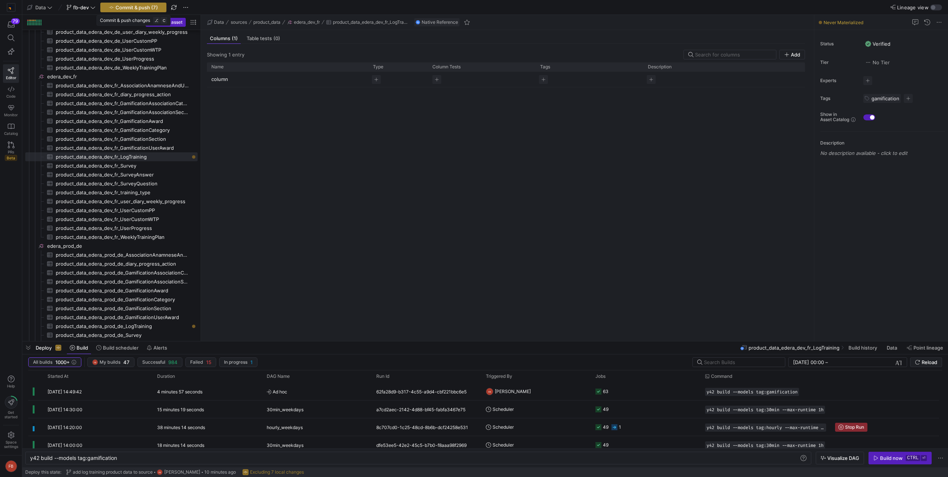
click at [144, 10] on span "Commit & push (7)" at bounding box center [137, 7] width 42 height 6
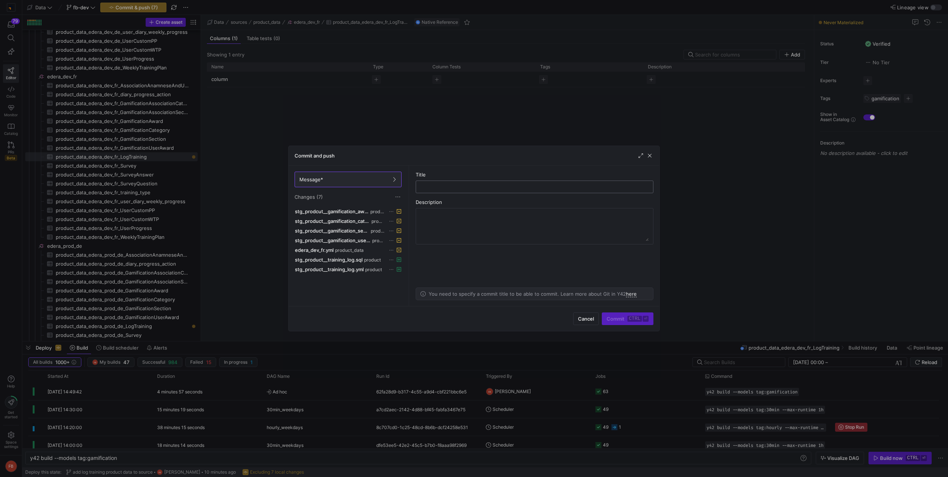
click at [445, 188] on input "text" at bounding box center [534, 187] width 225 height 6
type input "update gamification models"
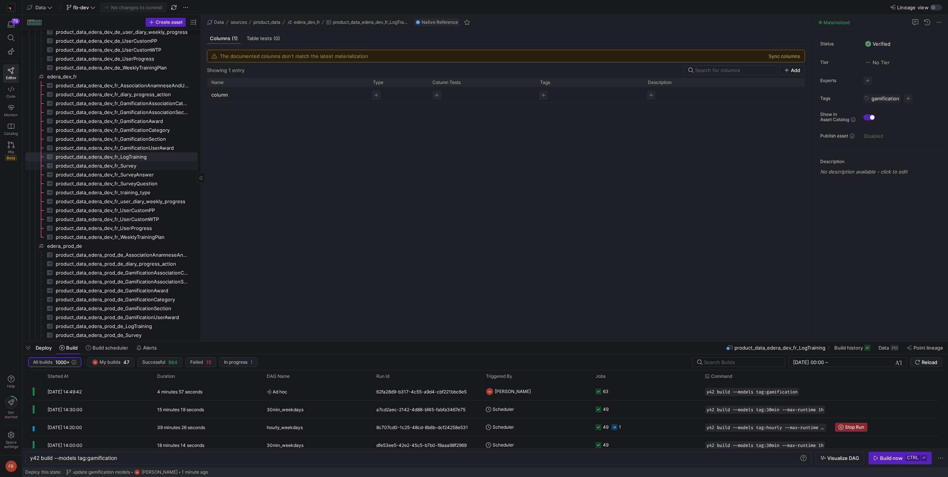
click at [126, 163] on span "product_data_edera_dev_fr_Survey​​​​​​​​​" at bounding box center [122, 166] width 133 height 9
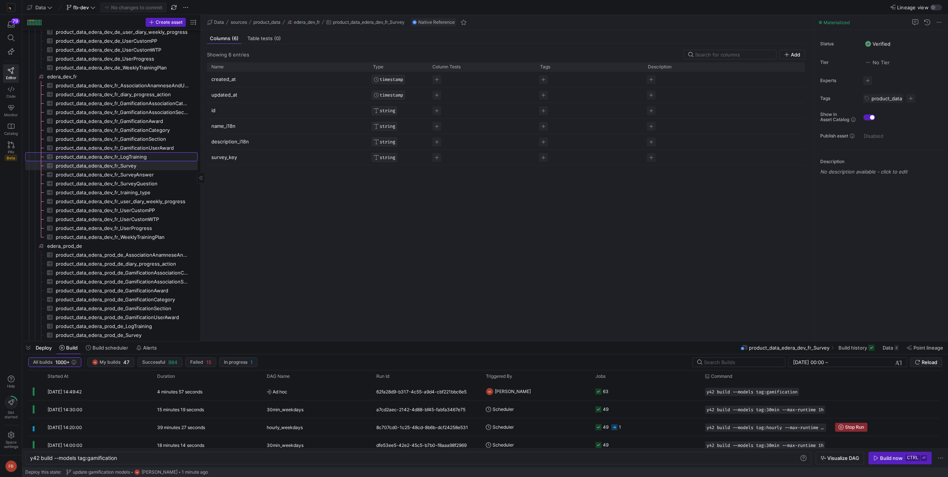
click at [129, 156] on span "product_data_edera_dev_fr_LogTraining​​​​​​​​​" at bounding box center [122, 157] width 133 height 9
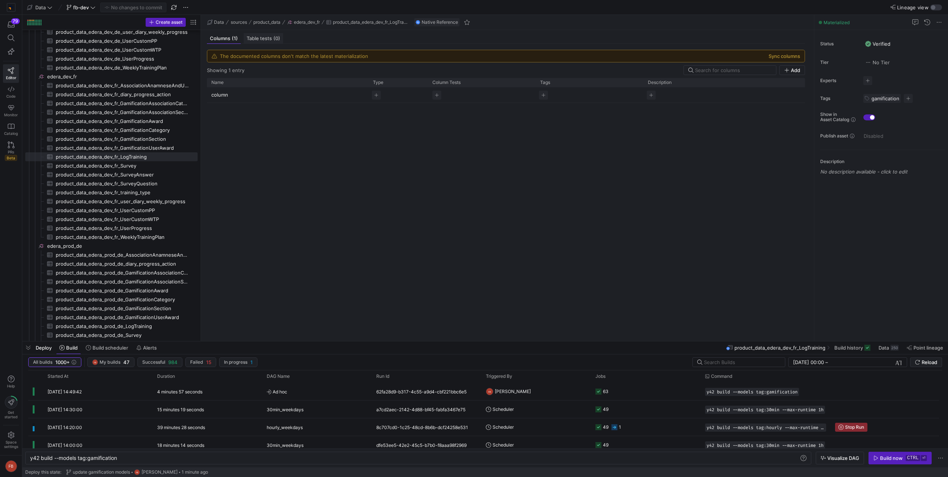
click at [251, 37] on span "Table tests (0)" at bounding box center [263, 38] width 33 height 5
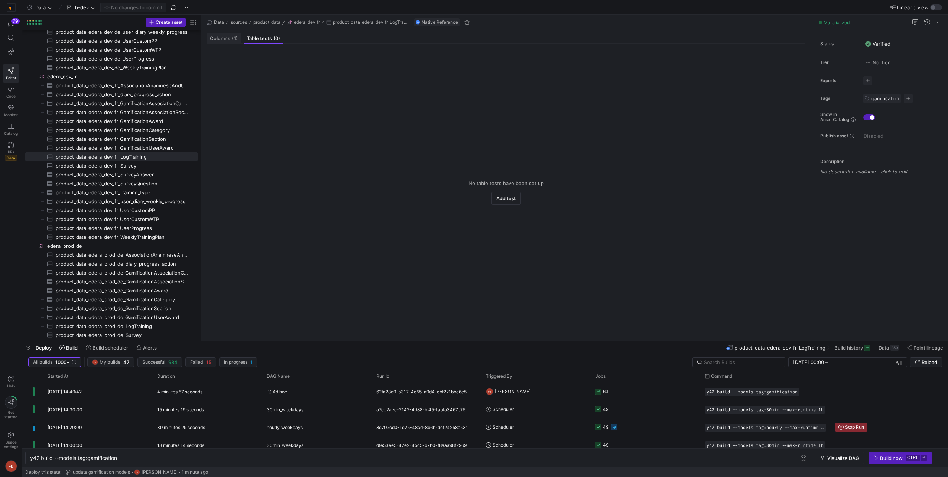
click at [231, 36] on span "Columns (1)" at bounding box center [224, 38] width 28 height 5
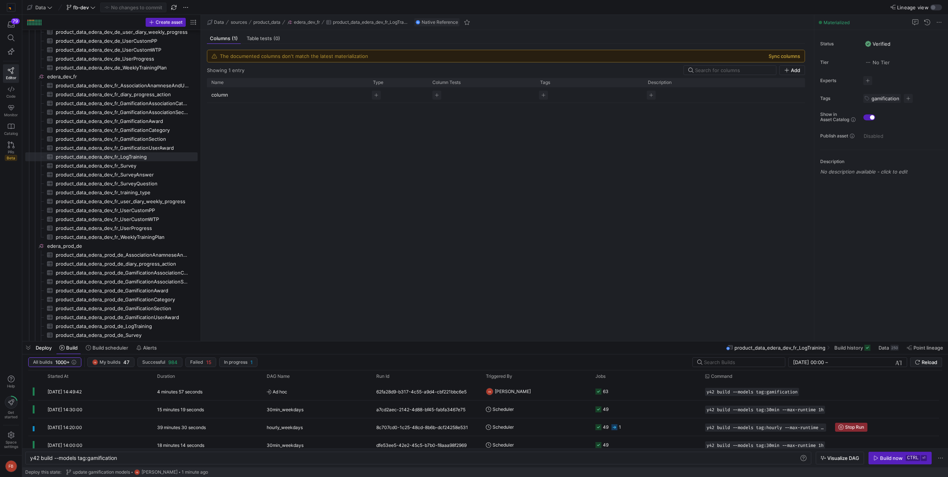
click at [791, 56] on button "Sync columns" at bounding box center [785, 56] width 32 height 6
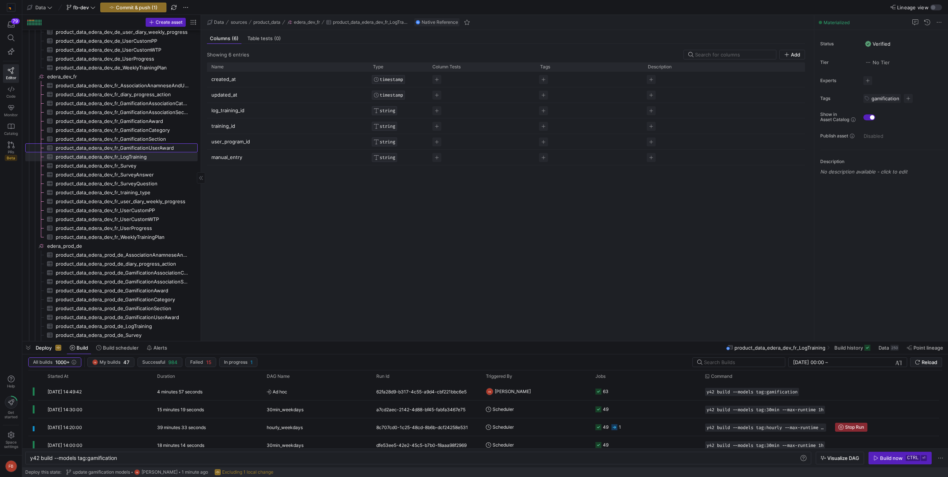
click at [137, 152] on link "product_data_edera_dev_fr_GamificationUserAward​​​​​​​​​" at bounding box center [111, 147] width 172 height 9
click at [138, 157] on span "product_data_edera_dev_fr_LogTraining​​​​​​​​​" at bounding box center [122, 157] width 133 height 9
click at [136, 145] on span "product_data_edera_dev_fr_GamificationUserAward​​​​​​​​​" at bounding box center [122, 148] width 133 height 9
click at [113, 155] on span "product_data_edera_dev_fr_LogTraining​​​​​​​​​" at bounding box center [122, 157] width 133 height 9
click at [108, 74] on span "edera_dev_fr​​​​​​​​" at bounding box center [121, 76] width 149 height 9
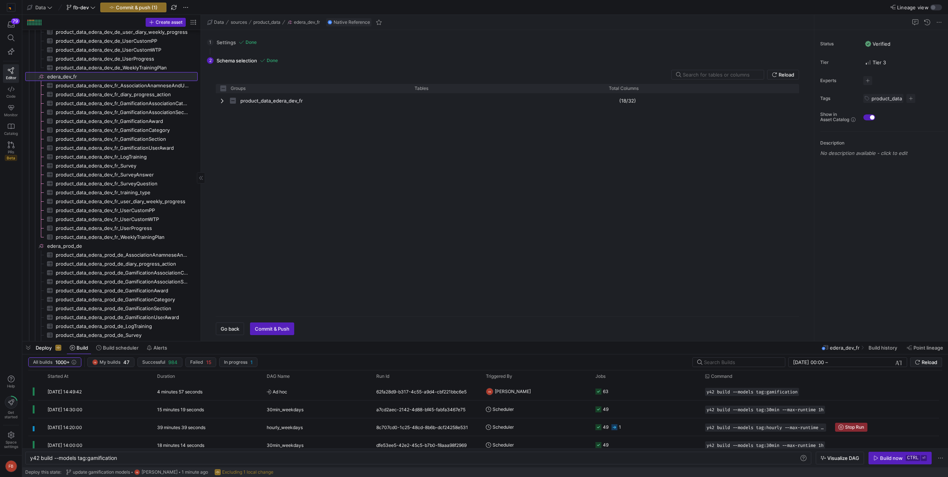
checkbox input "false"
click at [107, 154] on span "product_data_edera_dev_fr_LogTraining​​​​​​​​​" at bounding box center [122, 157] width 133 height 9
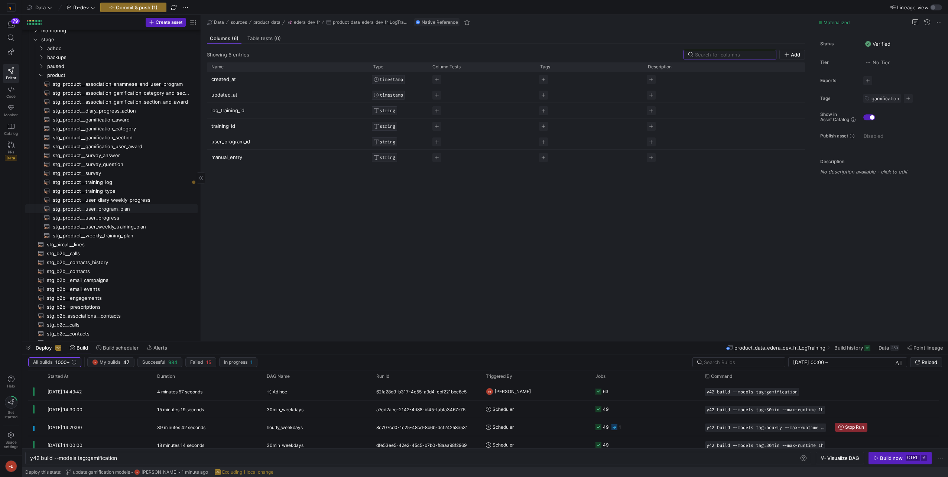
scroll to position [251, 0]
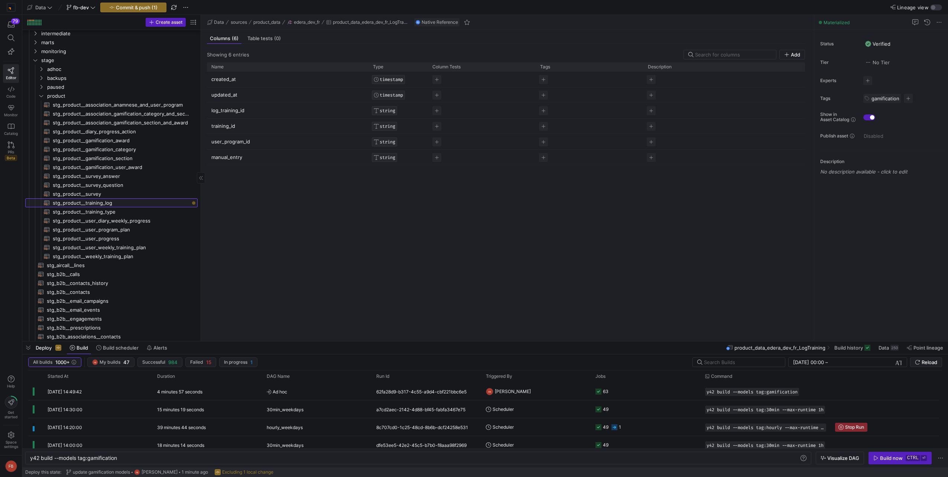
click at [129, 205] on span "stg_product__training_log​​​​​​​​​​" at bounding box center [121, 203] width 136 height 9
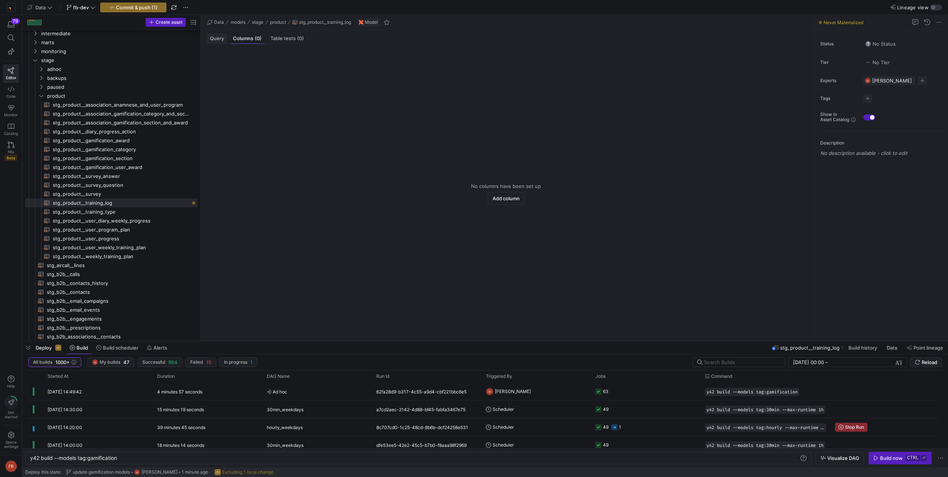
click at [221, 39] on span "Query" at bounding box center [217, 38] width 14 height 5
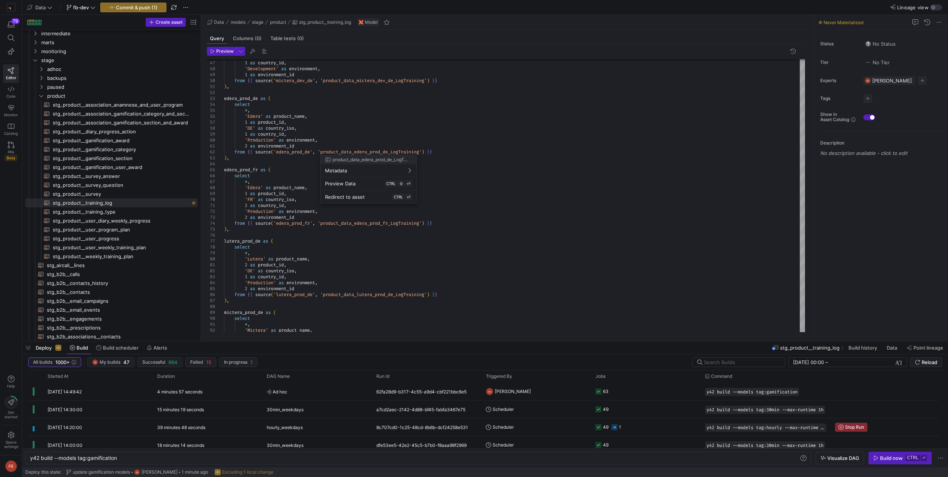
click at [514, 260] on div at bounding box center [474, 238] width 948 height 477
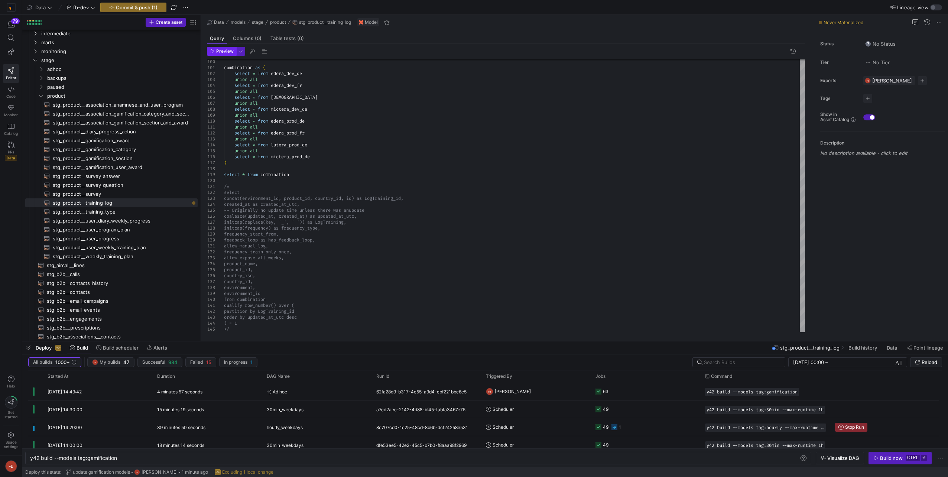
click at [226, 52] on span "Preview" at bounding box center [224, 51] width 17 height 5
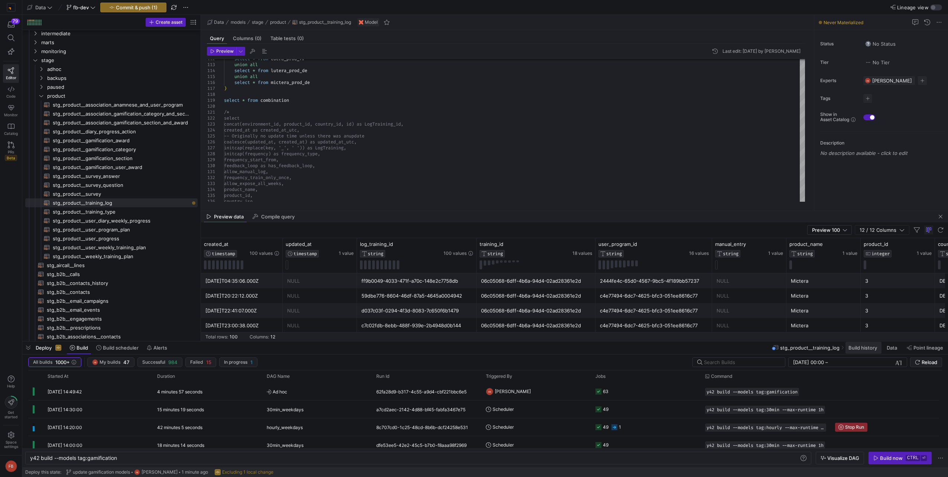
click at [854, 347] on span "Build history" at bounding box center [863, 348] width 29 height 6
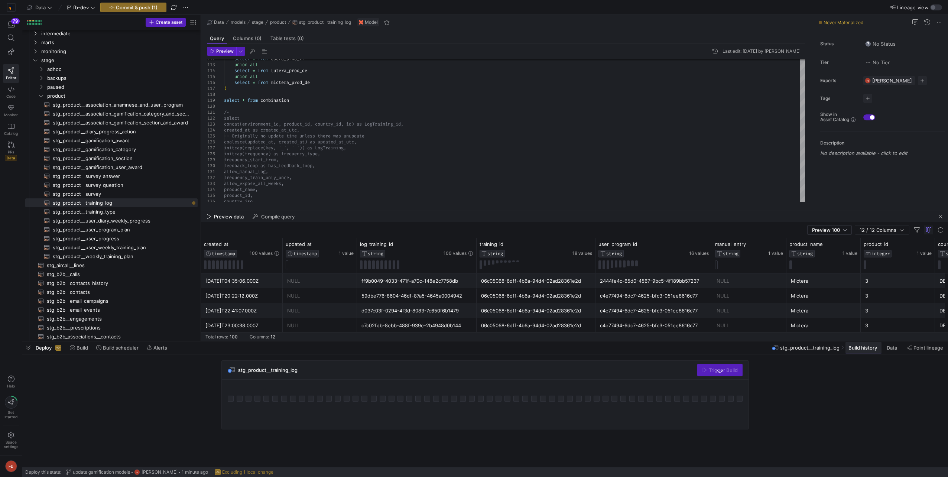
click at [856, 350] on span "Build history" at bounding box center [863, 348] width 29 height 6
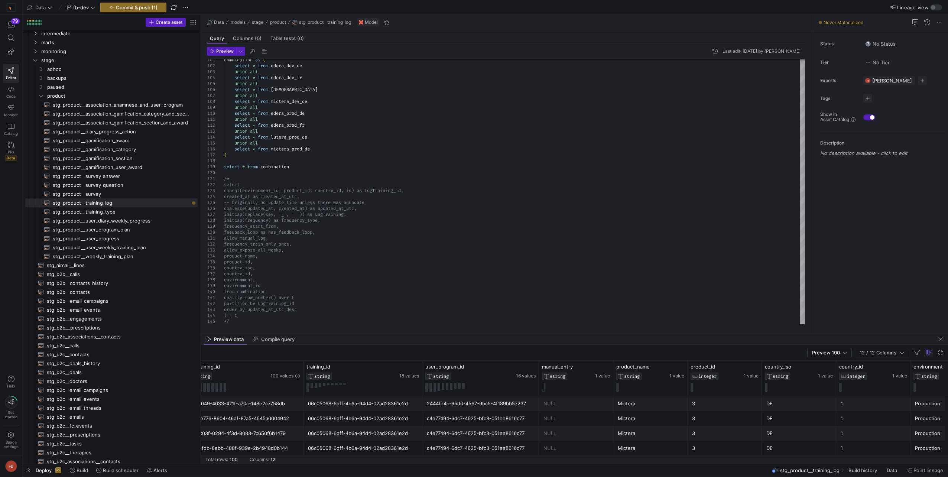
scroll to position [0, 227]
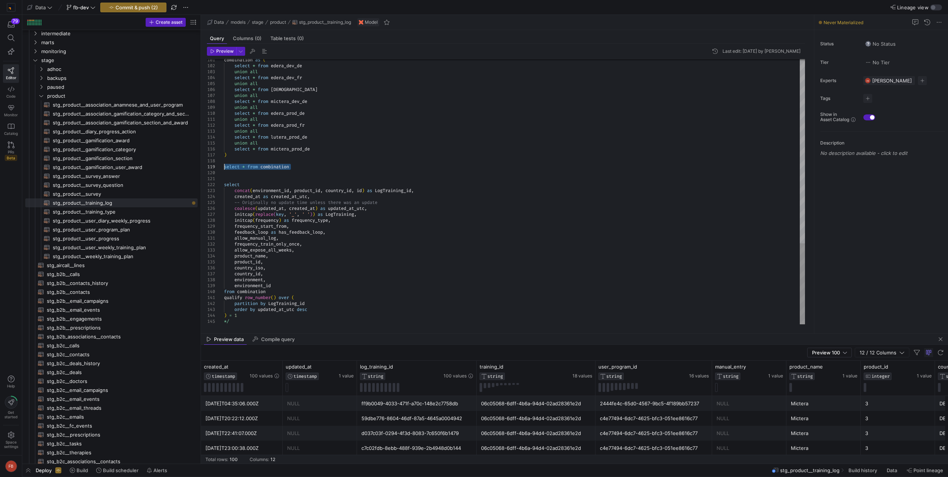
drag, startPoint x: 303, startPoint y: 167, endPoint x: 208, endPoint y: 165, distance: 94.4
drag, startPoint x: 406, startPoint y: 191, endPoint x: 236, endPoint y: 190, distance: 170.2
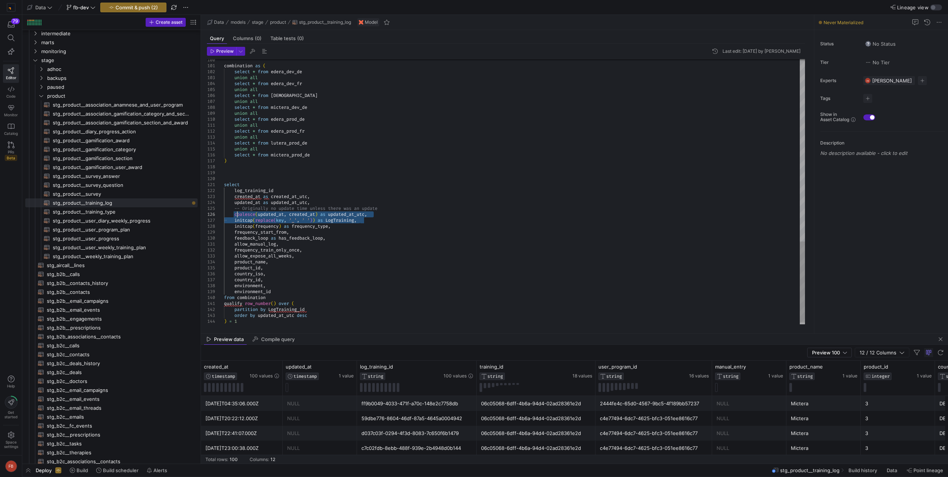
drag, startPoint x: 370, startPoint y: 221, endPoint x: 239, endPoint y: 216, distance: 131.7
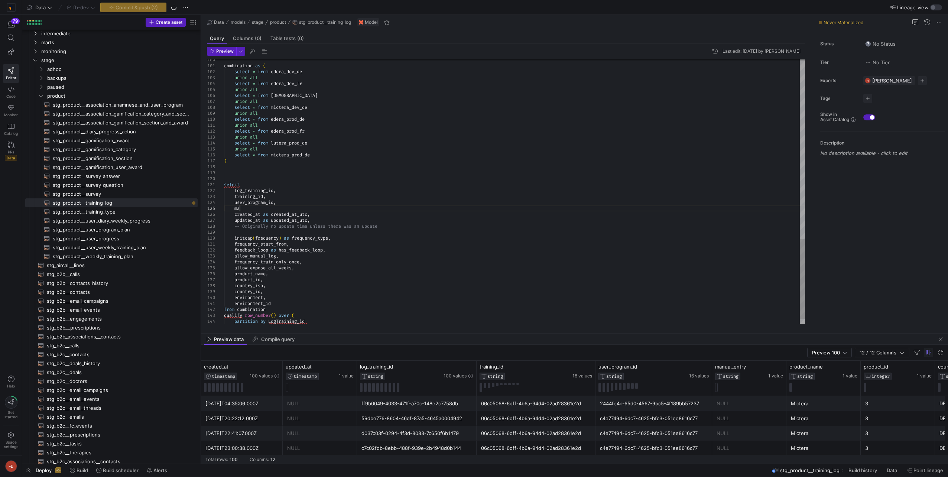
scroll to position [24, 16]
drag, startPoint x: 389, startPoint y: 222, endPoint x: 167, endPoint y: 218, distance: 221.9
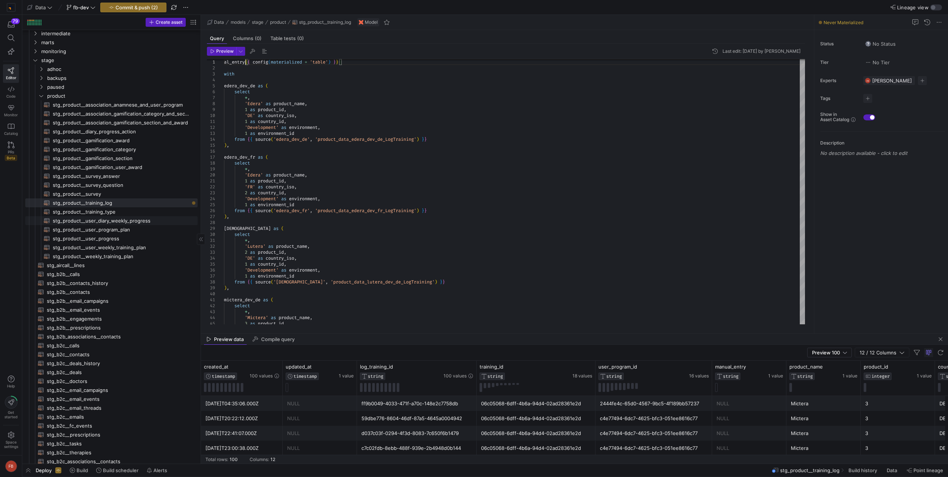
scroll to position [6, 21]
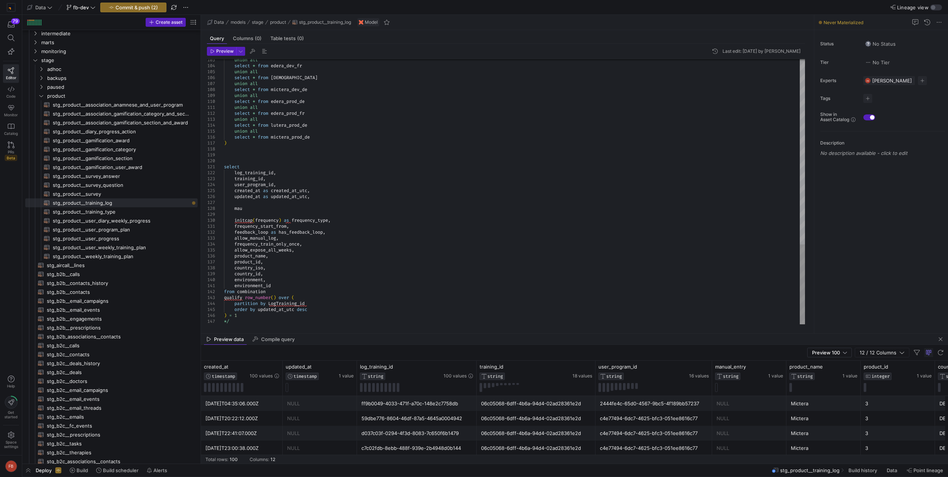
drag, startPoint x: 291, startPoint y: 248, endPoint x: 194, endPoint y: 220, distance: 101.6
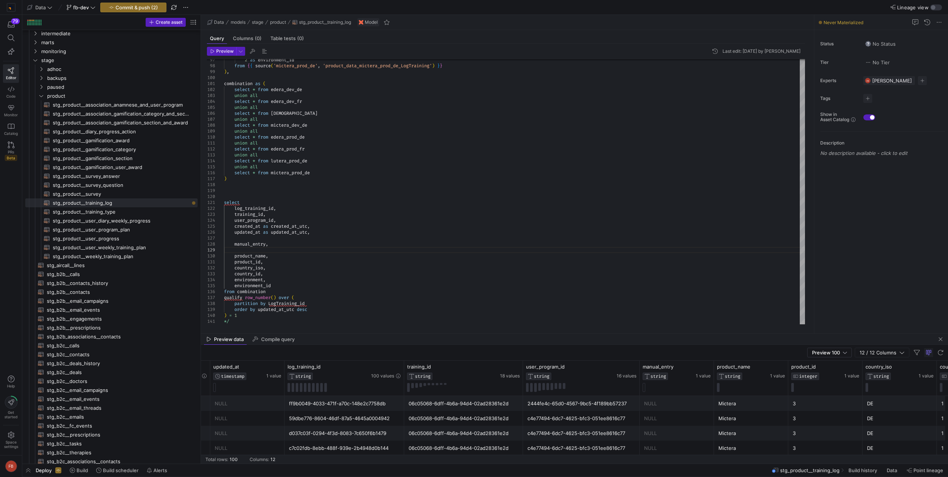
scroll to position [0, 110]
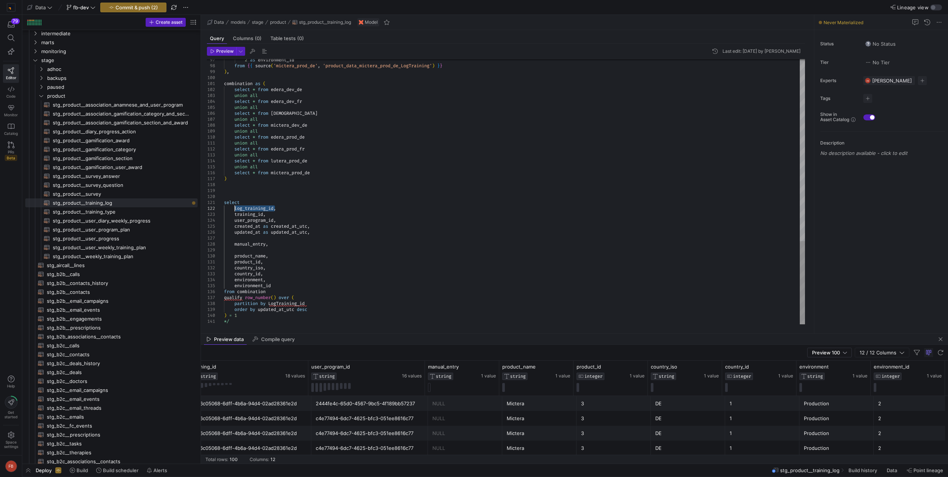
drag, startPoint x: 275, startPoint y: 210, endPoint x: 236, endPoint y: 207, distance: 39.1
drag, startPoint x: 311, startPoint y: 305, endPoint x: 270, endPoint y: 302, distance: 40.6
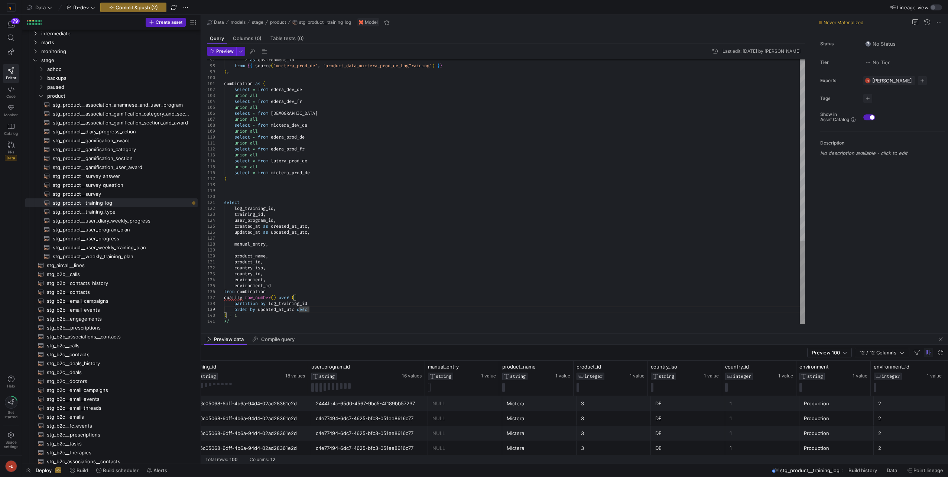
type textarea "*"
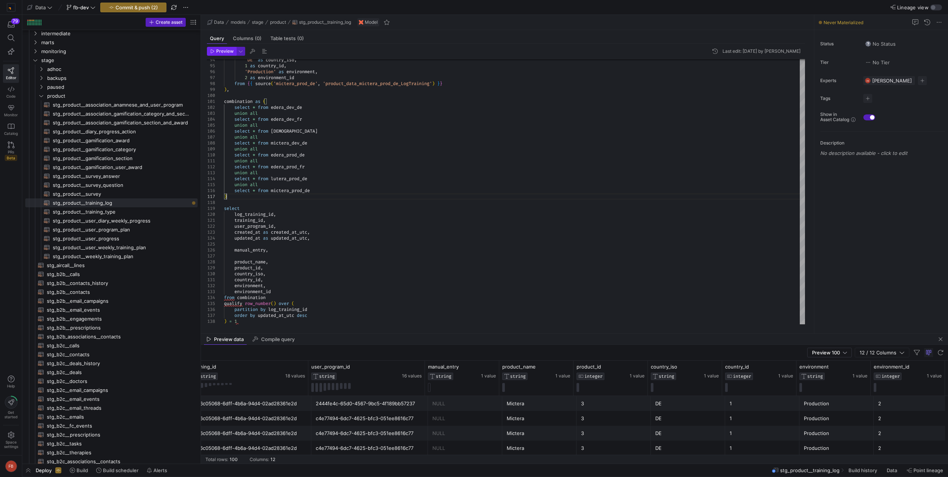
type textarea "union all select * from edera_prod_fr union all select * from lutera_prod_de un…"
click at [222, 54] on span "button" at bounding box center [221, 51] width 29 height 8
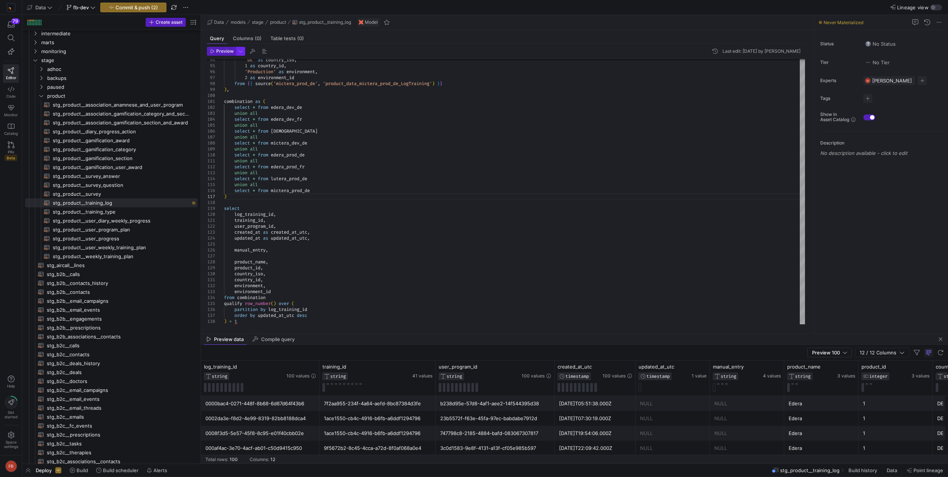
click at [240, 55] on span "button" at bounding box center [241, 51] width 8 height 8
click at [213, 108] on div "Preview 100 Fast preview but limit to the first 100 rows Full Preview Slower bu…" at bounding box center [197, 88] width 96 height 41
click at [211, 104] on p "Slower but complete preview" at bounding box center [192, 103] width 63 height 5
click at [158, 103] on input "Full Preview Slower but complete preview" at bounding box center [155, 100] width 6 height 6
radio input "true"
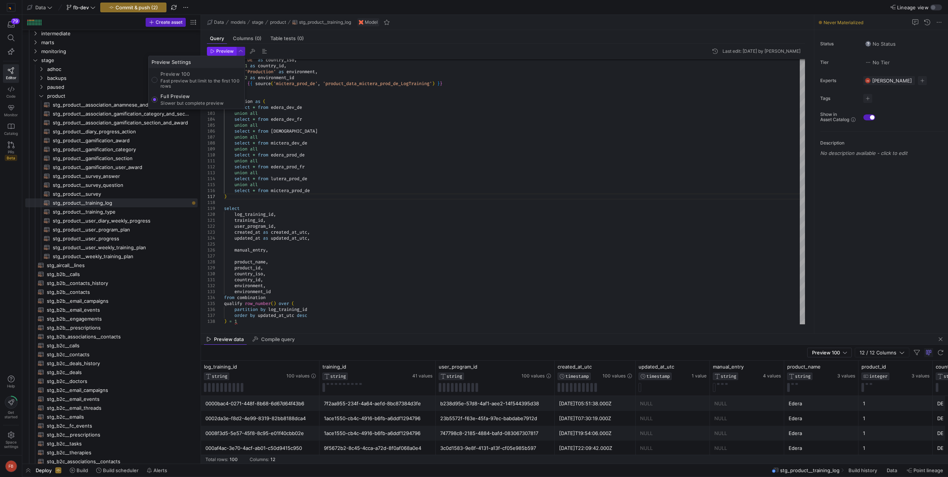
click at [213, 55] on div at bounding box center [474, 238] width 948 height 477
click at [213, 55] on span "button" at bounding box center [221, 51] width 29 height 8
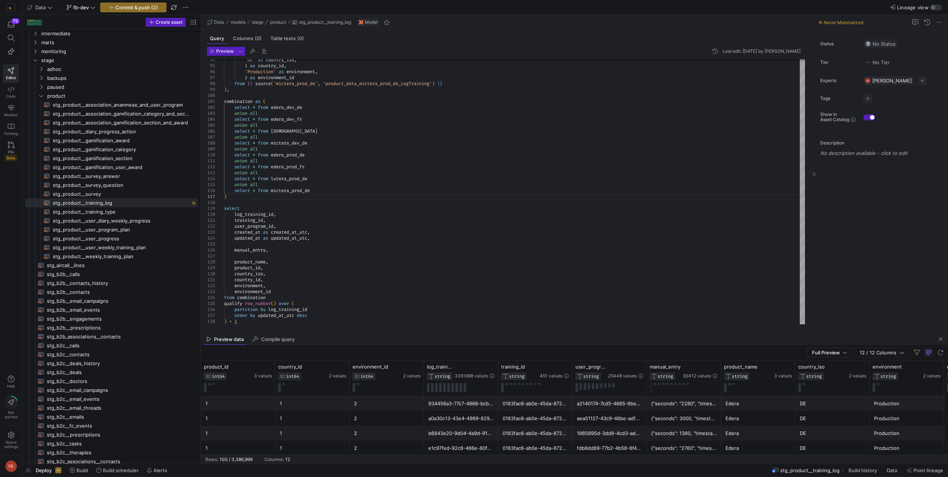
click at [882, 42] on span "No Status" at bounding box center [881, 44] width 30 height 6
click at [869, 69] on div "Verified" at bounding box center [856, 67] width 74 height 6
click at [869, 101] on span "button" at bounding box center [868, 98] width 9 height 9
click at [841, 111] on input at bounding box center [834, 109] width 67 height 6
type input "gamific"
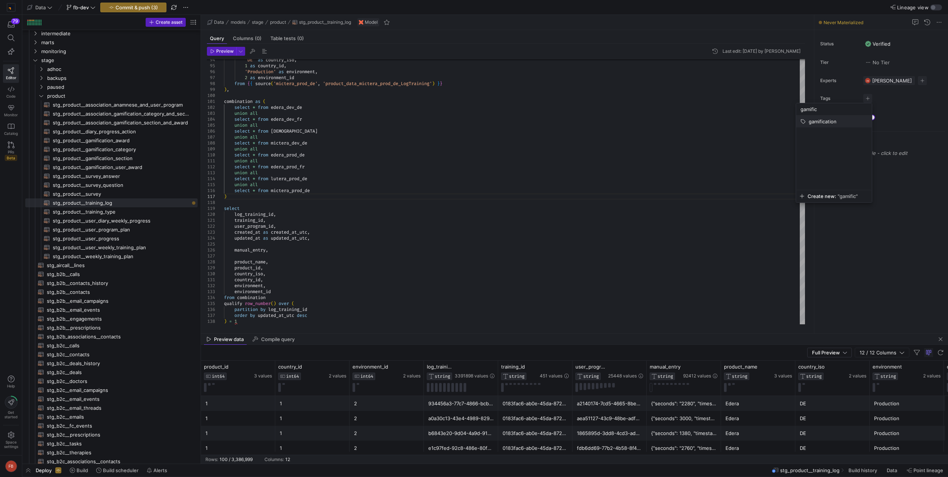
click at [838, 117] on button "gamification" at bounding box center [834, 122] width 76 height 12
click at [697, 150] on div at bounding box center [474, 238] width 948 height 477
click at [145, 5] on span "Commit & push (3)" at bounding box center [137, 7] width 42 height 6
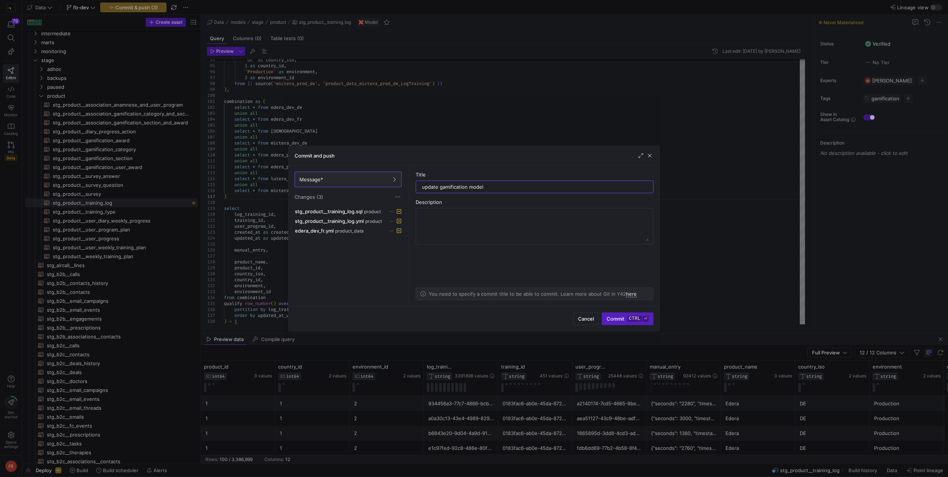
type input "update gamification models"
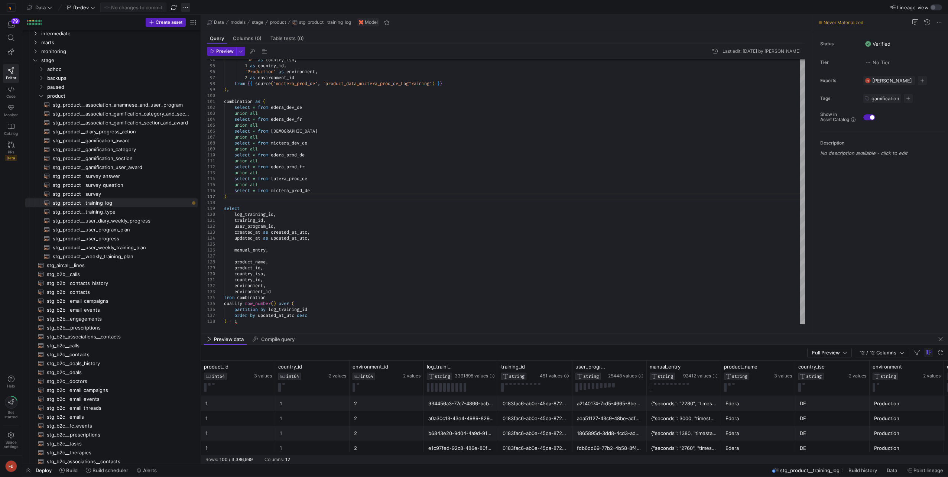
click at [186, 5] on span "button" at bounding box center [185, 7] width 9 height 9
click at [199, 19] on span "Merge branch" at bounding box center [209, 18] width 33 height 6
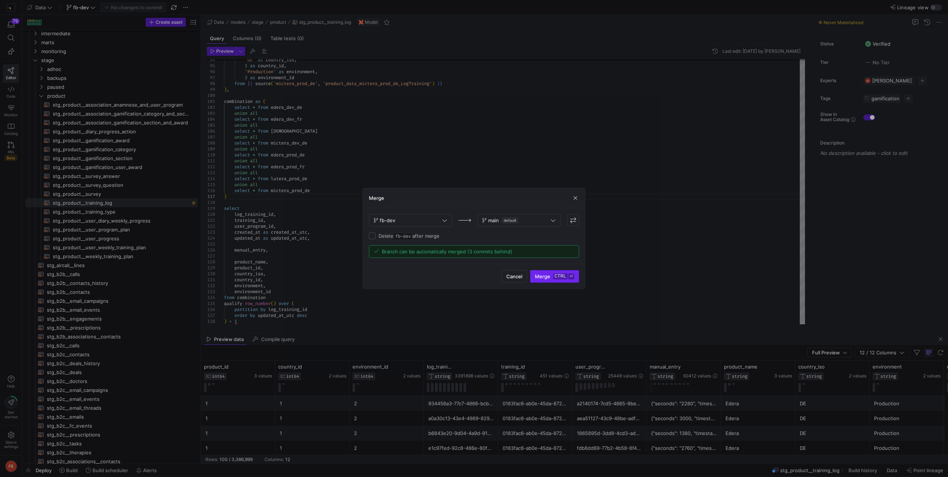
click at [569, 277] on kbd "⏎" at bounding box center [572, 277] width 6 height 6
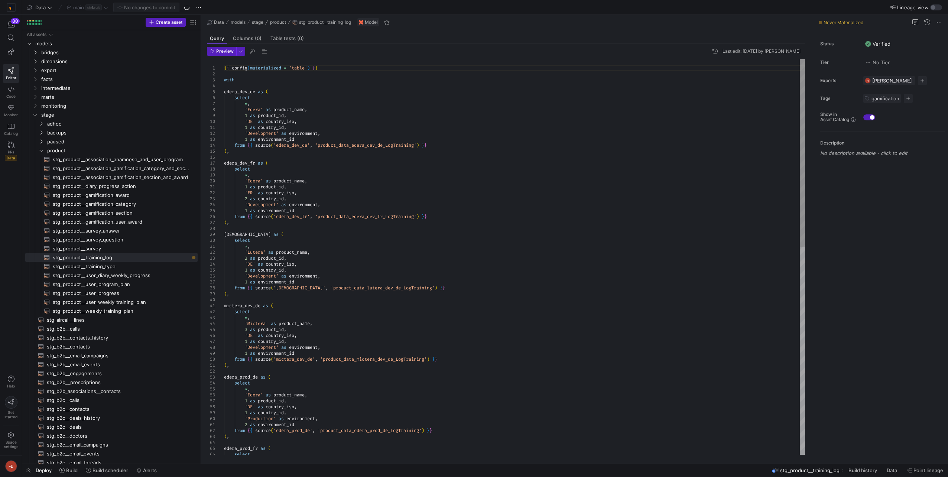
drag, startPoint x: 127, startPoint y: 256, endPoint x: 229, endPoint y: 258, distance: 102.6
click at [229, 258] on as-split "Create asset Drag here to set row groups Drag here to set column labels Group 1…" at bounding box center [485, 239] width 926 height 449
click at [852, 474] on span at bounding box center [864, 471] width 36 height 12
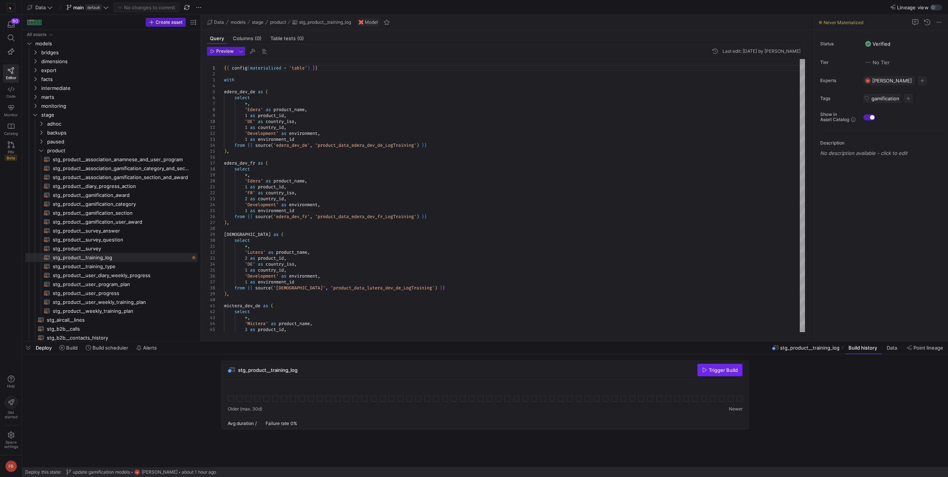
click at [721, 374] on span "button" at bounding box center [720, 370] width 45 height 12
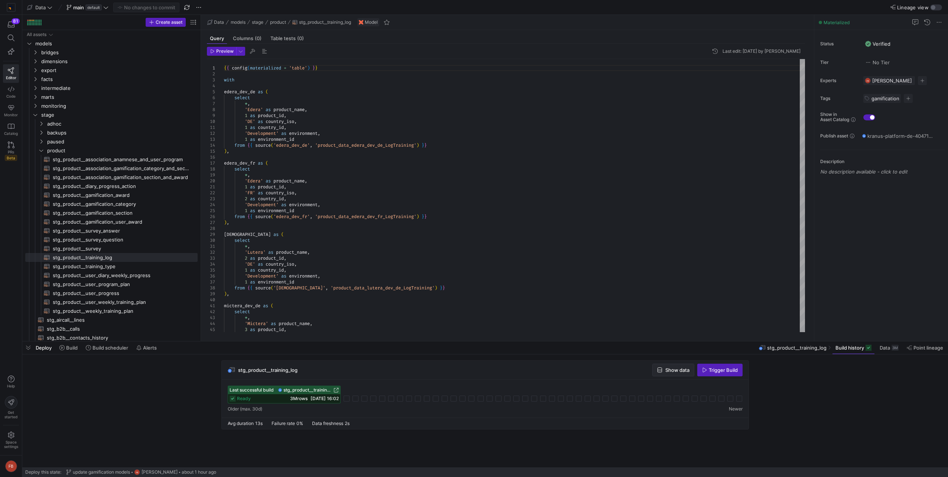
click at [684, 367] on span "Show data" at bounding box center [678, 370] width 24 height 6
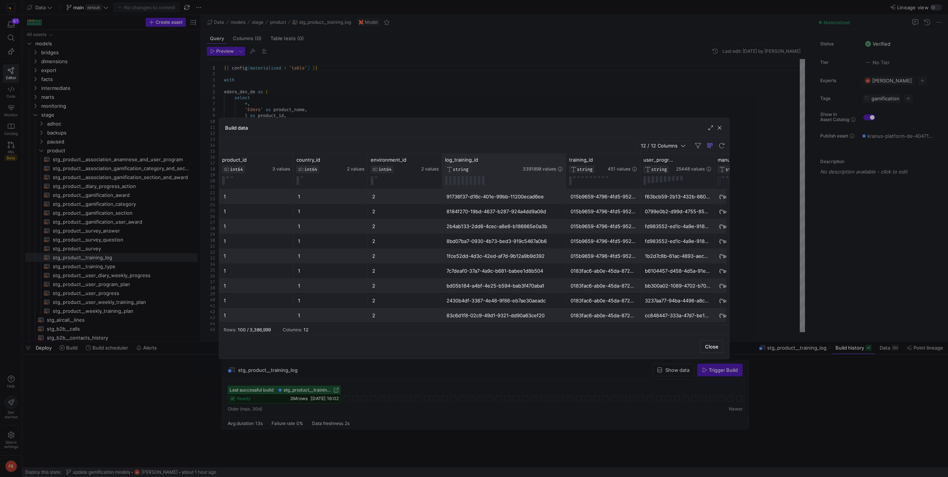
drag, startPoint x: 515, startPoint y: 176, endPoint x: 562, endPoint y: 183, distance: 47.3
click at [565, 183] on div at bounding box center [566, 171] width 3 height 35
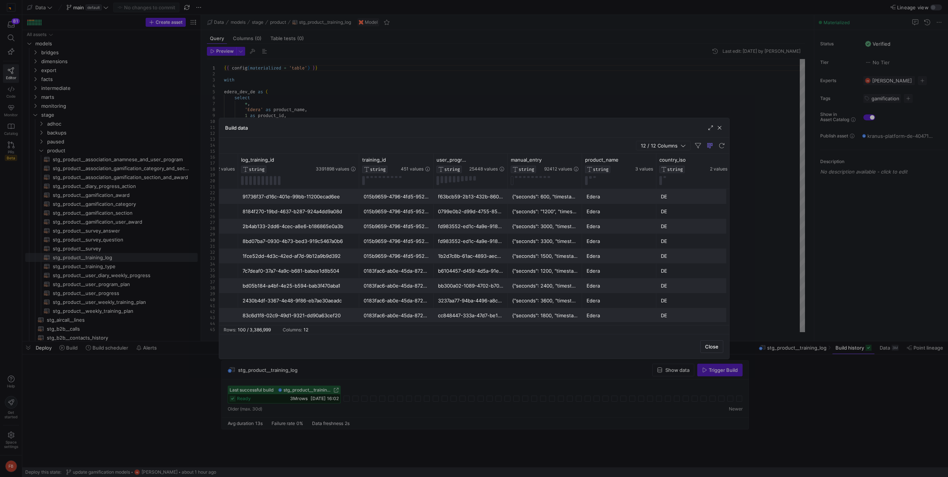
drag, startPoint x: 581, startPoint y: 173, endPoint x: 576, endPoint y: 204, distance: 32.0
click at [576, 204] on div "country_id INT64 2 values environment_id INT64 2 values log_training_id STRING …" at bounding box center [474, 239] width 510 height 171
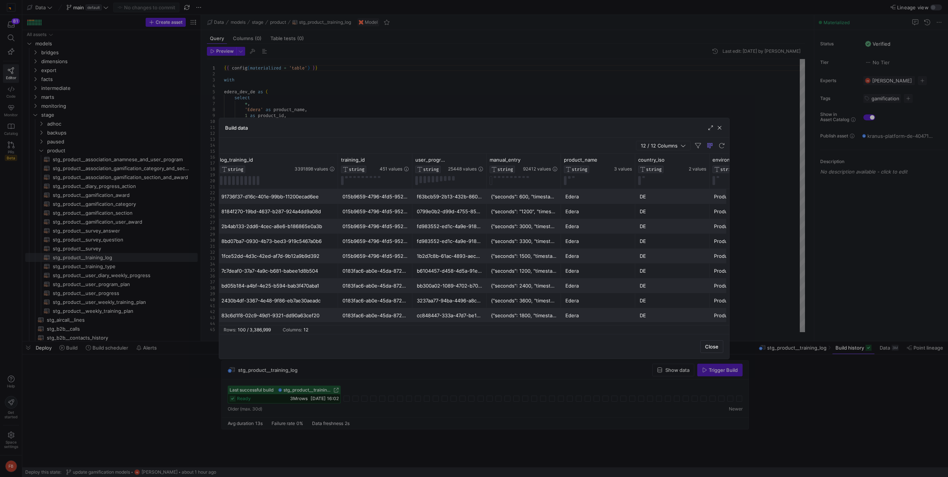
scroll to position [0, 328]
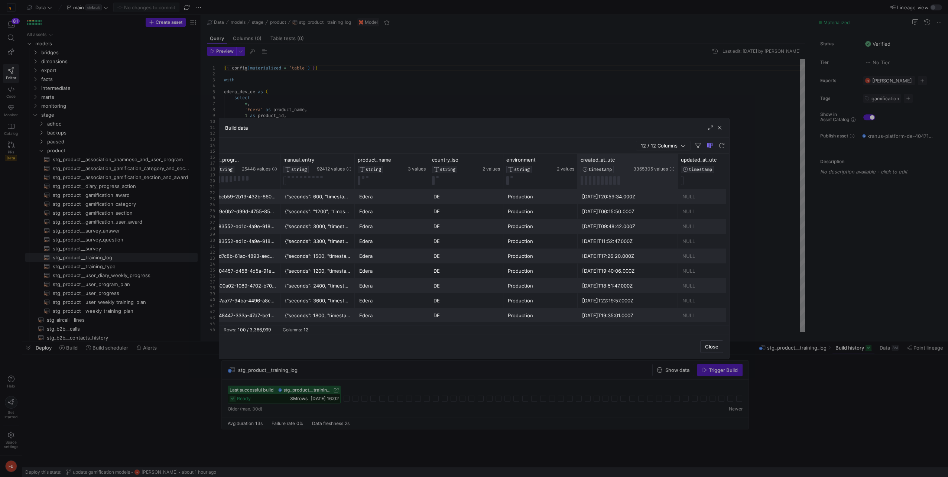
drag, startPoint x: 650, startPoint y: 175, endPoint x: 683, endPoint y: 178, distance: 33.2
click at [679, 178] on div at bounding box center [677, 171] width 3 height 35
click at [719, 127] on span "button" at bounding box center [719, 127] width 7 height 7
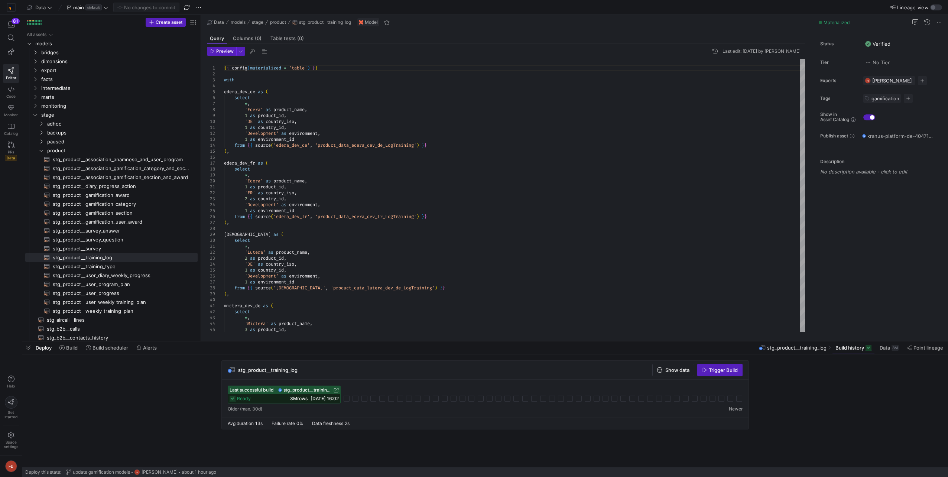
drag, startPoint x: 676, startPoint y: 383, endPoint x: 675, endPoint y: 379, distance: 4.1
click at [676, 383] on div "Last successful build stg_product__training_log ready 3M rows 19/08/25, 16:02" at bounding box center [485, 399] width 527 height 38
click at [675, 376] on div "stg_product__training_log Show data Trigger Build" at bounding box center [485, 370] width 527 height 19
click at [673, 372] on span "Show data" at bounding box center [678, 370] width 24 height 6
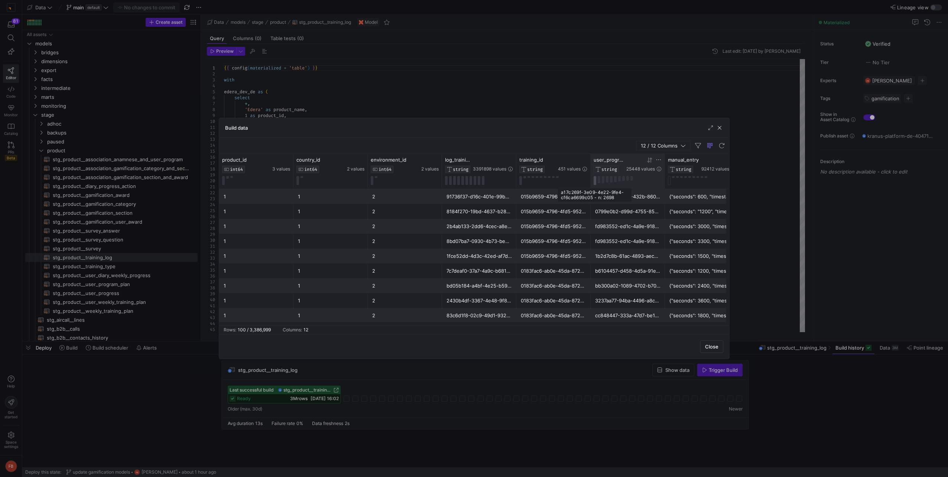
click at [595, 180] on button at bounding box center [595, 180] width 3 height 9
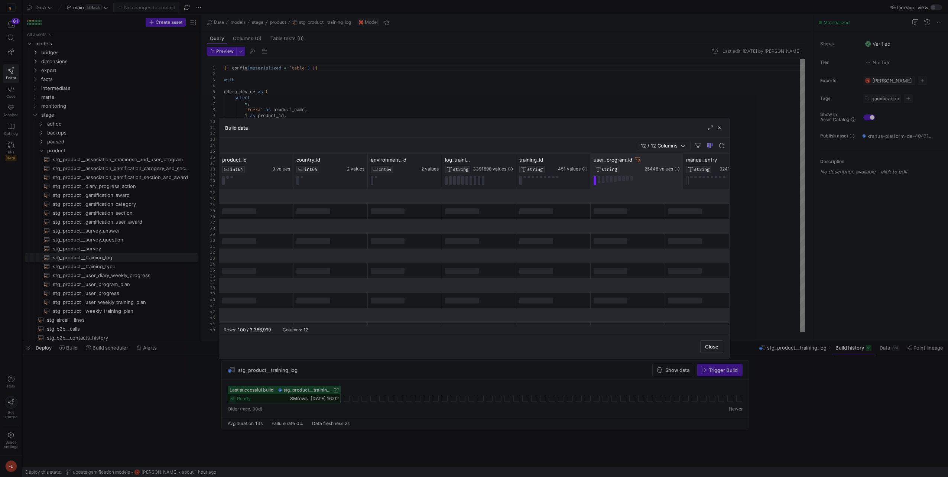
drag, startPoint x: 663, startPoint y: 167, endPoint x: 682, endPoint y: 170, distance: 18.5
click at [682, 170] on div at bounding box center [683, 171] width 3 height 35
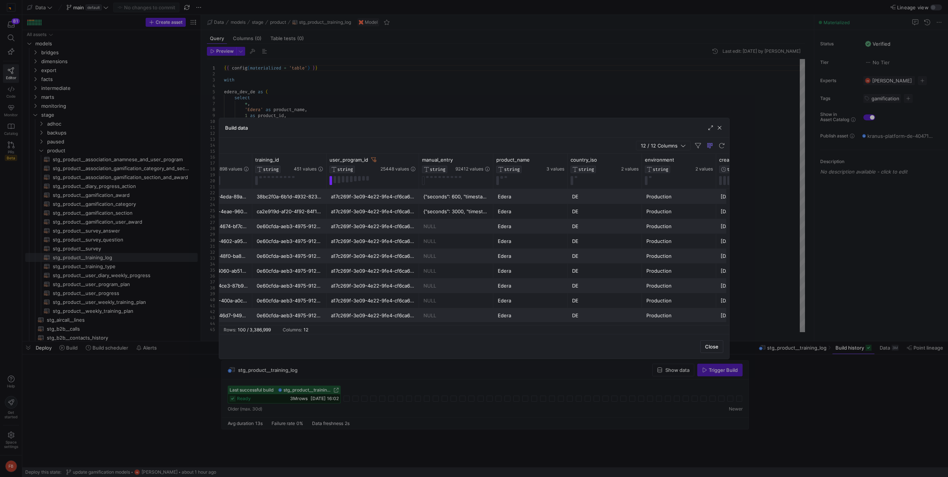
scroll to position [0, 266]
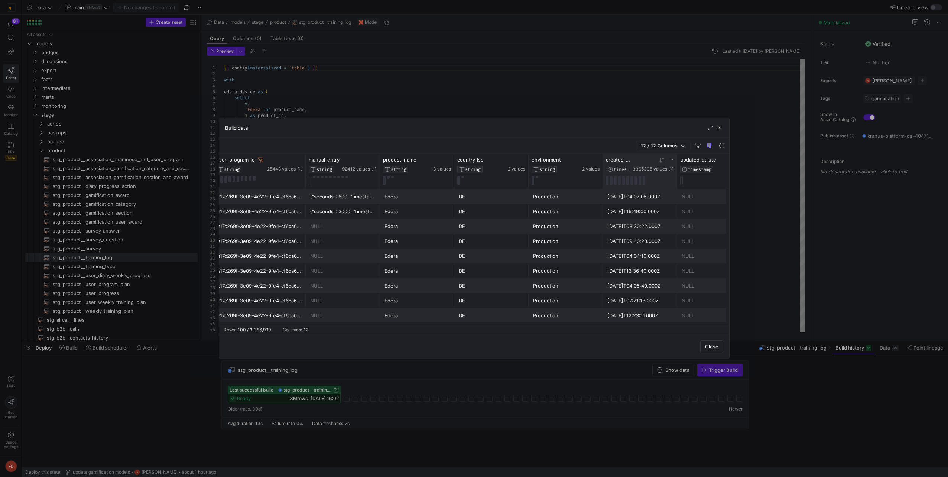
click at [660, 160] on icon at bounding box center [662, 160] width 6 height 6
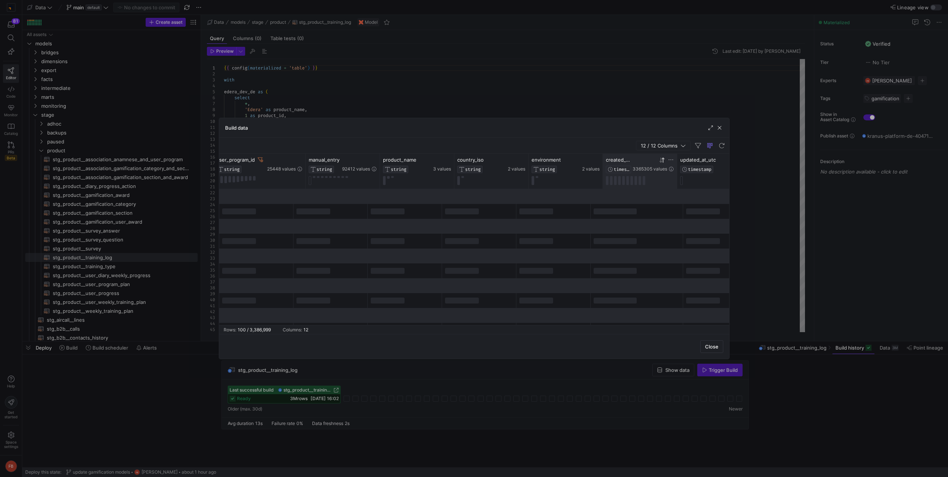
click at [660, 160] on icon at bounding box center [662, 160] width 6 height 6
drag, startPoint x: 676, startPoint y: 171, endPoint x: 707, endPoint y: 171, distance: 30.8
click at [707, 171] on div at bounding box center [708, 171] width 3 height 35
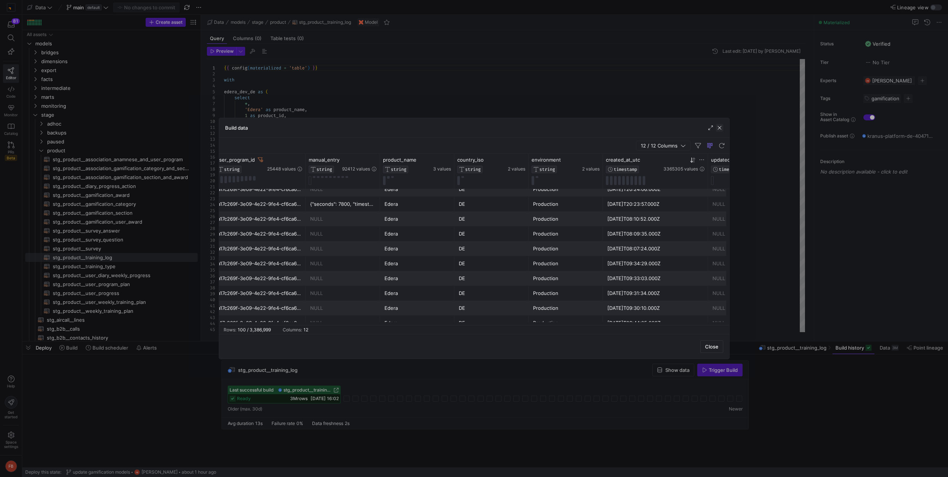
click at [721, 130] on span "button" at bounding box center [719, 127] width 7 height 7
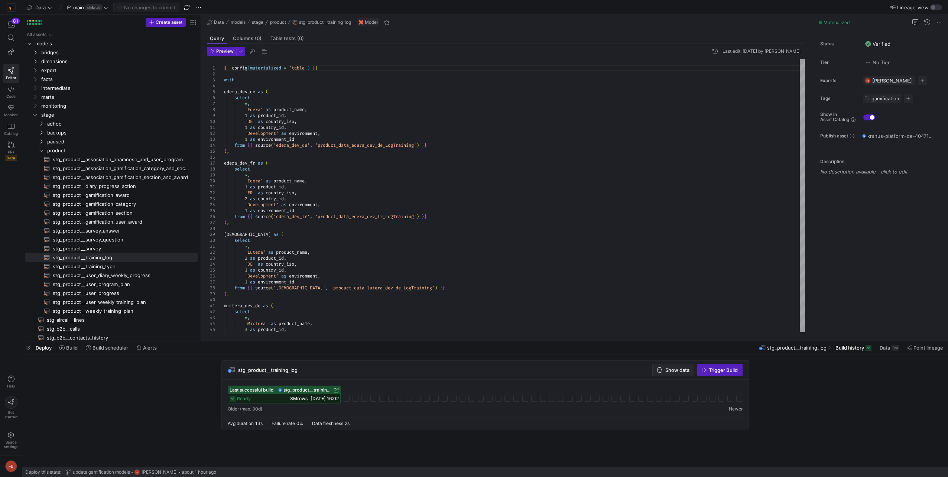
click at [677, 365] on span "button" at bounding box center [673, 370] width 41 height 12
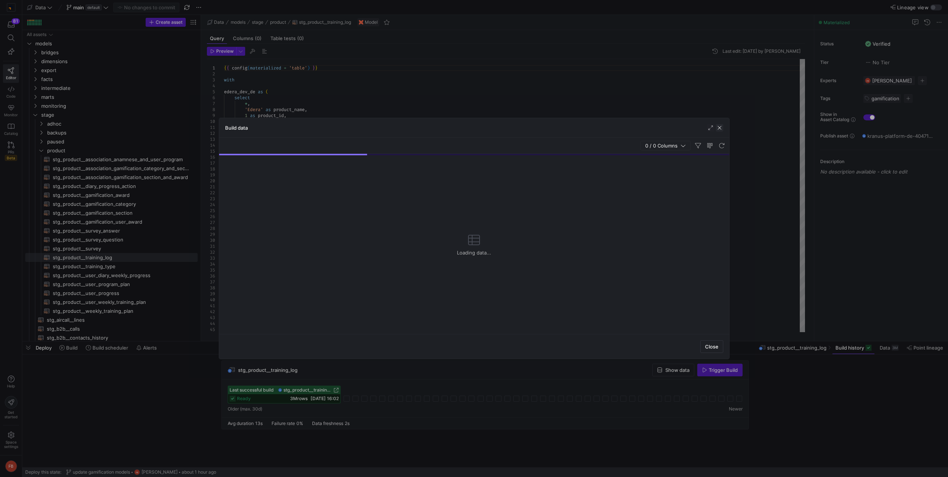
click at [717, 128] on span "button" at bounding box center [719, 127] width 7 height 7
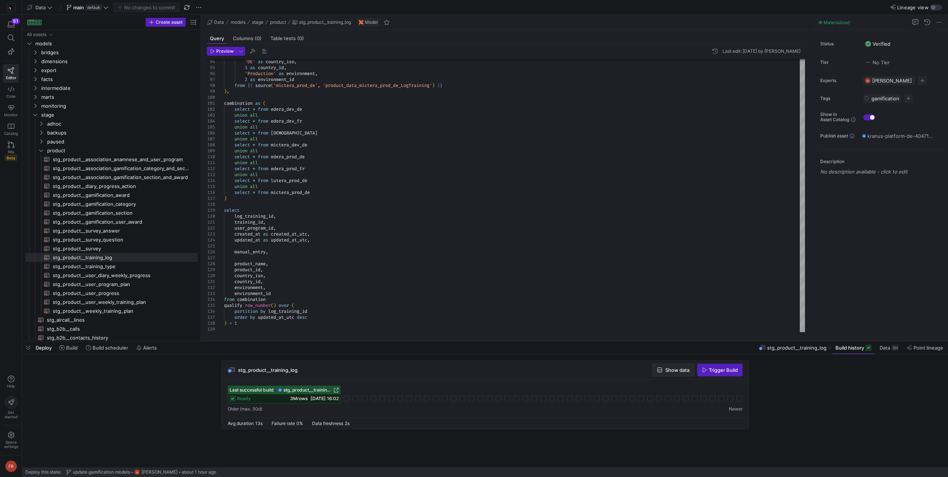
click at [685, 372] on span "Show data" at bounding box center [678, 370] width 24 height 6
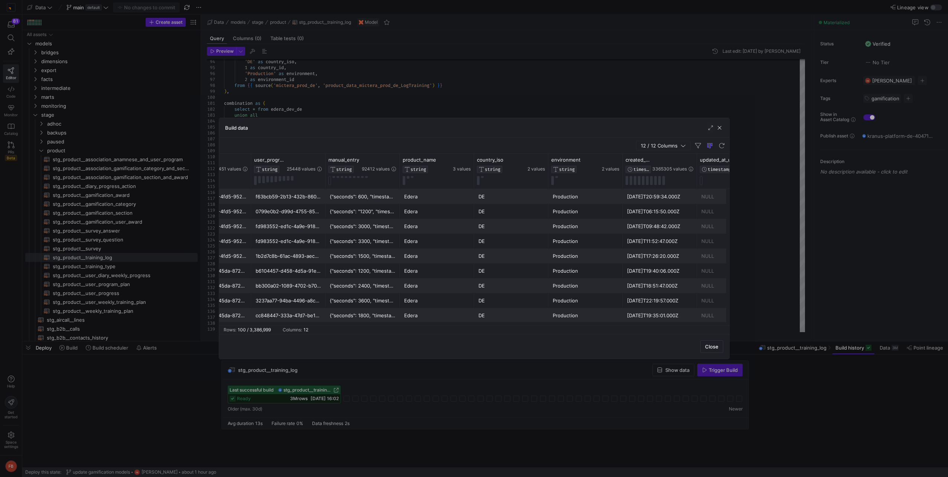
scroll to position [0, 385]
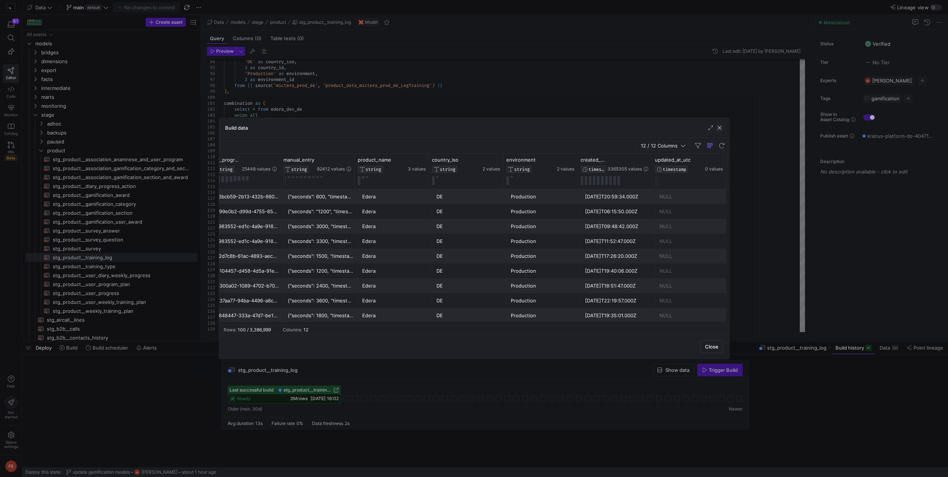
click at [720, 129] on span "button" at bounding box center [719, 127] width 7 height 7
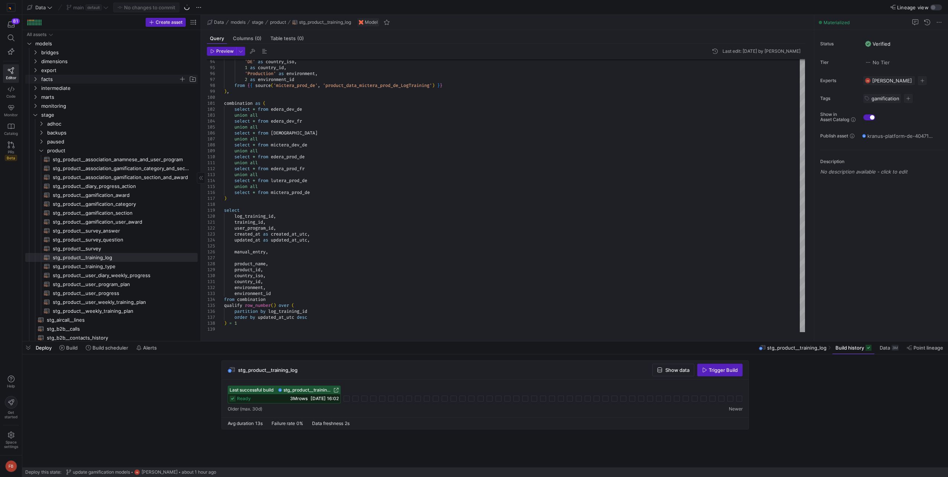
click at [39, 78] on span "facts" at bounding box center [115, 79] width 166 height 8
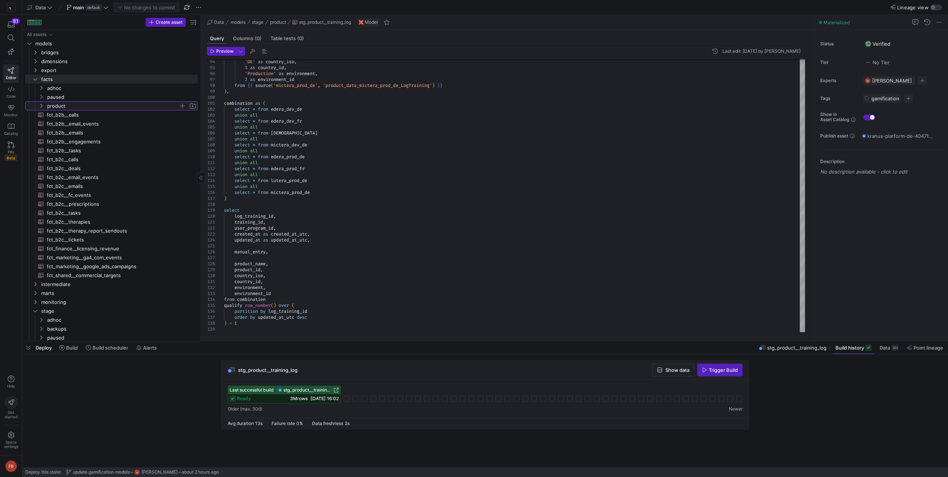
click at [52, 105] on span "product" at bounding box center [113, 106] width 132 height 9
click at [81, 107] on span "product" at bounding box center [113, 106] width 132 height 9
click at [63, 81] on span "facts" at bounding box center [110, 79] width 138 height 9
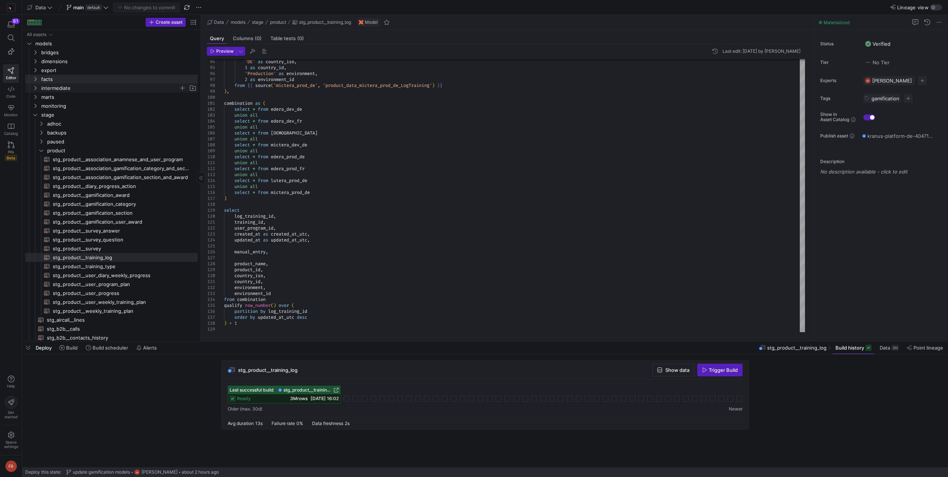
click at [59, 87] on span "intermediate" at bounding box center [110, 88] width 138 height 9
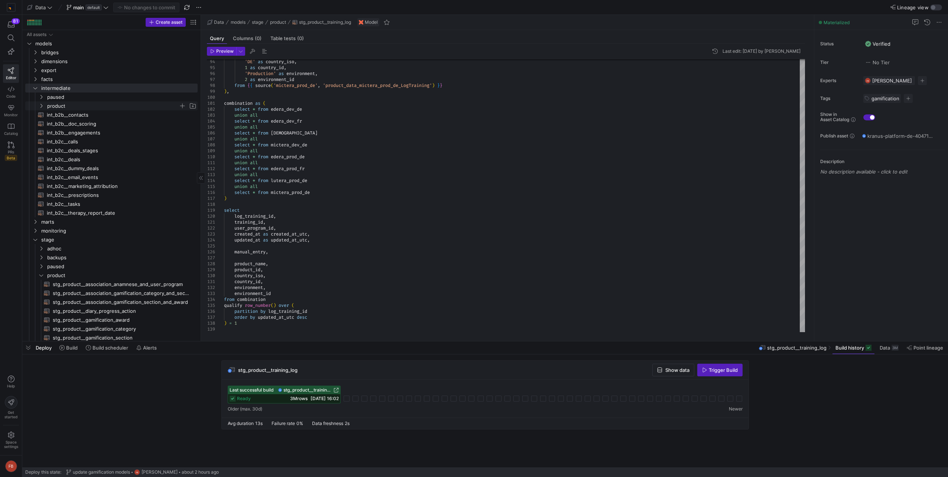
click at [75, 105] on span "product" at bounding box center [113, 106] width 132 height 9
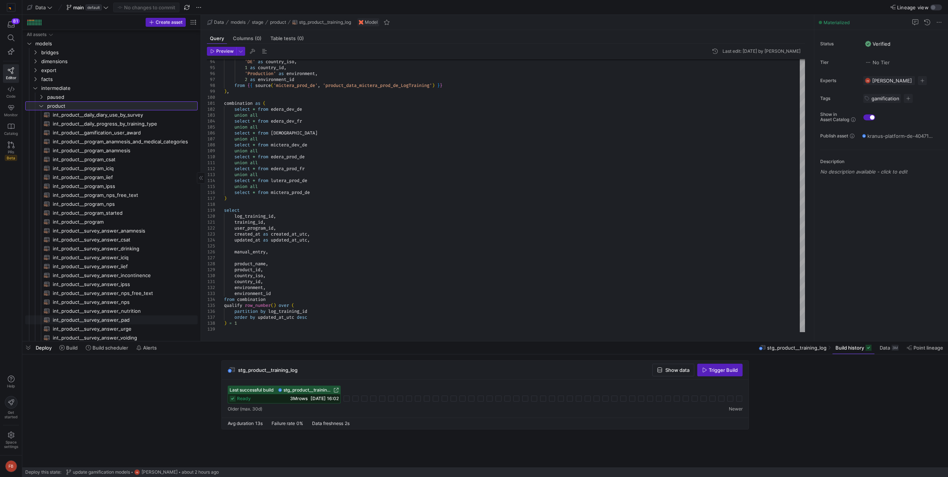
scroll to position [149, 0]
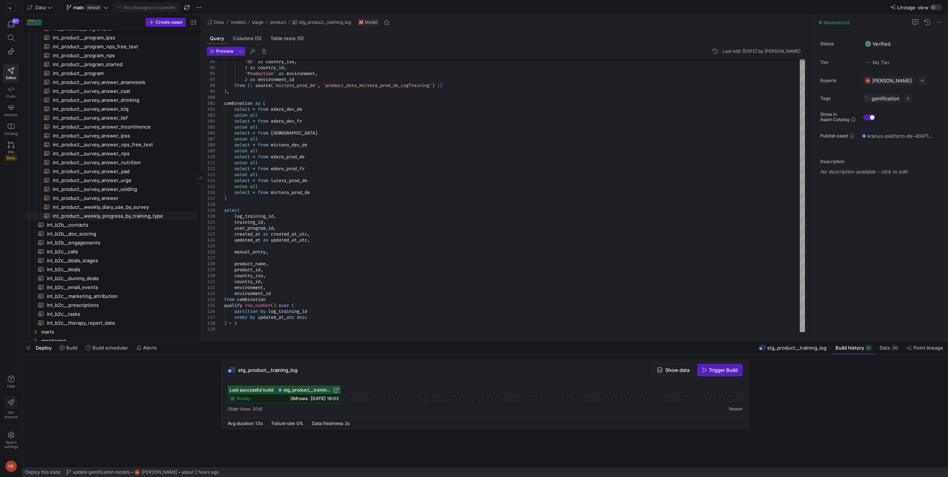
click at [141, 219] on span "int_product__weekly_progress_by_training_type​​​​​​​​​​" at bounding box center [121, 216] width 136 height 9
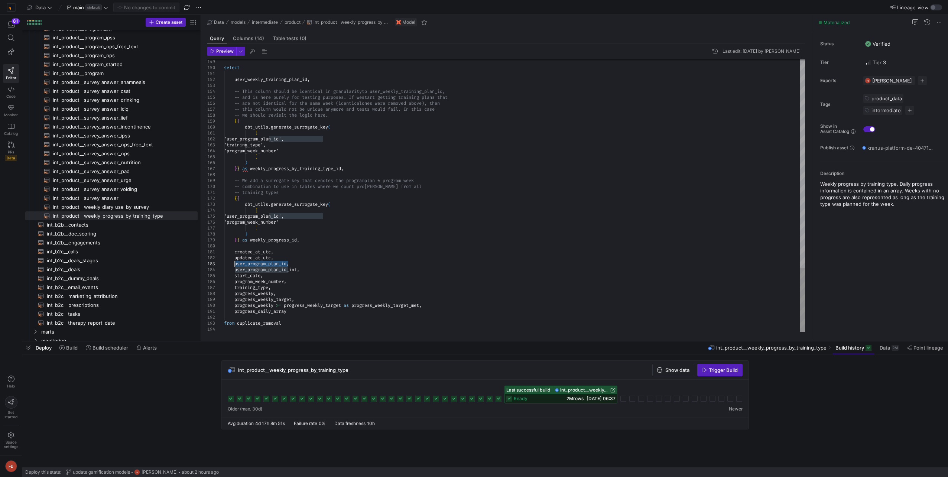
drag, startPoint x: 289, startPoint y: 265, endPoint x: 236, endPoint y: 263, distance: 53.2
type textarea "created_at_utc, updated_at_utc, user_program_plan_id, user_program_plan_id_int,…"
type textarea "user_program_plan_id"
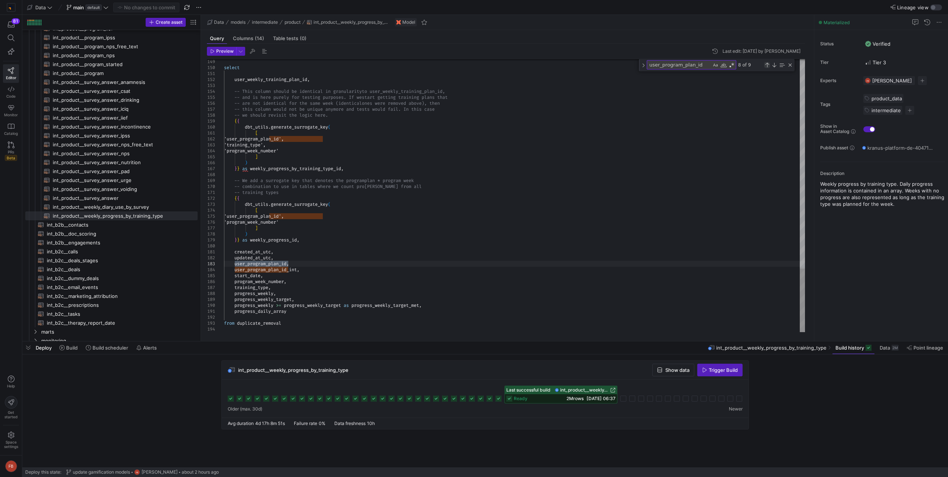
click at [768, 67] on div "Previous Match (Shift+Enter)" at bounding box center [767, 65] width 6 height 6
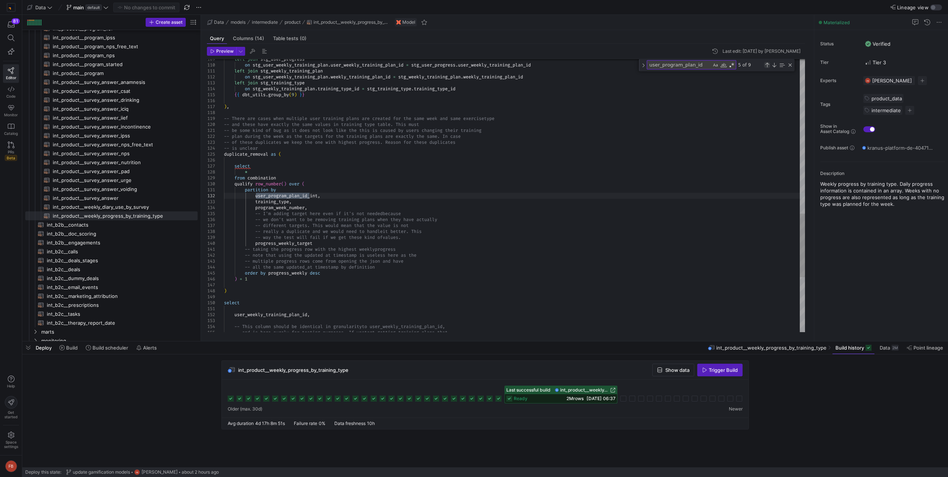
click at [768, 67] on div "Previous Match (Shift+Enter)" at bounding box center [767, 65] width 6 height 6
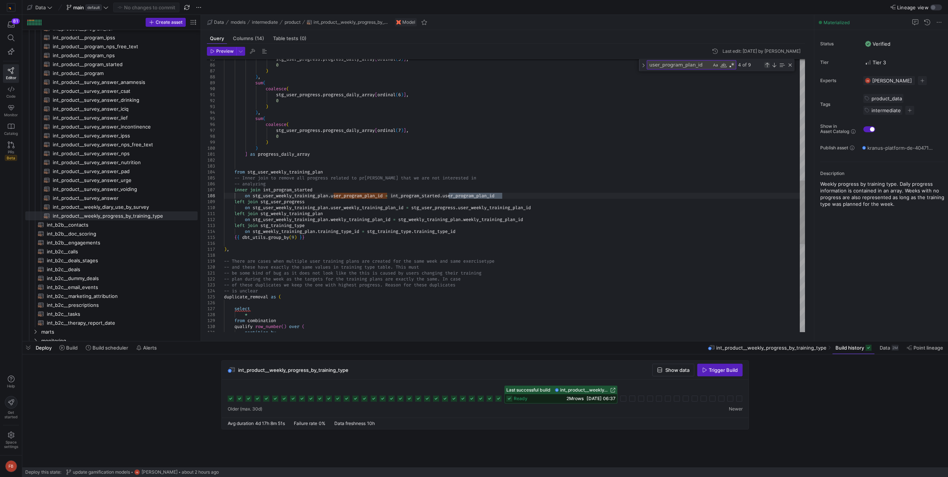
click at [768, 67] on div "Previous Match (Shift+Enter)" at bounding box center [767, 65] width 6 height 6
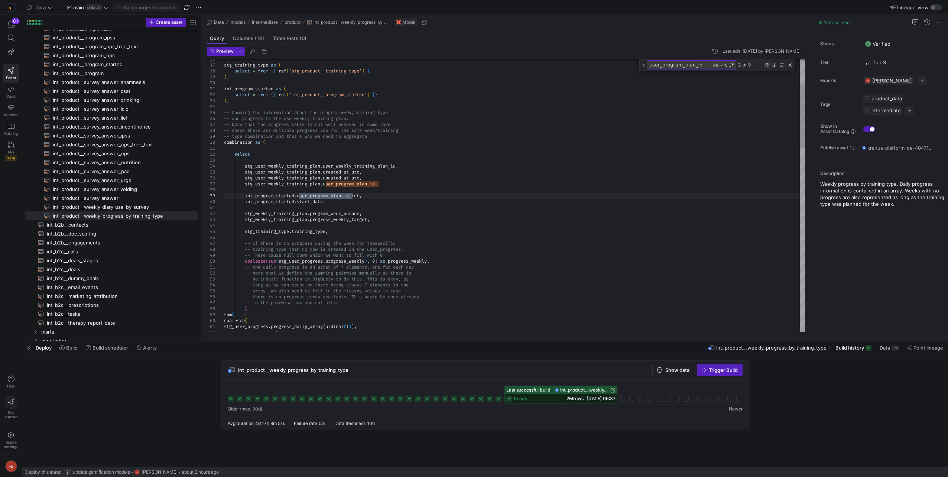
click at [768, 67] on div "Previous Match (Shift+Enter)" at bounding box center [767, 65] width 6 height 6
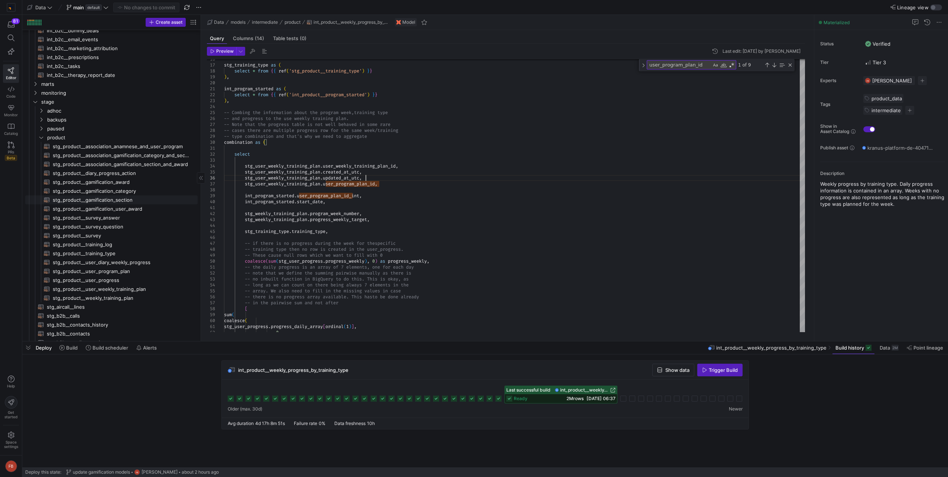
scroll to position [409, 0]
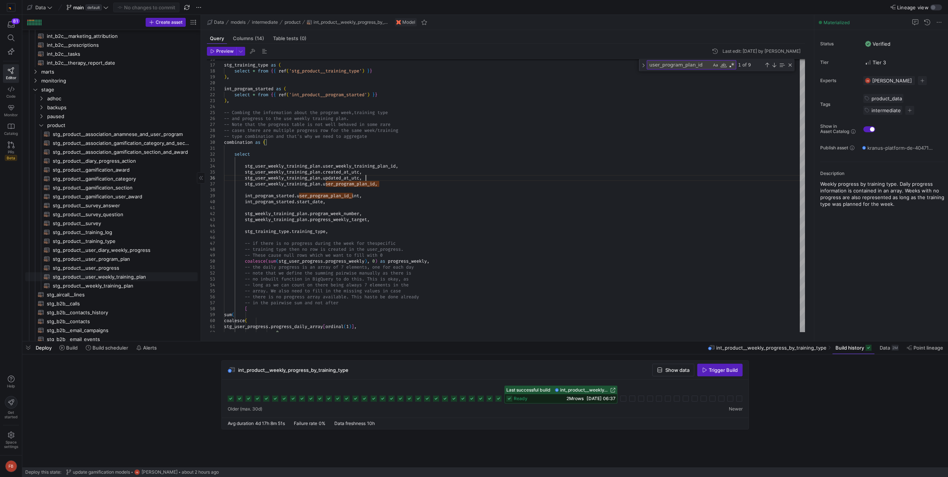
click at [130, 279] on span "stg_product__user_weekly_training_plan​​​​​​​​​​" at bounding box center [121, 277] width 136 height 9
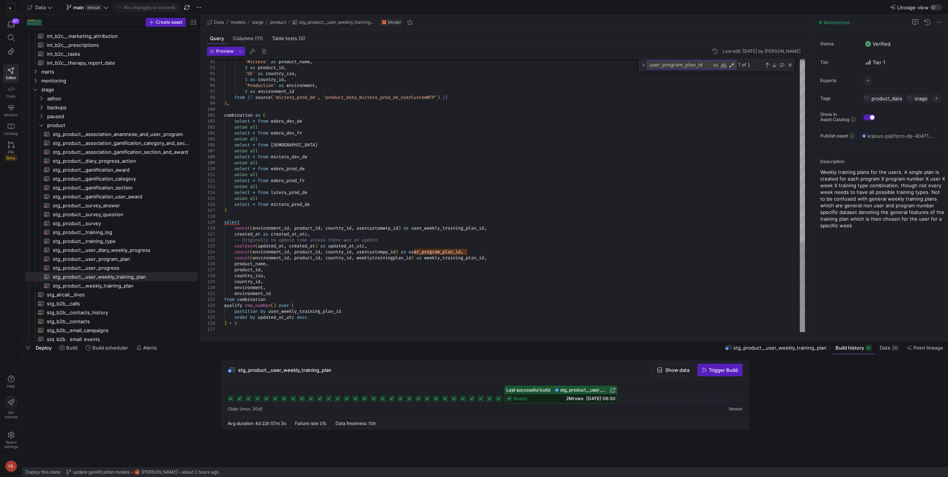
drag, startPoint x: 481, startPoint y: 250, endPoint x: 236, endPoint y: 250, distance: 244.9
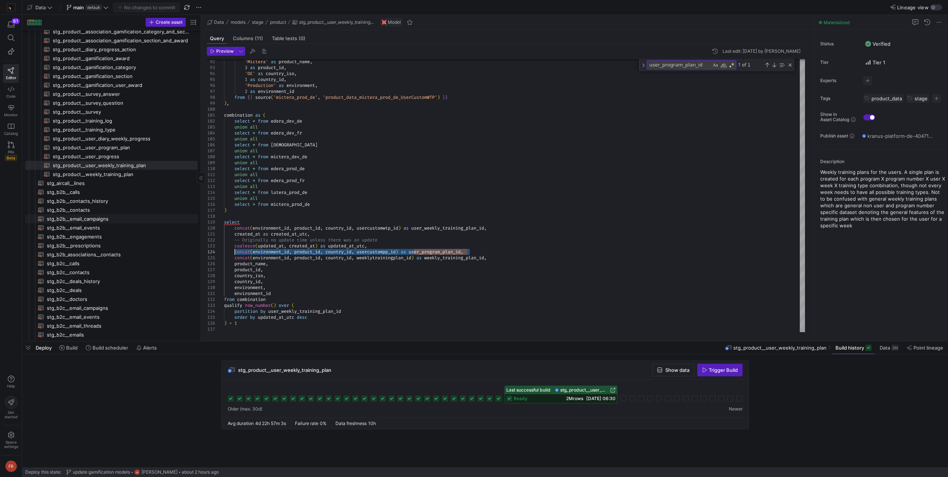
scroll to position [372, 0]
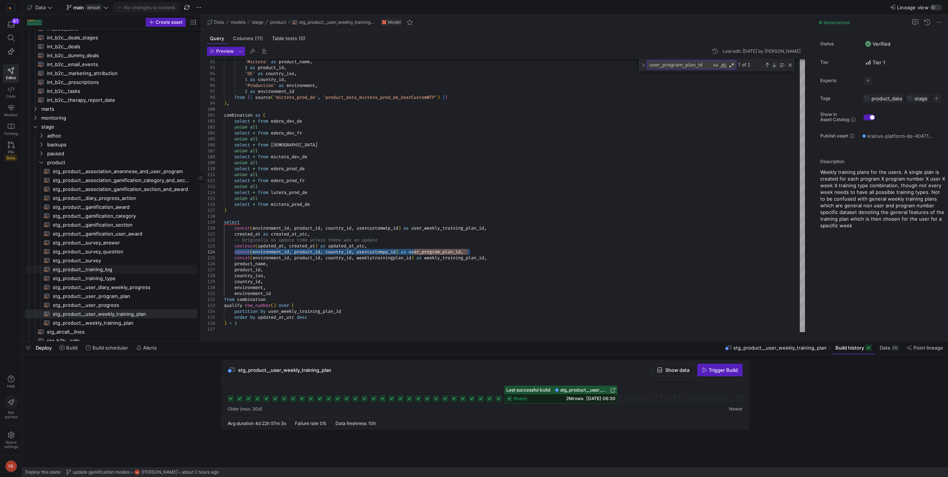
click at [117, 267] on span "stg_product__training_log​​​​​​​​​​" at bounding box center [121, 269] width 136 height 9
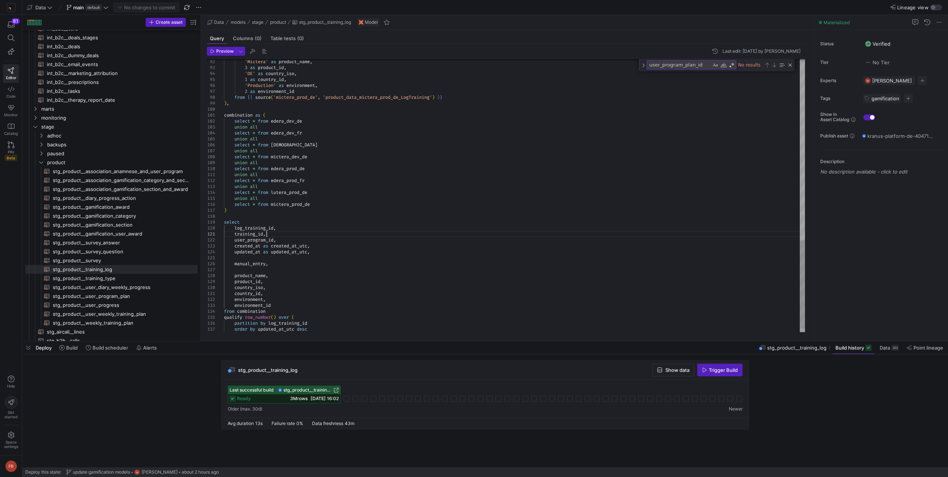
drag, startPoint x: 274, startPoint y: 240, endPoint x: 235, endPoint y: 239, distance: 39.8
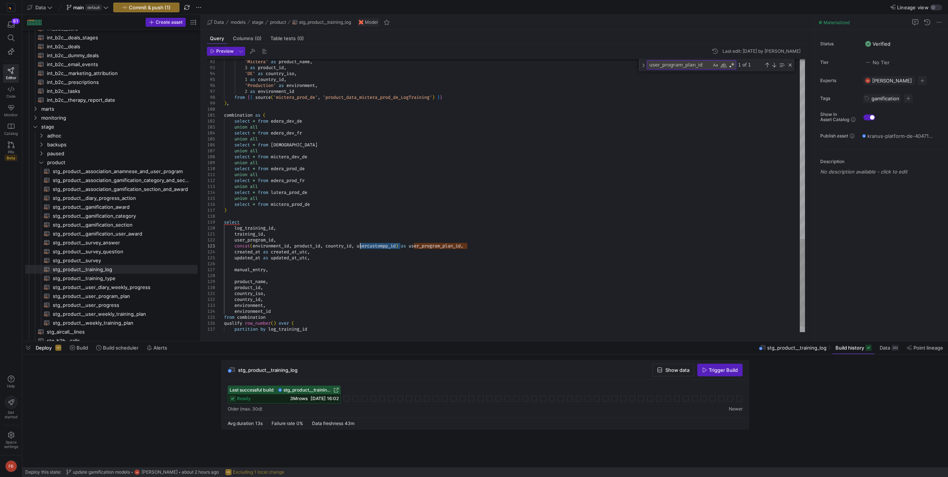
drag, startPoint x: 401, startPoint y: 245, endPoint x: 361, endPoint y: 245, distance: 39.8
drag, startPoint x: 290, startPoint y: 239, endPoint x: 205, endPoint y: 238, distance: 84.4
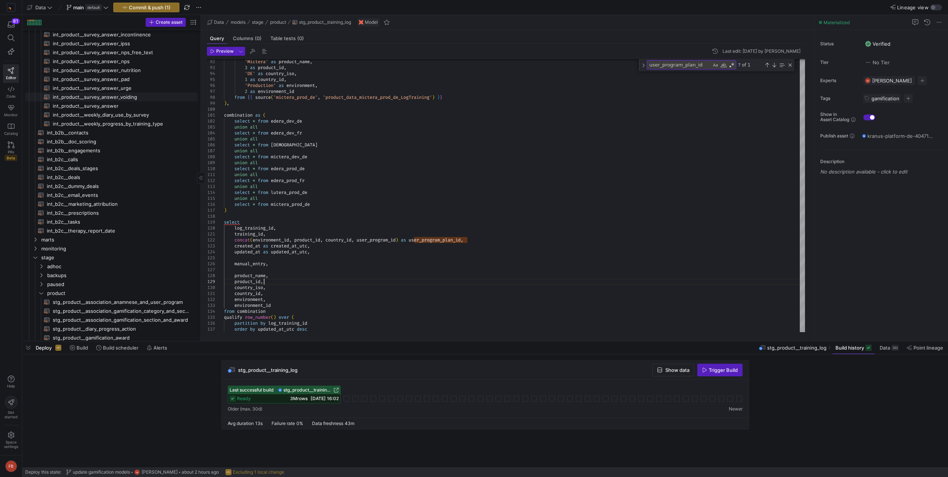
scroll to position [223, 0]
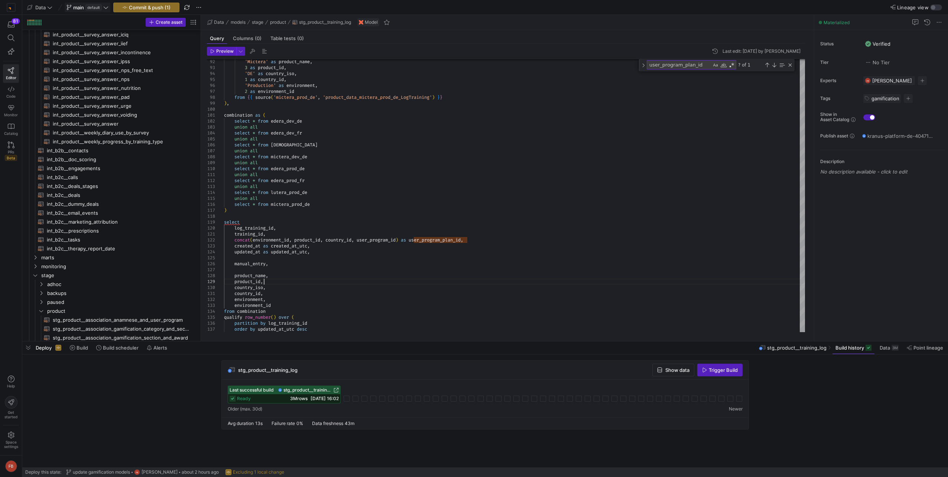
type textarea "training_id, concat(environment_id, product_id, country_id, user_program_id) as…"
click at [109, 6] on icon at bounding box center [105, 7] width 5 height 5
click at [99, 112] on div "fb-dev about 2 hours ago" at bounding box center [118, 113] width 94 height 6
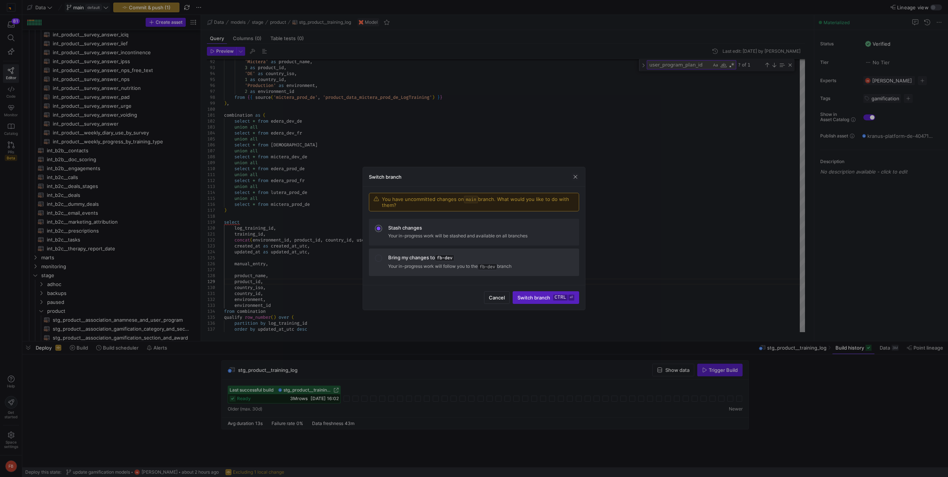
click at [462, 266] on p "Your in-progress work will follow you to the fb-dev branch" at bounding box center [480, 266] width 185 height 7
click at [536, 297] on span "Switch branch ctrl ⏎" at bounding box center [546, 298] width 57 height 6
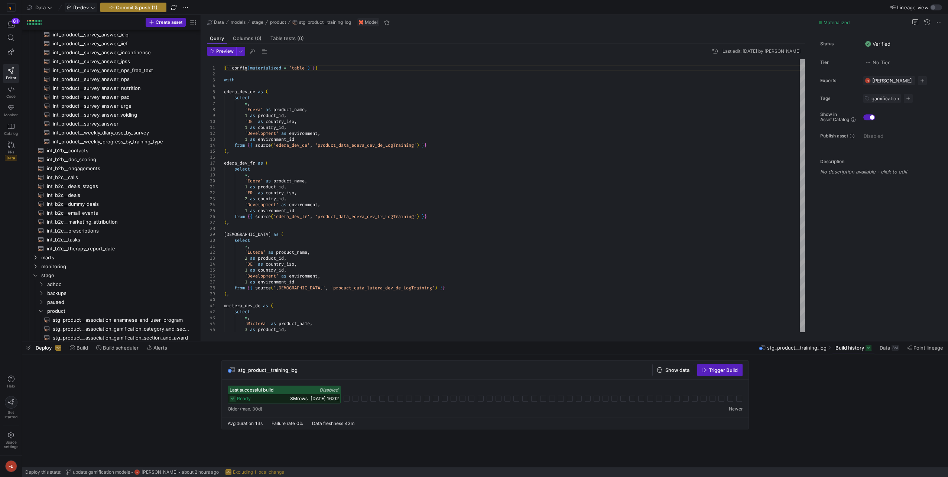
click at [129, 9] on span "Commit & push (1)" at bounding box center [137, 7] width 42 height 6
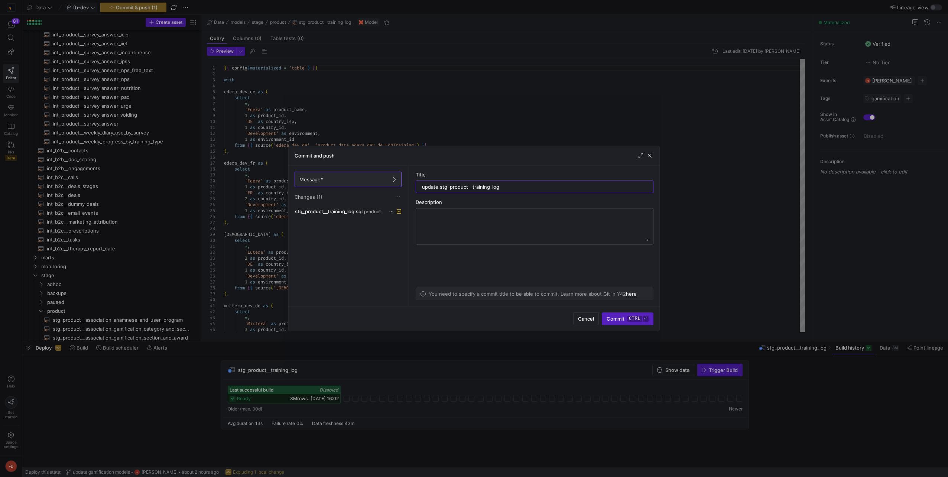
type input "update stg_product__training_log"
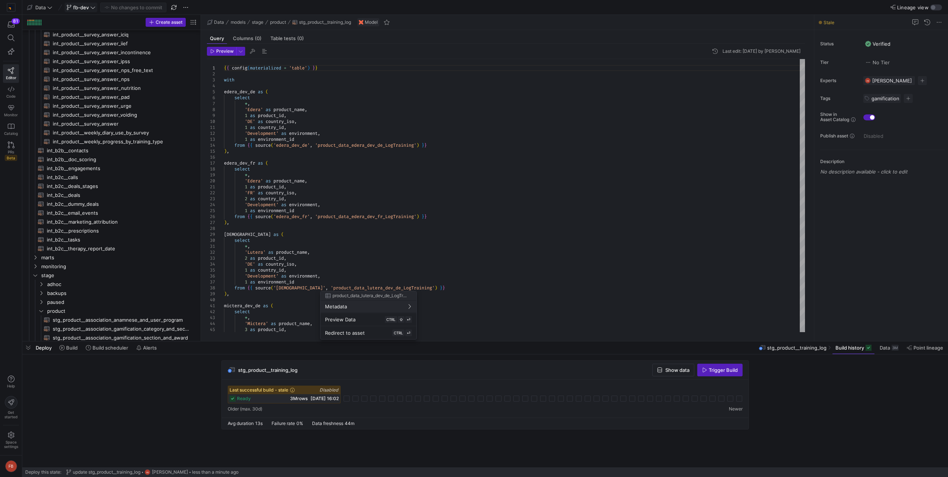
click at [185, 4] on div at bounding box center [474, 238] width 948 height 477
click at [185, 4] on span "button" at bounding box center [185, 7] width 9 height 9
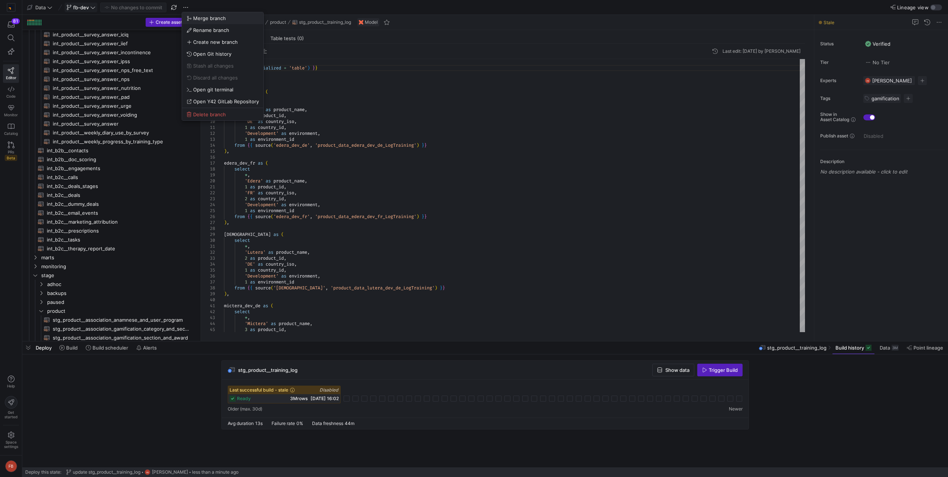
click at [195, 17] on span "Merge branch" at bounding box center [209, 18] width 33 height 6
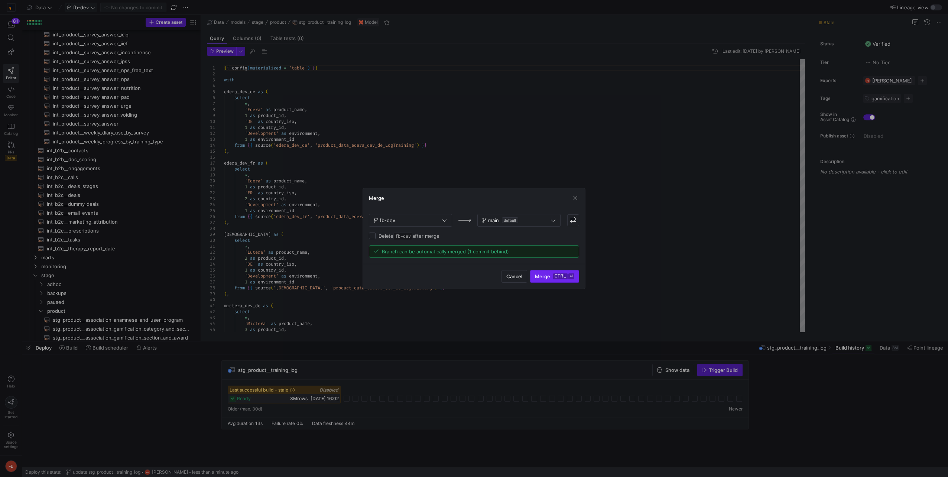
click at [549, 280] on span "submit" at bounding box center [555, 277] width 48 height 12
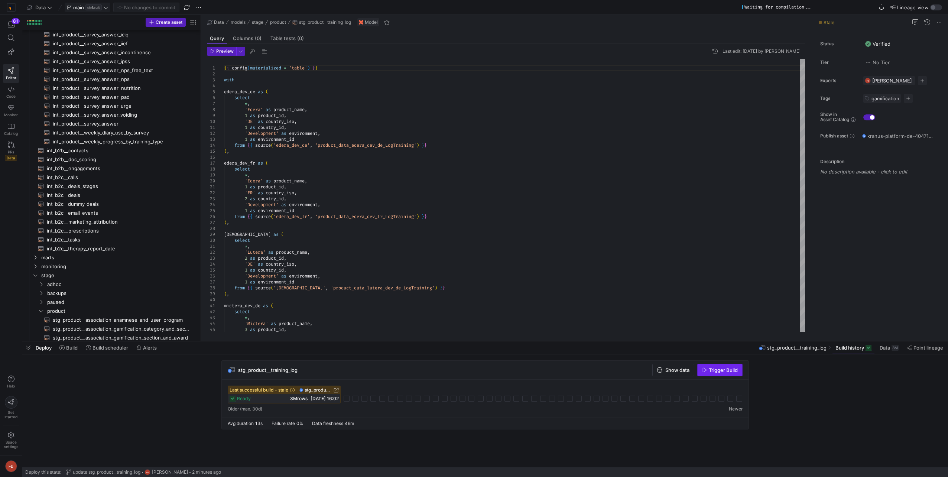
click at [715, 372] on span "Trigger Build" at bounding box center [723, 370] width 29 height 6
